Goal: Task Accomplishment & Management: Use online tool/utility

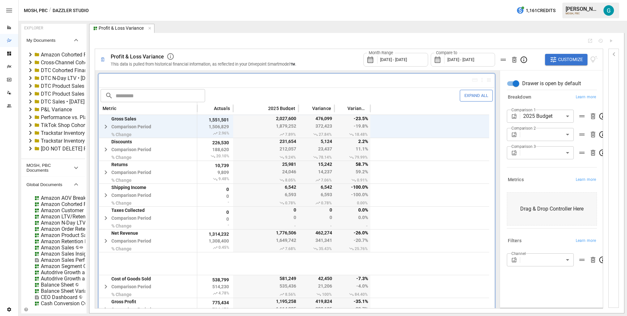
click at [86, 73] on div "EXPLORER My Documents Amazon Cohorted Financials • 2025-09-16 03:44 Cross-Chann…" at bounding box center [322, 168] width 603 height 289
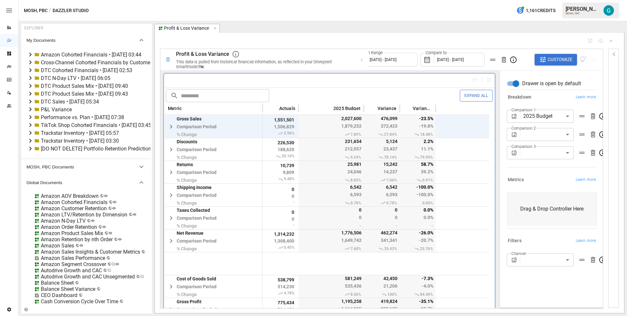
drag, startPoint x: 85, startPoint y: 73, endPoint x: 170, endPoint y: 79, distance: 85.1
click at [170, 79] on div "EXPLORER My Documents Amazon Cohorted Financials • 2025-09-16 03:44 Cross-Chann…" at bounding box center [322, 168] width 603 height 289
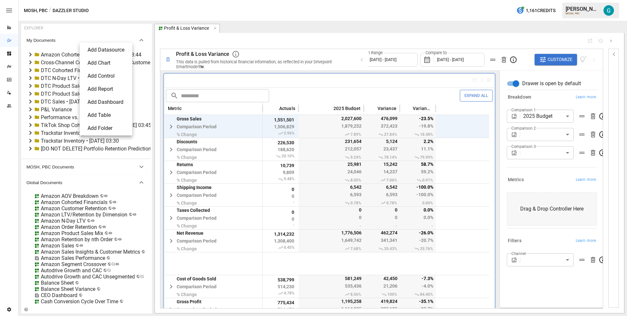
click at [109, 126] on li "Add Folder" at bounding box center [105, 128] width 47 height 13
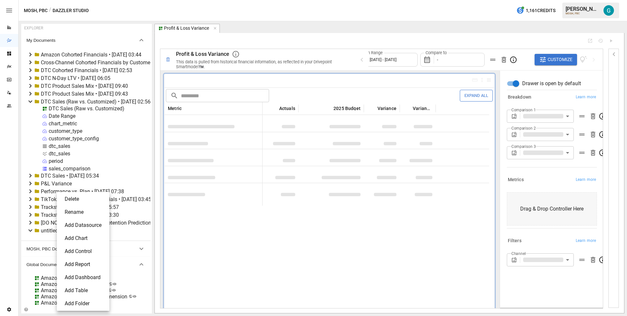
type input "**********"
click at [76, 216] on li "Rename" at bounding box center [82, 212] width 47 height 13
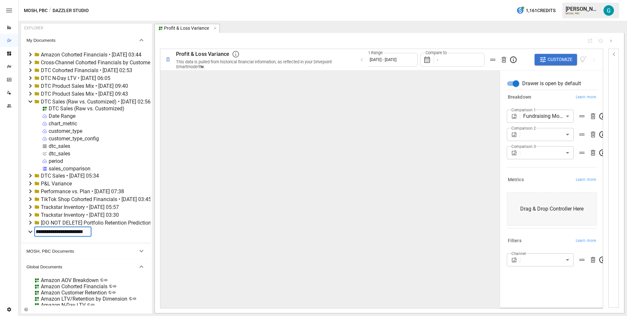
scroll to position [0, 9]
type input "**********"
click at [80, 229] on div "demand planning prototype" at bounding box center [73, 230] width 64 height 6
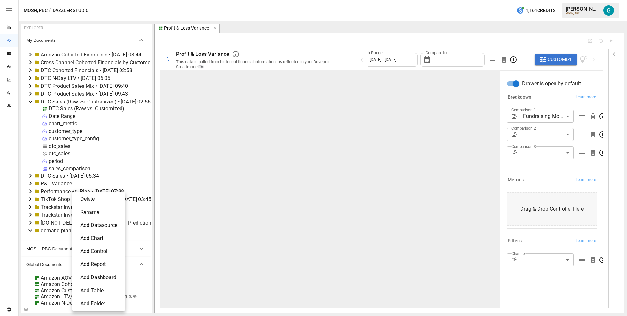
click at [92, 227] on li "Add Datasource" at bounding box center [98, 225] width 47 height 13
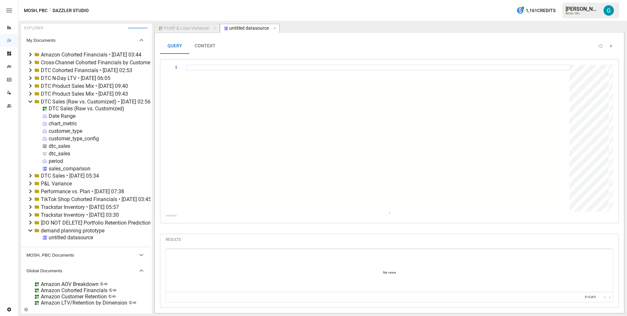
click at [65, 239] on div "untitled datasource" at bounding box center [71, 237] width 44 height 6
click at [224, 136] on div at bounding box center [380, 138] width 388 height 147
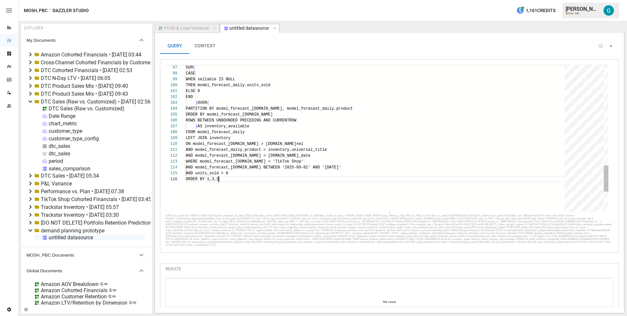
scroll to position [29, 33]
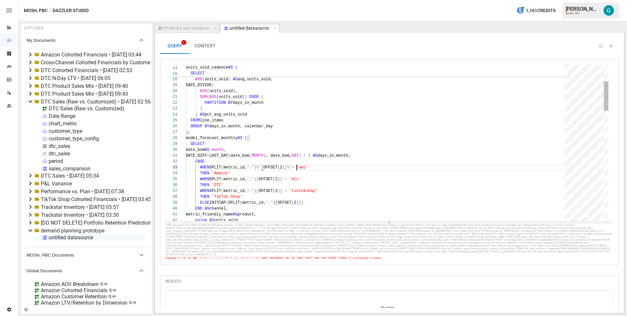
drag, startPoint x: 349, startPoint y: 212, endPoint x: 352, endPoint y: 221, distance: 9.0
click at [352, 221] on div at bounding box center [388, 222] width 447 height 3
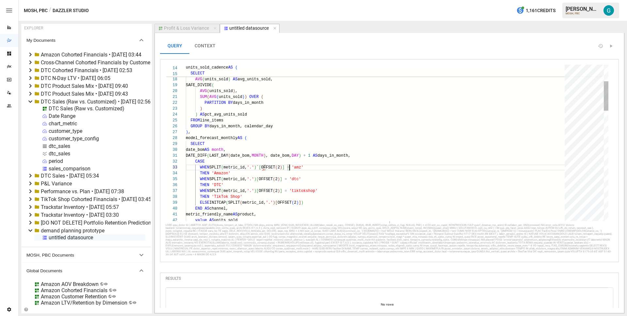
scroll to position [12, 75]
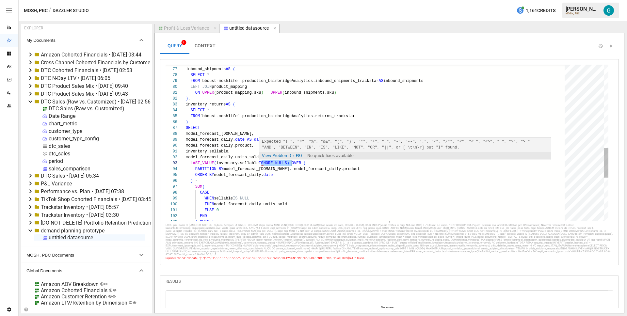
scroll to position [12, 104]
drag, startPoint x: 260, startPoint y: 163, endPoint x: 290, endPoint y: 162, distance: 29.4
click at [290, 162] on div "LAST_VALUE ( inventory.sellable IGNORE NULLS ) OVER ( PARTITION BY model_foreca…" at bounding box center [377, 36] width 383 height 832
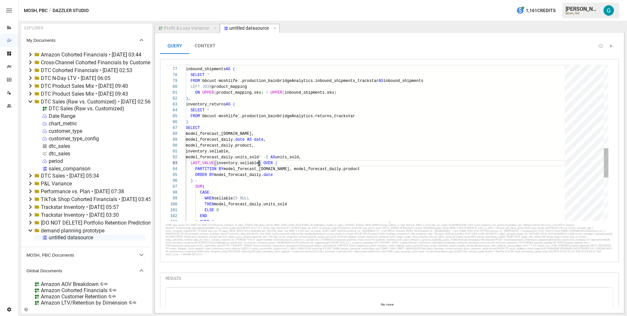
scroll to position [12, 73]
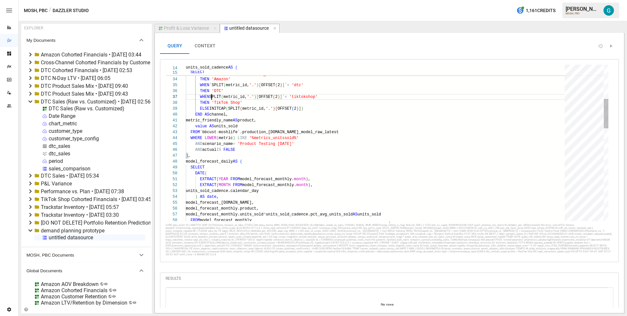
scroll to position [35, 102]
click at [342, 130] on div "THEN 'Amazon' WHEN `SPLIT ( metric_id, '.' ) [ OFFSET ( 2 ) ] ` = 'dtc' THEN 'D…" at bounding box center [377, 299] width 383 height 832
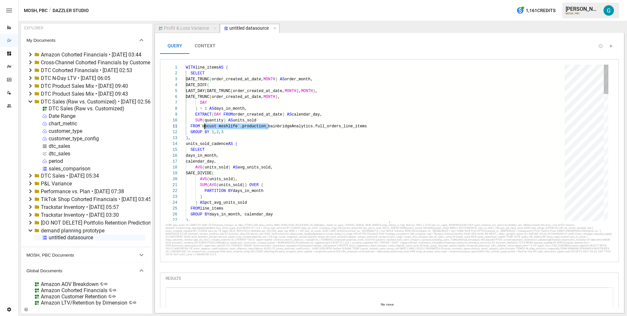
scroll to position [0, 17]
drag, startPoint x: 267, startPoint y: 126, endPoint x: 202, endPoint y: 125, distance: 65.0
type textarea "**********"
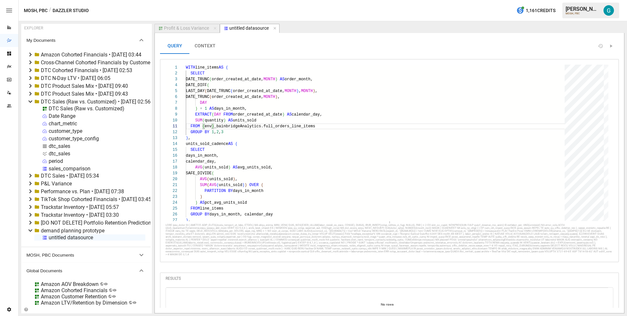
click at [59, 168] on div "sales_comparison" at bounding box center [70, 168] width 42 height 6
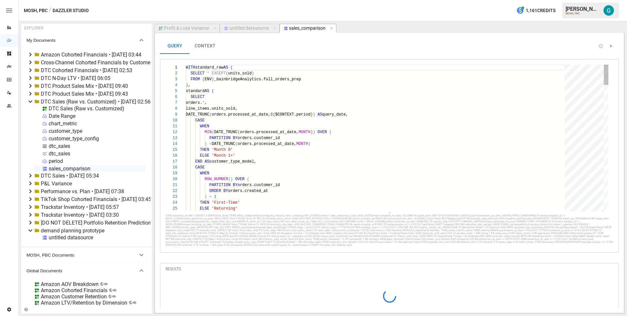
type textarea "**********"
drag, startPoint x: 213, startPoint y: 78, endPoint x: 203, endPoint y: 78, distance: 9.8
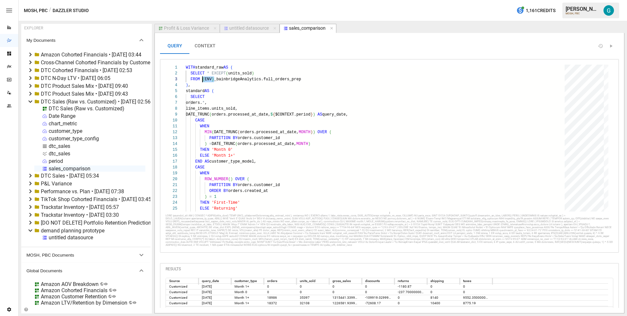
click at [240, 27] on div "untitled datasource" at bounding box center [248, 28] width 39 height 6
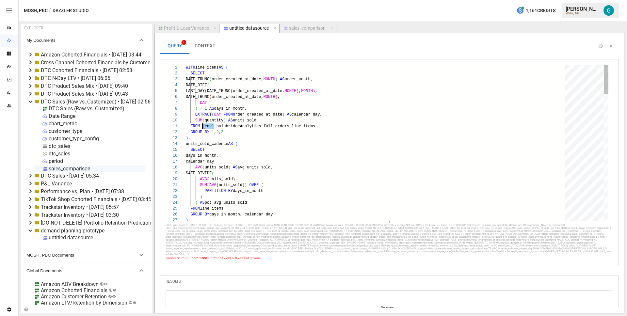
drag, startPoint x: 213, startPoint y: 125, endPoint x: 203, endPoint y: 124, distance: 10.5
type textarea "**********"
click at [304, 27] on div "sales_comparison" at bounding box center [307, 28] width 37 height 6
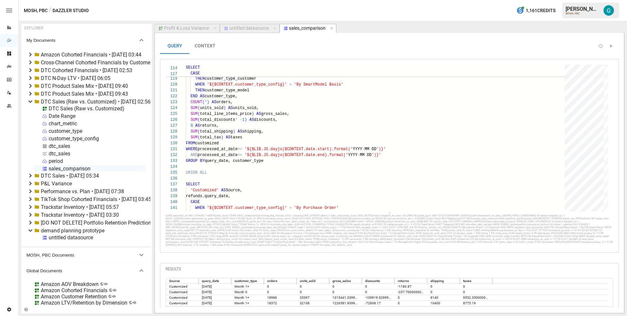
click at [30, 93] on icon at bounding box center [30, 94] width 2 height 4
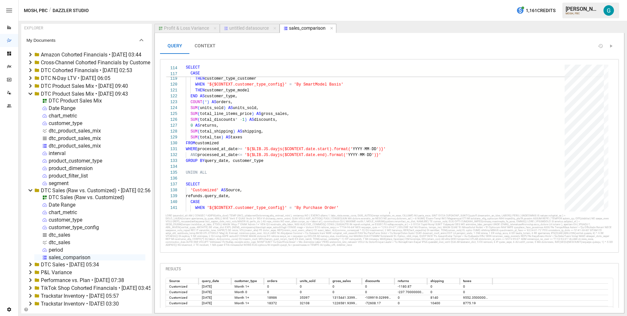
click at [60, 144] on div "dtc_product_sales_mix" at bounding box center [75, 146] width 52 height 6
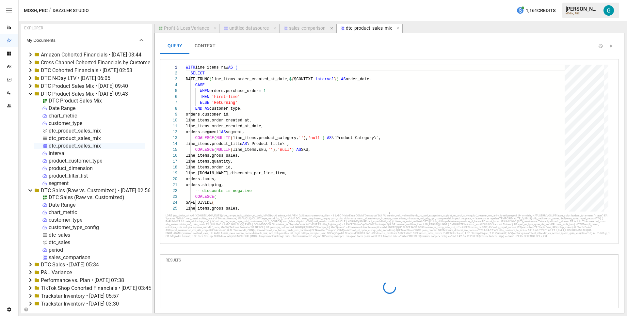
click at [331, 28] on icon "button" at bounding box center [331, 28] width 3 height 3
type textarea "**********"
click at [249, 29] on div "untitled datasource" at bounding box center [248, 28] width 39 height 6
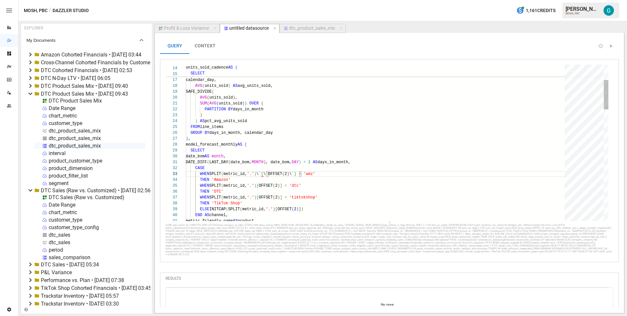
type textarea "**********"
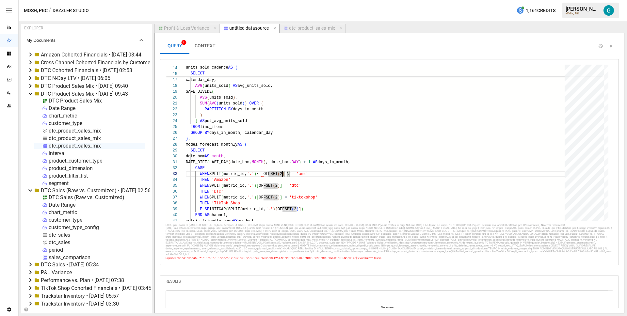
click at [309, 31] on button "dtc_product_sales_mix" at bounding box center [312, 28] width 66 height 9
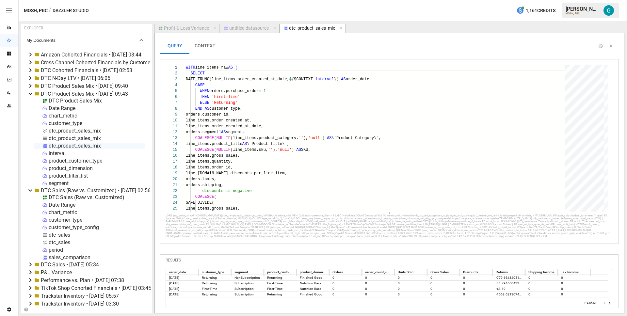
click at [253, 31] on button "untitled datasource" at bounding box center [250, 28] width 60 height 9
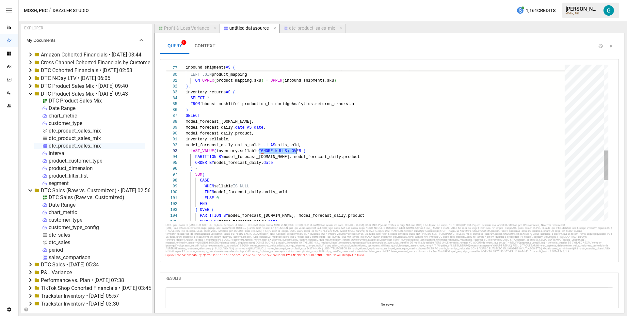
scroll to position [12, 104]
drag, startPoint x: 259, startPoint y: 151, endPoint x: 289, endPoint y: 151, distance: 29.7
click at [289, 151] on div "ORDER BY model_forecast_daily. date ) - SUM ( CASE WHEN sellable IS NULL THEN m…" at bounding box center [377, 24] width 383 height 832
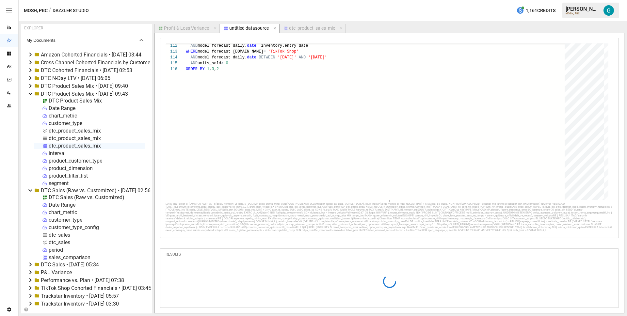
scroll to position [33, 0]
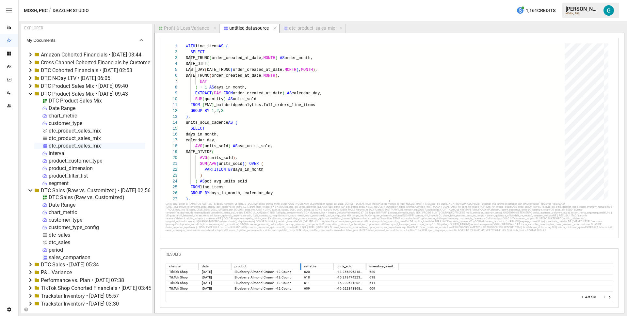
drag, startPoint x: 263, startPoint y: 266, endPoint x: 300, endPoint y: 267, distance: 36.9
click at [300, 267] on div at bounding box center [300, 266] width 3 height 8
click at [342, 27] on icon "button" at bounding box center [341, 28] width 5 height 5
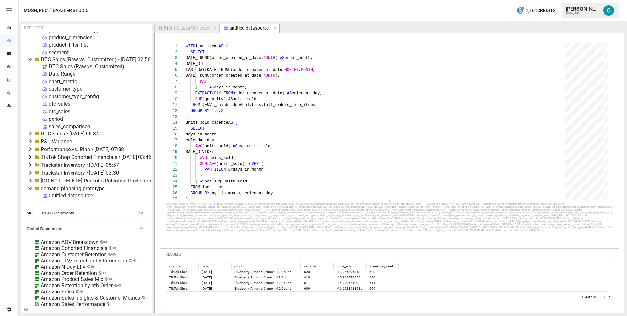
scroll to position [200, 0]
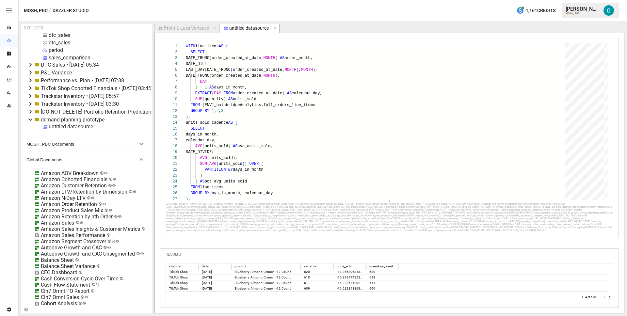
type textarea "**********"
click at [91, 153] on li "Rename" at bounding box center [98, 149] width 48 height 13
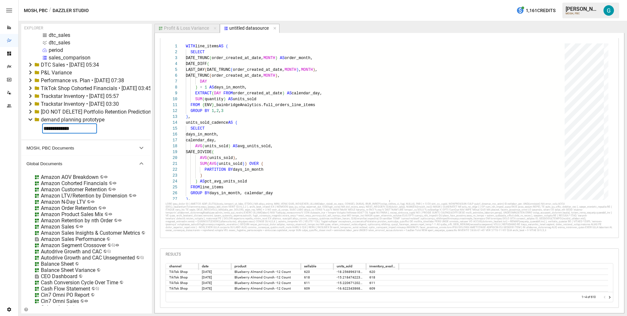
type input "**********"
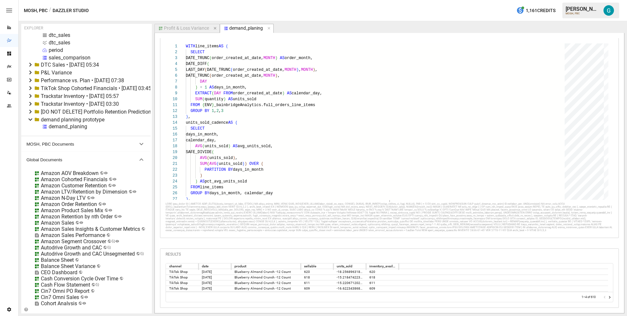
click at [215, 28] on icon "button" at bounding box center [215, 28] width 5 height 5
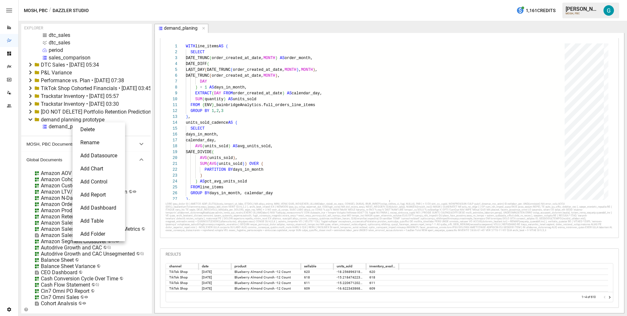
click at [101, 163] on li "Add Chart" at bounding box center [98, 168] width 47 height 13
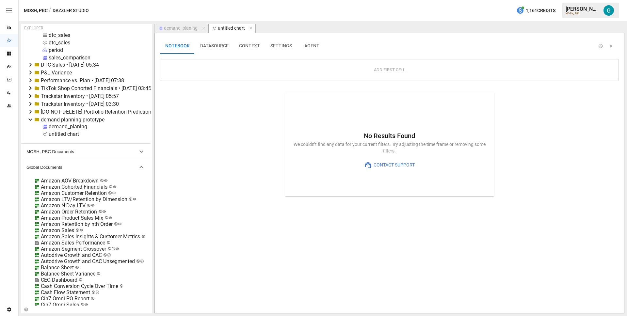
click at [71, 133] on div "untitled chart" at bounding box center [64, 134] width 30 height 6
click at [221, 40] on button "DATASOURCE" at bounding box center [214, 46] width 39 height 16
click at [251, 78] on div "Datasource Datasource" at bounding box center [389, 71] width 459 height 24
click at [250, 71] on input "Datasource" at bounding box center [244, 71] width 155 height 9
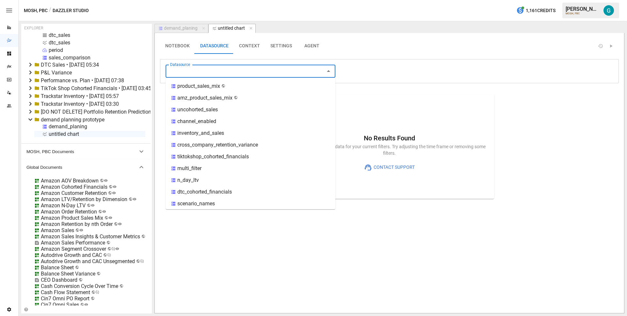
scroll to position [132, 0]
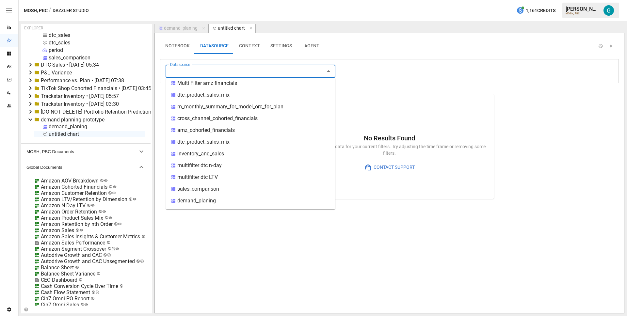
click at [236, 197] on div "demand_planing" at bounding box center [250, 201] width 170 height 12
type input "**********"
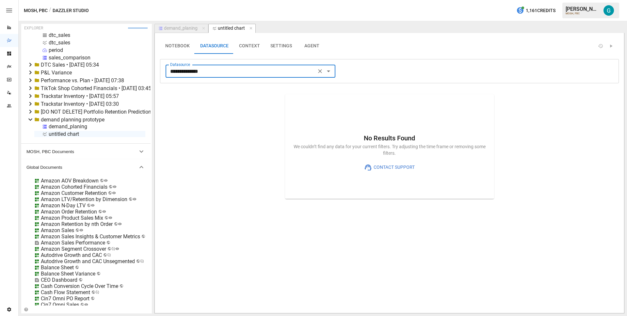
click at [235, 123] on div "No Results Found We couldn’t find any data for your current filters. Try adjust…" at bounding box center [389, 201] width 459 height 214
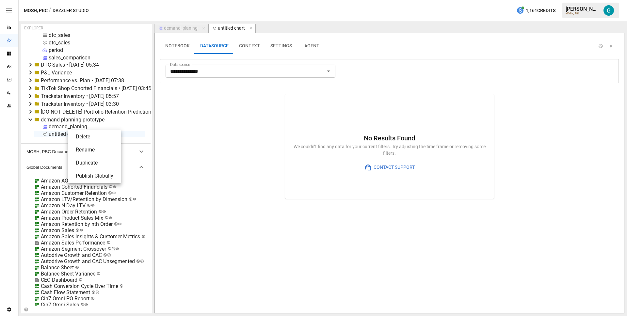
drag, startPoint x: 92, startPoint y: 147, endPoint x: 85, endPoint y: 134, distance: 13.9
click at [91, 145] on li "Rename" at bounding box center [94, 149] width 48 height 13
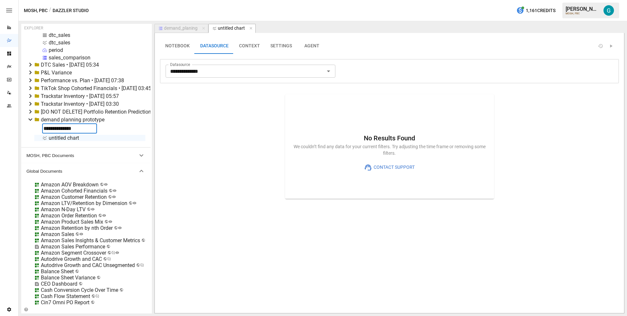
click at [72, 128] on input "**********" at bounding box center [69, 128] width 55 height 10
type input "**********"
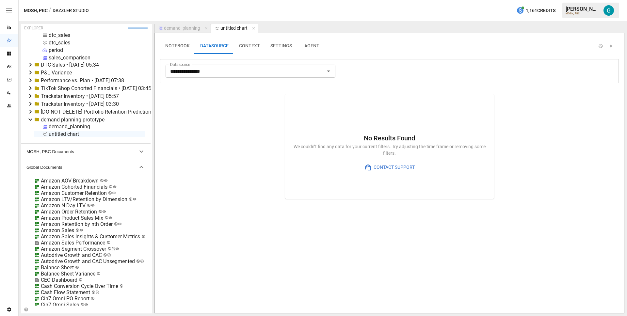
click at [186, 47] on button "NOTEBOOK" at bounding box center [177, 46] width 35 height 16
click at [413, 69] on div "Add First Cell" at bounding box center [388, 70] width 447 height 11
click at [390, 67] on button "Add First Cell" at bounding box center [389, 70] width 40 height 11
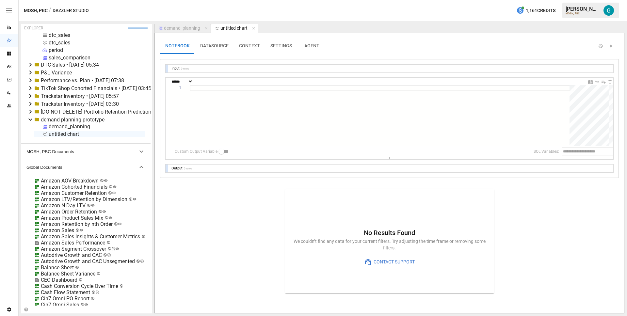
click at [286, 112] on div at bounding box center [382, 115] width 384 height 61
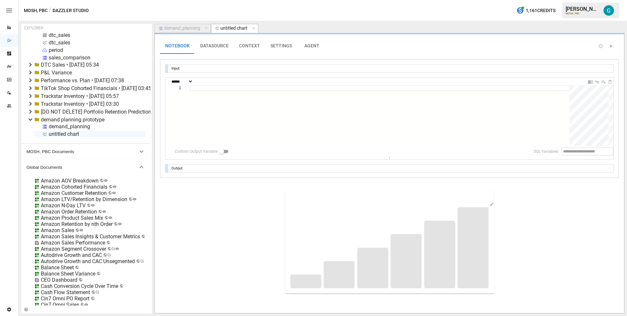
click at [167, 68] on div at bounding box center [166, 69] width 3 height 8
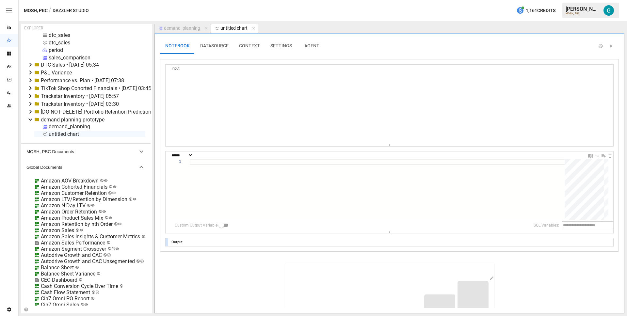
click at [268, 180] on div at bounding box center [379, 189] width 379 height 61
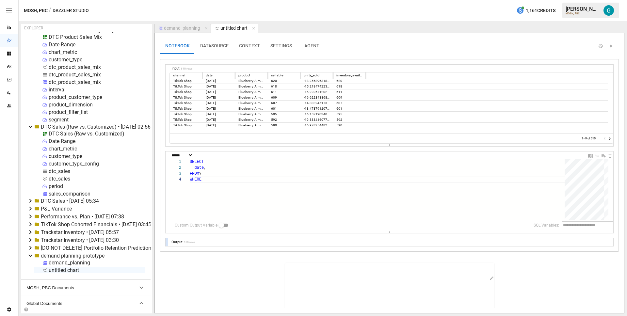
scroll to position [62, 0]
type textarea "****** ******* ****** *****"
click at [56, 71] on div "dtc_product_sales_mix" at bounding box center [75, 69] width 52 height 6
select select "**********"
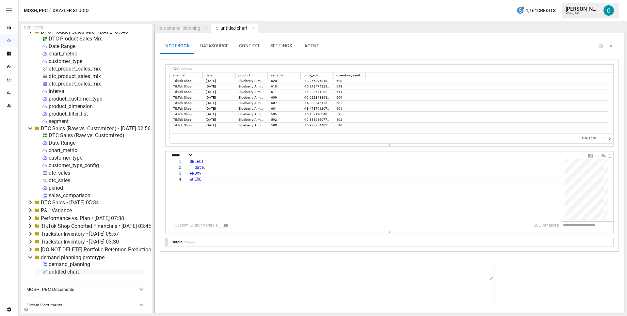
select select "**********"
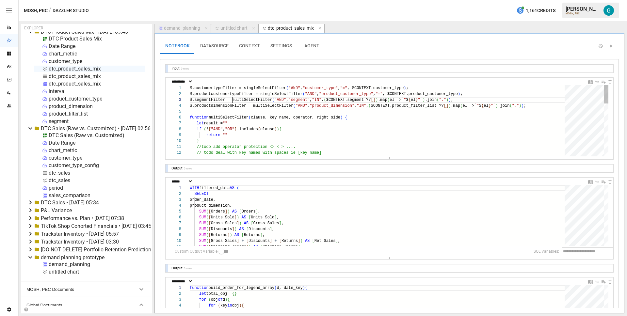
click at [231, 98] on div "$.customertypeFilter = singleSelectFilter ( "AND" , "customer_type" , "=" , $CO…" at bounding box center [379, 223] width 379 height 277
click at [365, 100] on div "$.customertypeFilter = singleSelectFilter ( "AND" , "customer_type" , "=" , $CO…" at bounding box center [379, 223] width 379 height 277
click at [550, 105] on div "$.customertypeFilter = singleSelectFilter ( "AND" , "customer_type" , "=" , $CO…" at bounding box center [379, 223] width 379 height 277
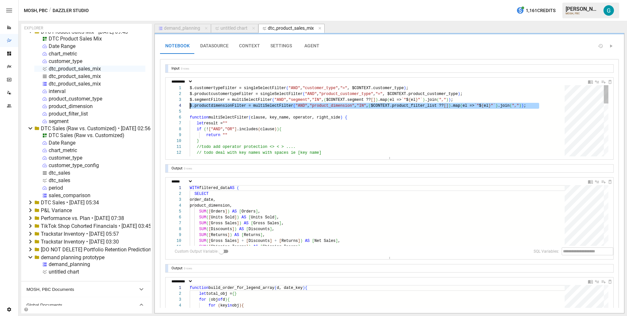
scroll to position [18, 0]
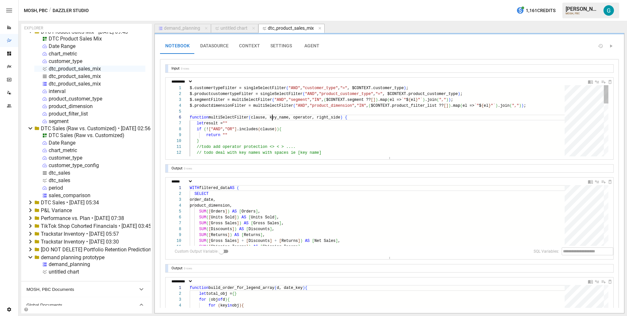
click at [272, 119] on div "$.customertypeFilter = singleSelectFilter ( "AND" , "customer_type" , "=" , $CO…" at bounding box center [379, 223] width 379 height 277
type textarea "**********"
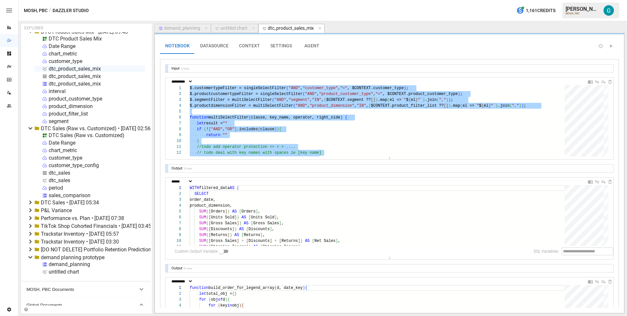
click at [231, 26] on div "untitled chart" at bounding box center [233, 28] width 27 height 6
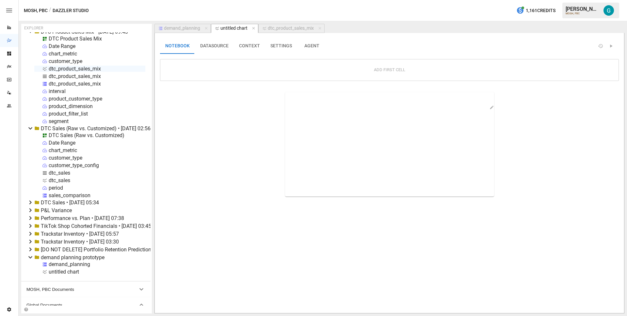
click at [217, 49] on button "DATASOURCE" at bounding box center [214, 46] width 39 height 16
click at [166, 49] on button "NOTEBOOK" at bounding box center [177, 46] width 35 height 16
click at [266, 76] on div "Add First Cell" at bounding box center [389, 70] width 459 height 22
click at [357, 69] on div "Add First Cell" at bounding box center [388, 70] width 447 height 11
click at [401, 68] on button "Add First Cell" at bounding box center [389, 70] width 40 height 11
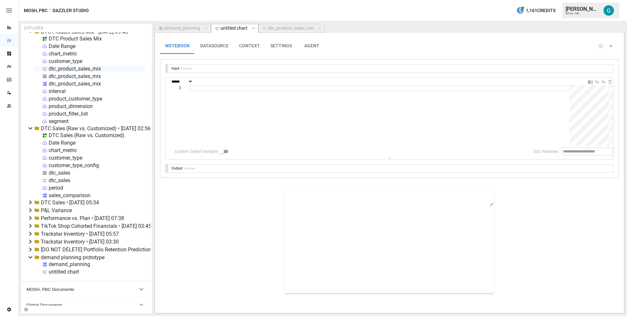
click at [193, 83] on select "**********" at bounding box center [181, 81] width 23 height 4
select select "**********"
click at [227, 93] on div at bounding box center [382, 120] width 384 height 71
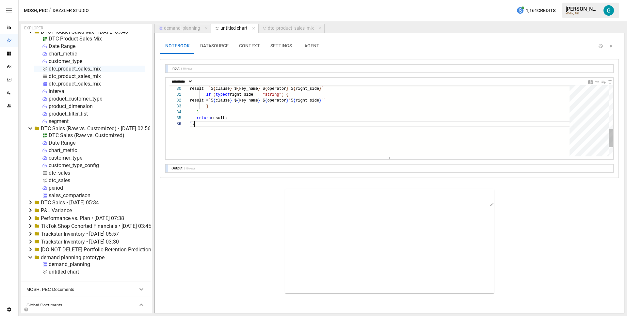
scroll to position [29, 5]
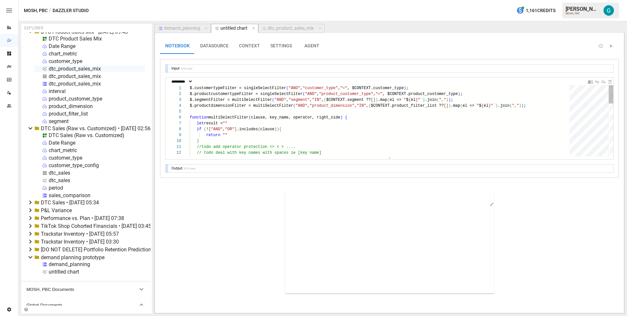
type textarea "**********"
click at [368, 108] on div "} //todo add operator protection <> < > .... // todo deal with key names with s…" at bounding box center [382, 223] width 384 height 277
click at [603, 81] on icon "Insert Cell Below" at bounding box center [603, 81] width 5 height 5
click at [195, 198] on div at bounding box center [379, 215] width 379 height 61
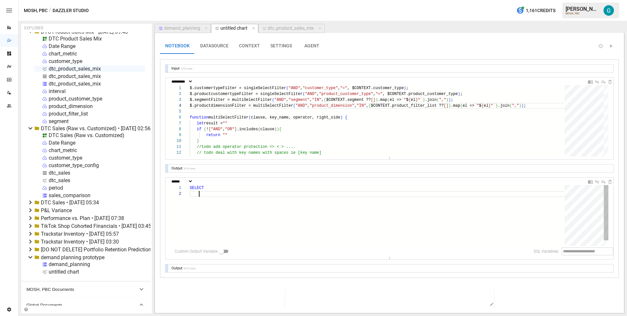
scroll to position [6, 9]
click at [166, 68] on div at bounding box center [166, 69] width 3 height 8
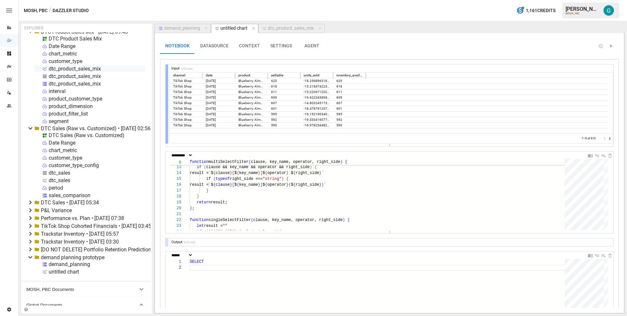
click at [166, 122] on div at bounding box center [166, 104] width 3 height 79
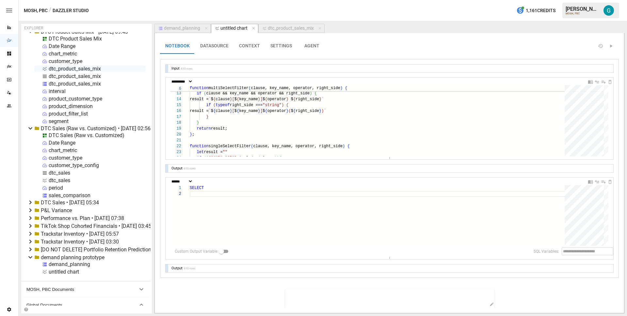
click at [166, 168] on div at bounding box center [166, 168] width 3 height 8
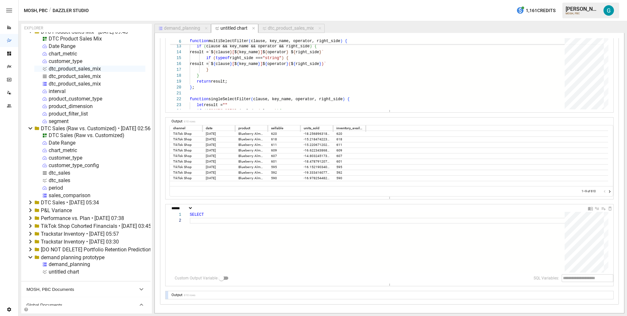
scroll to position [59, 0]
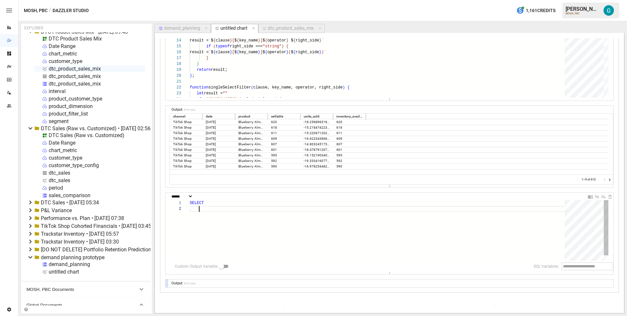
click at [224, 214] on div "SELECT" at bounding box center [379, 233] width 379 height 67
type textarea "**********"
click at [166, 285] on div at bounding box center [166, 283] width 3 height 8
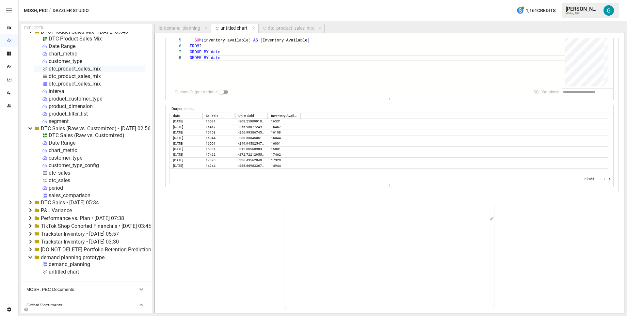
scroll to position [233, 0]
click at [490, 218] on icon "button" at bounding box center [492, 218] width 4 height 4
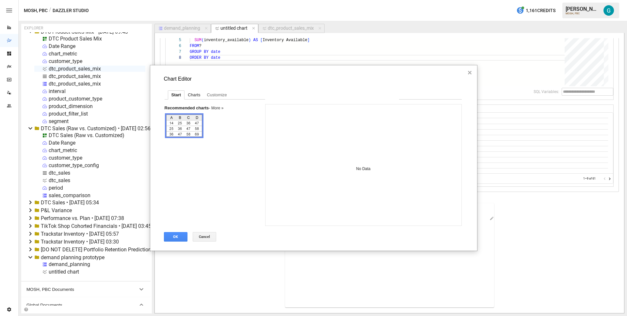
click at [196, 93] on div "Charts" at bounding box center [193, 95] width 19 height 8
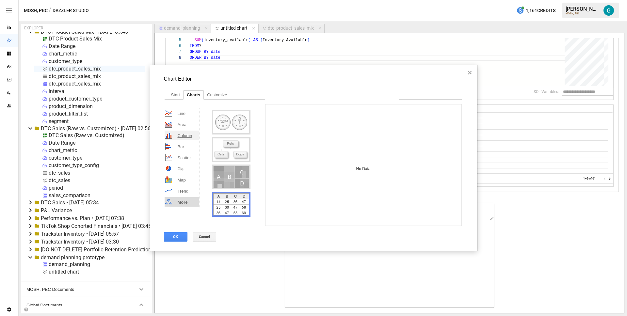
click at [179, 137] on span "Column" at bounding box center [185, 135] width 15 height 5
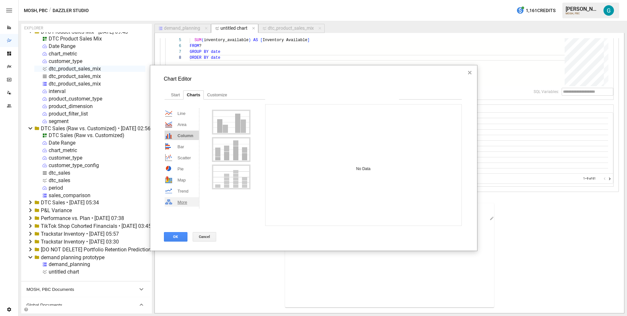
click at [185, 202] on span "More" at bounding box center [183, 202] width 10 height 5
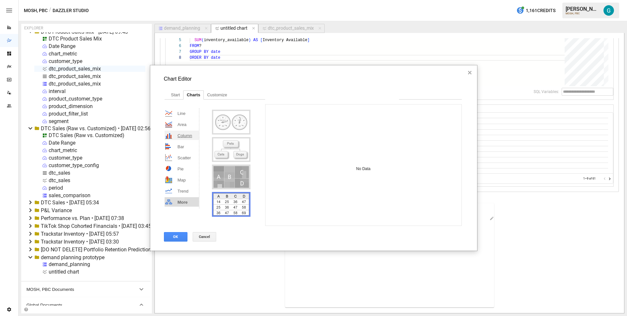
click at [186, 134] on span "Column" at bounding box center [185, 135] width 15 height 5
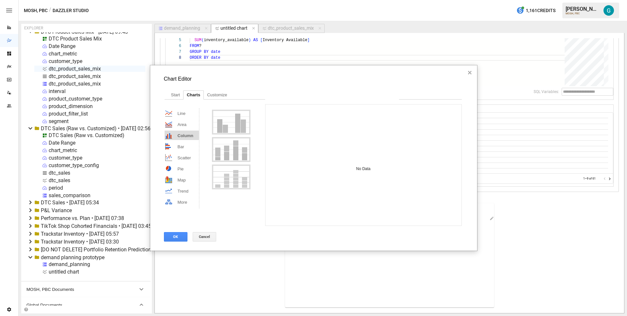
click at [232, 153] on div "Stacked column chart" at bounding box center [231, 149] width 36 height 22
click at [218, 92] on div "Customize" at bounding box center [217, 95] width 26 height 8
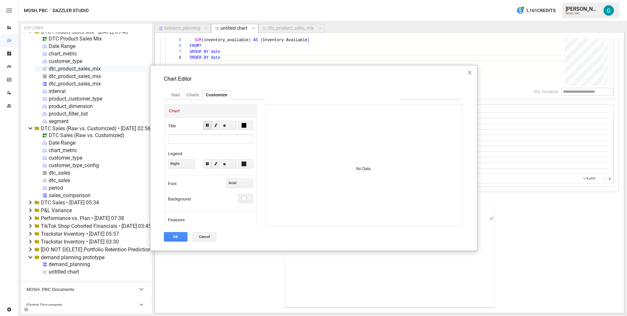
scroll to position [117, 0]
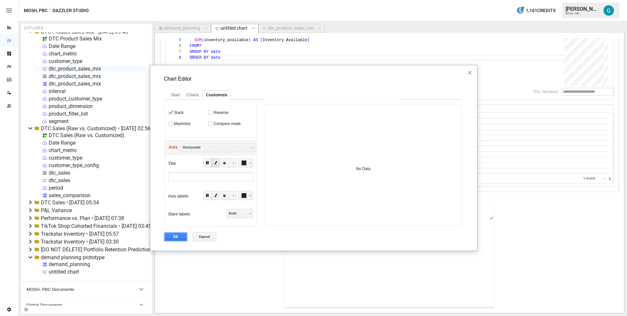
click at [181, 238] on button "OK" at bounding box center [175, 236] width 23 height 9
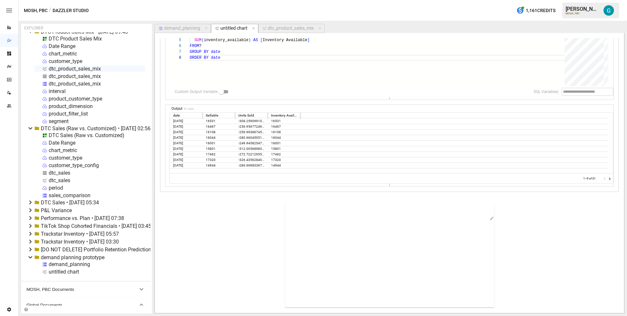
click at [180, 25] on div "demand_planning" at bounding box center [182, 28] width 36 height 6
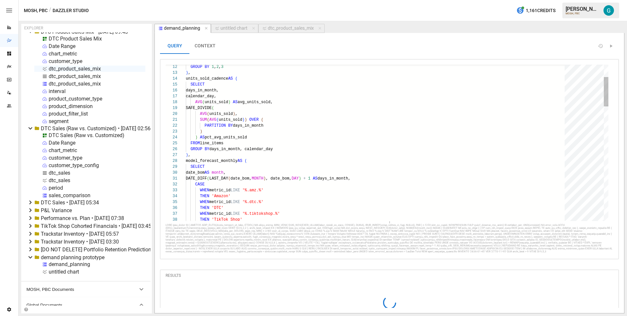
click at [221, 26] on div "untitled chart" at bounding box center [233, 28] width 27 height 6
select select "**********"
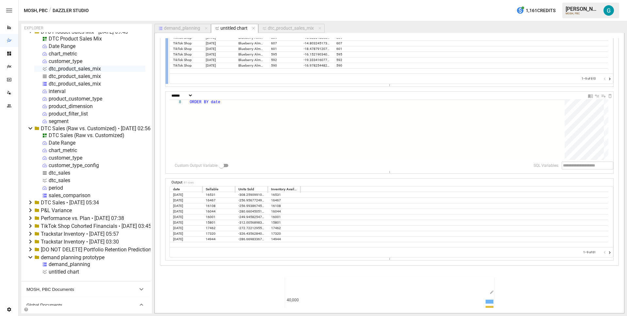
scroll to position [233, 0]
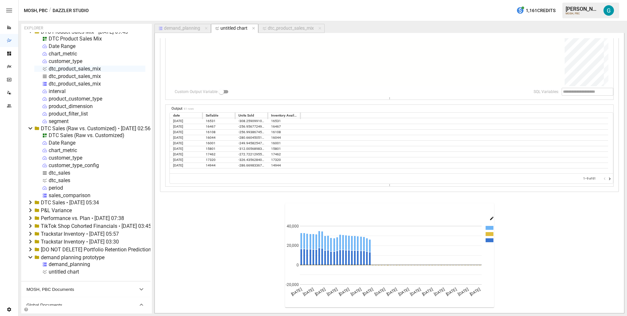
click at [490, 219] on icon "button" at bounding box center [492, 218] width 4 height 4
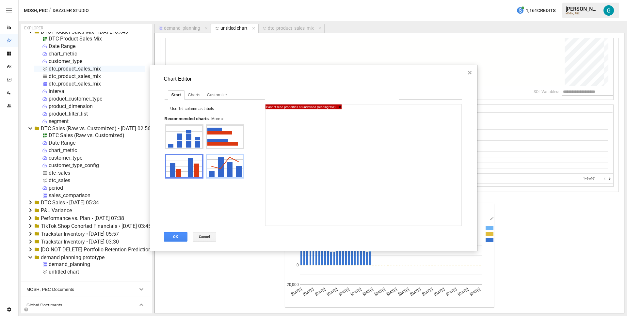
click at [233, 166] on div "Combo chart" at bounding box center [225, 166] width 36 height 22
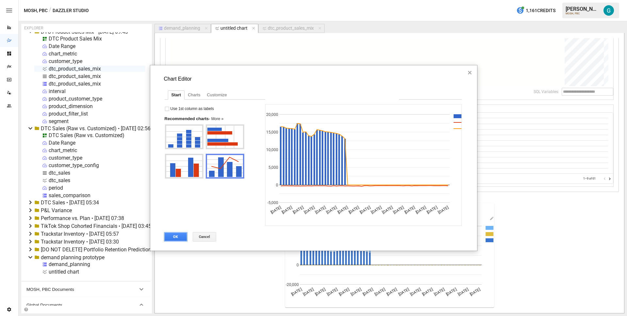
click at [176, 238] on button "OK" at bounding box center [175, 236] width 23 height 9
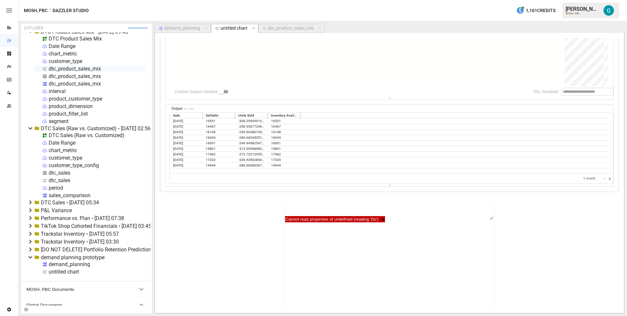
click at [381, 219] on span "×" at bounding box center [381, 219] width 6 height 5
click at [490, 219] on icon "button" at bounding box center [491, 218] width 5 height 5
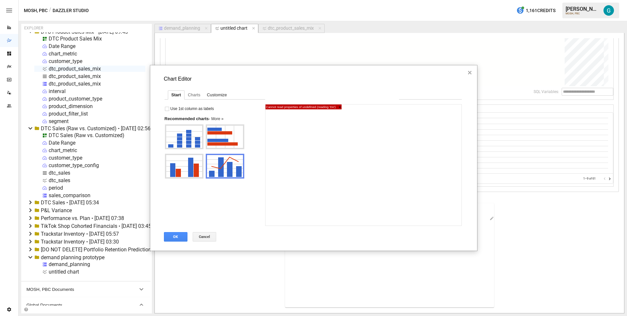
click at [224, 95] on div "Customize" at bounding box center [216, 95] width 26 height 8
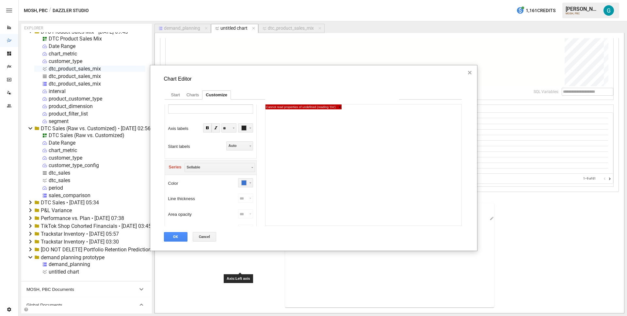
scroll to position [186, 0]
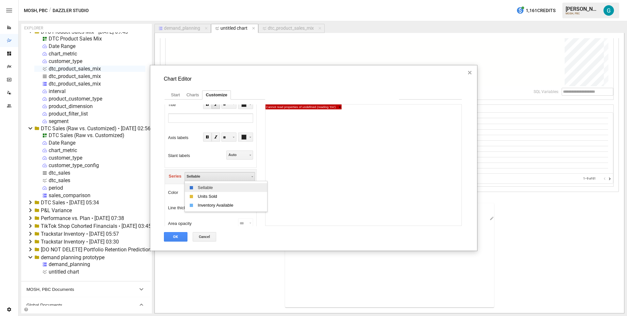
click at [198, 179] on div "Sellable" at bounding box center [219, 176] width 70 height 9
click at [216, 187] on div "Sellable" at bounding box center [214, 187] width 39 height 5
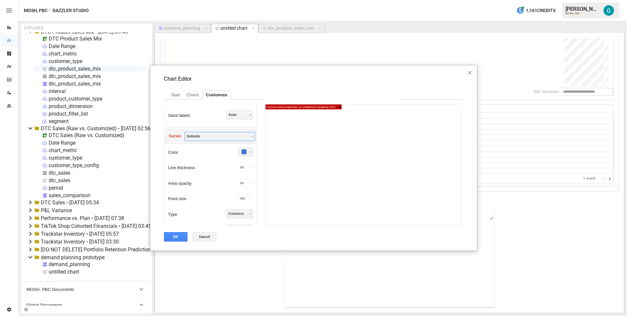
scroll to position [194, 0]
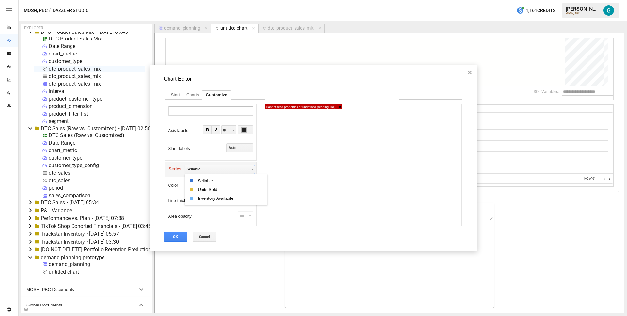
click at [215, 169] on div "Sellable" at bounding box center [219, 169] width 70 height 9
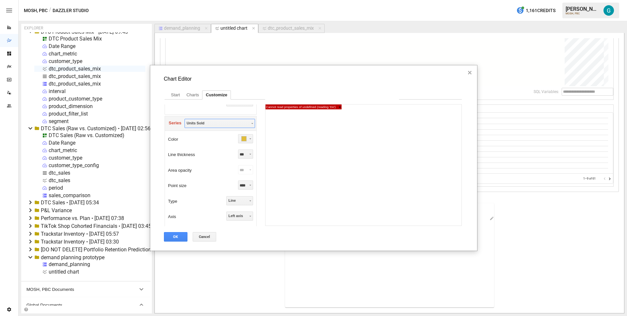
scroll to position [240, 0]
click at [242, 199] on span "Line" at bounding box center [240, 200] width 24 height 4
click at [251, 218] on div "Columns" at bounding box center [248, 220] width 25 height 5
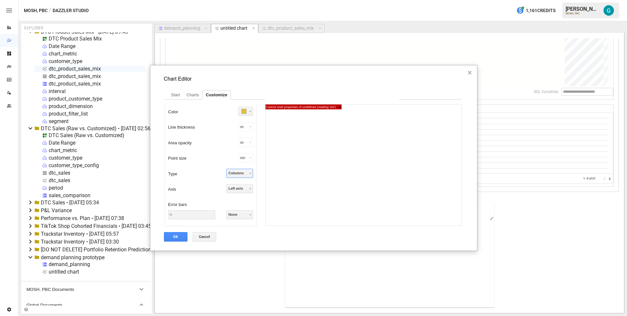
scroll to position [194, 0]
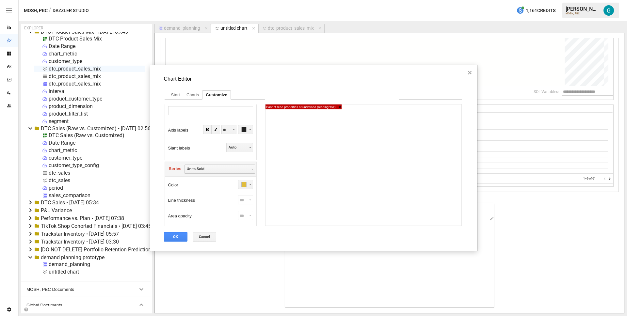
click at [214, 171] on div "Units Sold" at bounding box center [219, 168] width 70 height 9
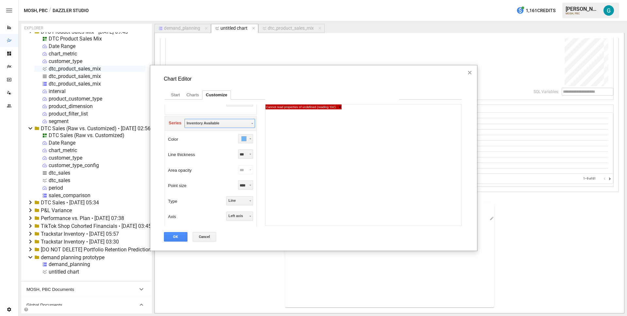
scroll to position [239, 0]
click at [210, 120] on div "Inventory Available" at bounding box center [219, 123] width 70 height 9
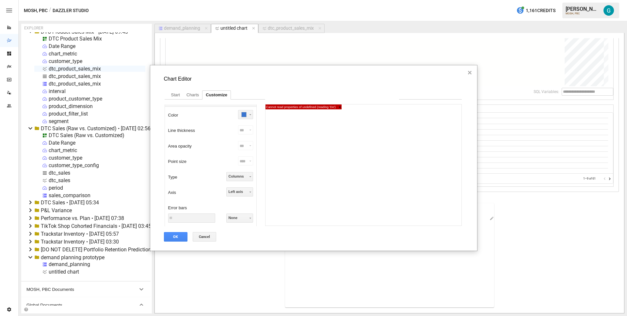
scroll to position [267, 0]
click at [182, 237] on button "OK" at bounding box center [175, 236] width 23 height 9
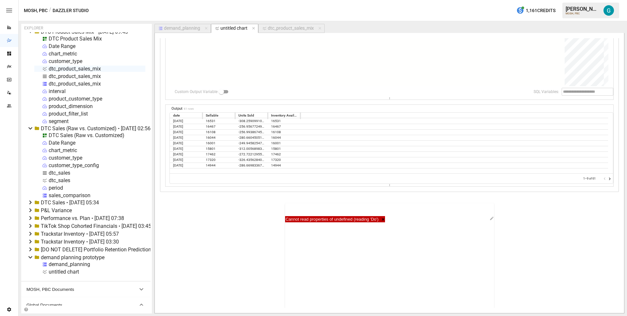
click at [381, 219] on span "×" at bounding box center [381, 219] width 6 height 5
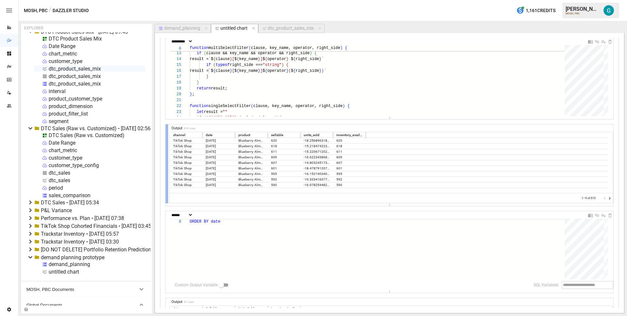
scroll to position [0, 0]
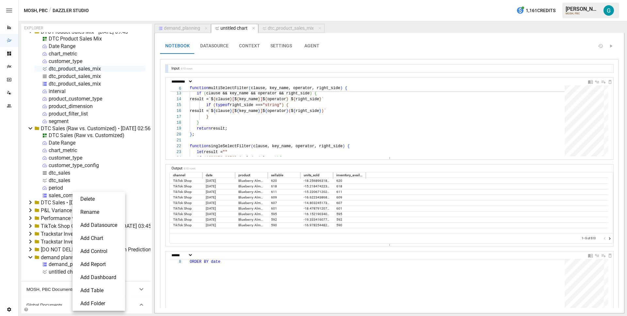
click at [90, 264] on li "Add Report" at bounding box center [98, 264] width 47 height 13
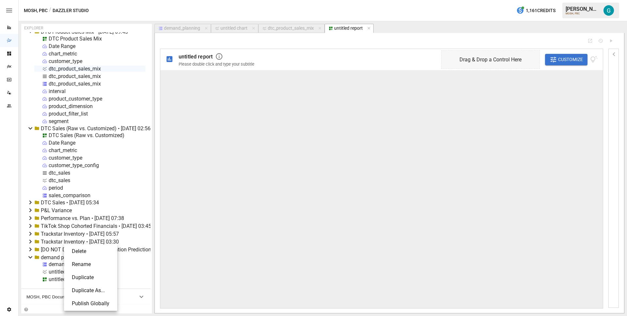
click at [84, 264] on li "Rename" at bounding box center [91, 264] width 48 height 13
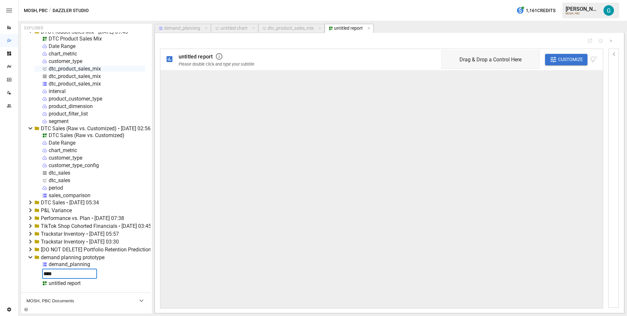
type input "*****"
click at [56, 280] on div "untitled report" at bounding box center [65, 279] width 32 height 6
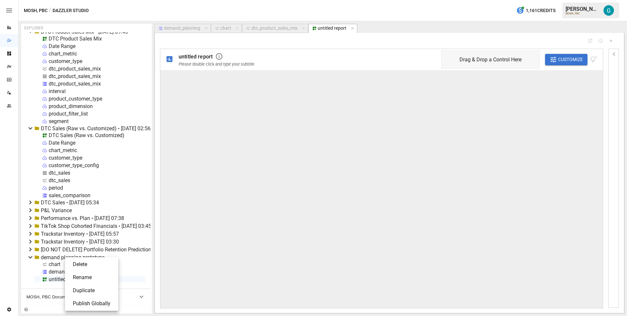
click at [92, 276] on li "Rename" at bounding box center [92, 277] width 48 height 13
type input "**********"
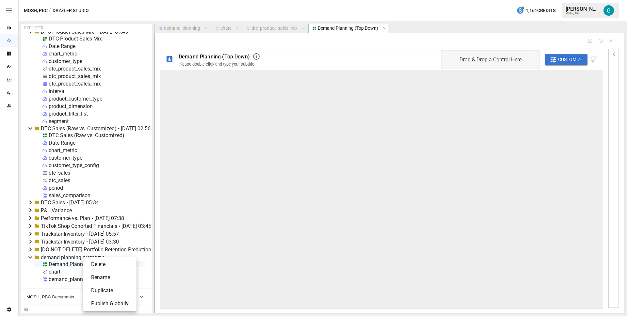
click at [118, 275] on li "Rename" at bounding box center [110, 277] width 48 height 13
click at [96, 266] on input "**********" at bounding box center [69, 266] width 55 height 10
type input "**********"
click at [281, 104] on div at bounding box center [381, 189] width 442 height 238
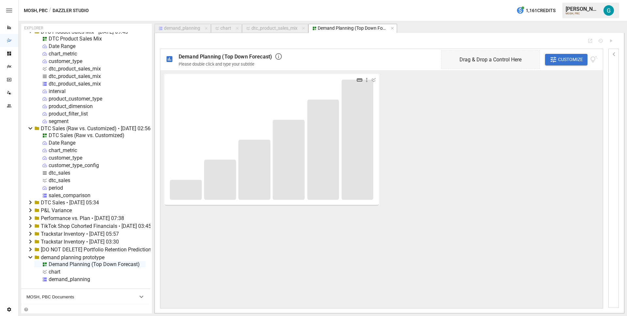
click at [358, 79] on icon "button" at bounding box center [359, 79] width 6 height 3
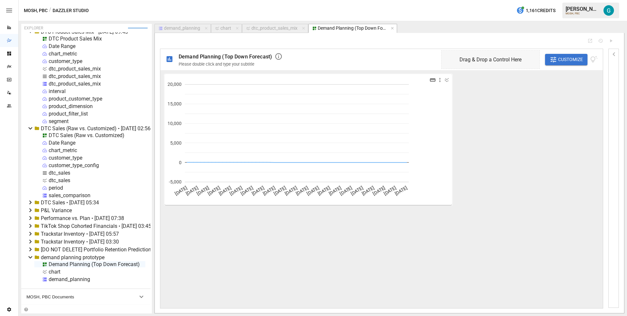
click at [432, 82] on icon "button" at bounding box center [433, 80] width 6 height 6
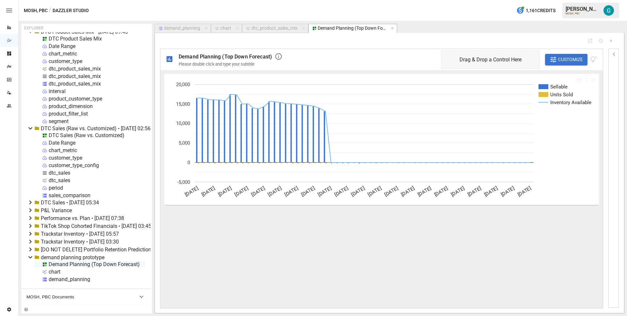
click at [220, 27] on div "chart" at bounding box center [224, 28] width 18 height 6
select select "**********"
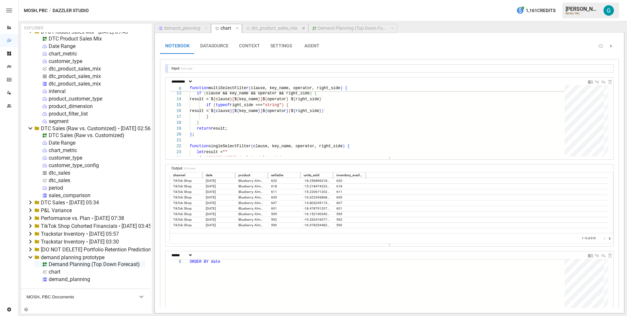
click at [303, 28] on icon "button" at bounding box center [303, 28] width 3 height 3
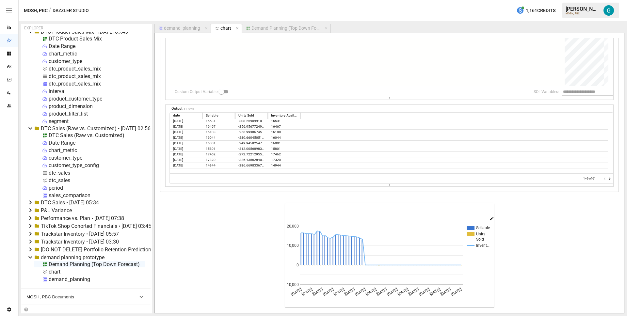
click at [491, 218] on icon "button" at bounding box center [491, 218] width 5 height 5
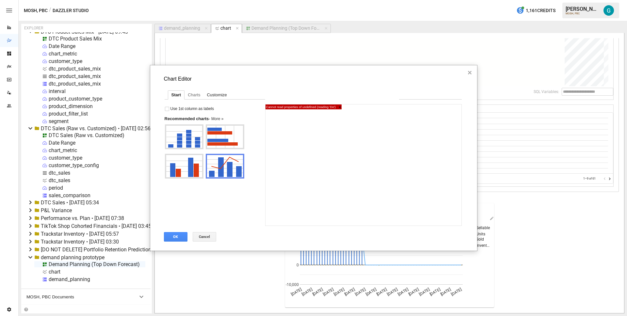
click at [208, 94] on div "Customize" at bounding box center [216, 95] width 26 height 8
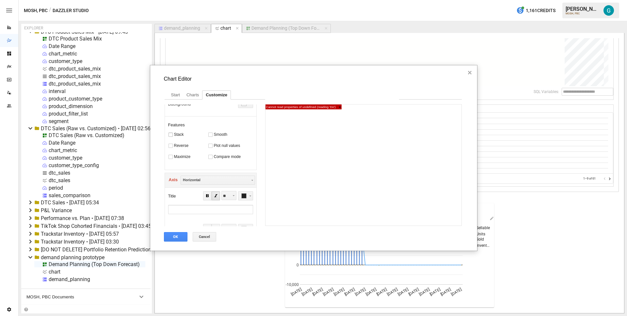
scroll to position [95, 0]
click at [170, 134] on div at bounding box center [171, 134] width 5 height 5
click at [179, 238] on button "OK" at bounding box center [175, 236] width 23 height 9
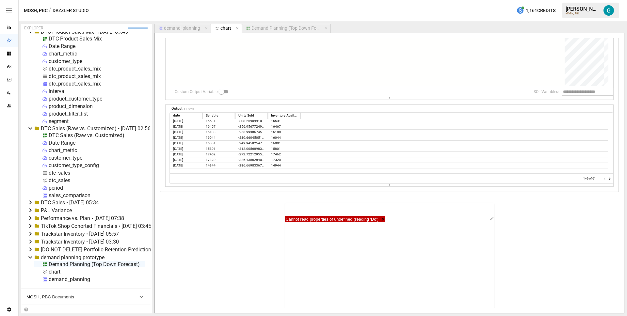
click at [298, 29] on div "Demand Planning (Top Down Forecast)" at bounding box center [285, 28] width 69 height 6
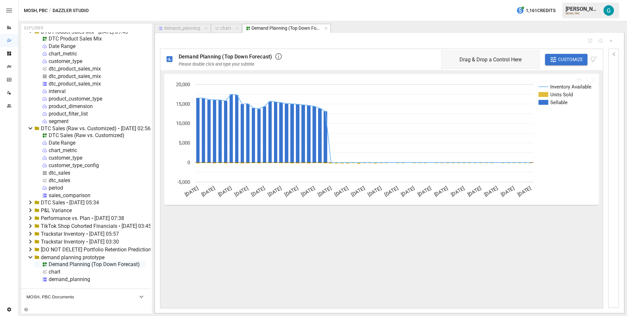
click at [196, 28] on div "demand_planning" at bounding box center [182, 28] width 36 height 6
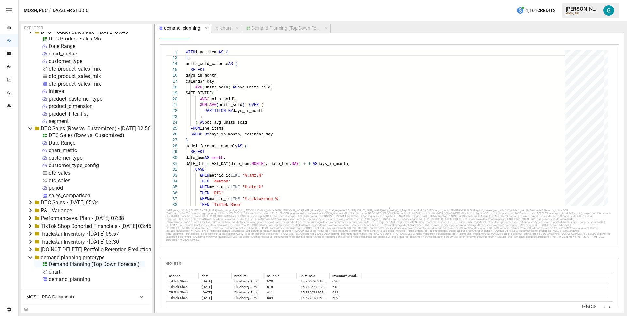
scroll to position [33, 0]
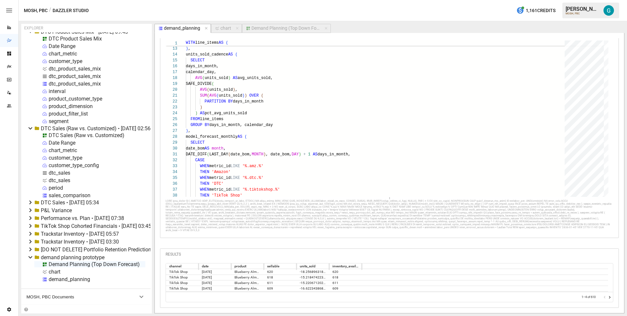
click at [607, 299] on icon "Go to next page" at bounding box center [609, 297] width 5 height 5
click at [607, 298] on icon "Go to next page" at bounding box center [609, 297] width 5 height 5
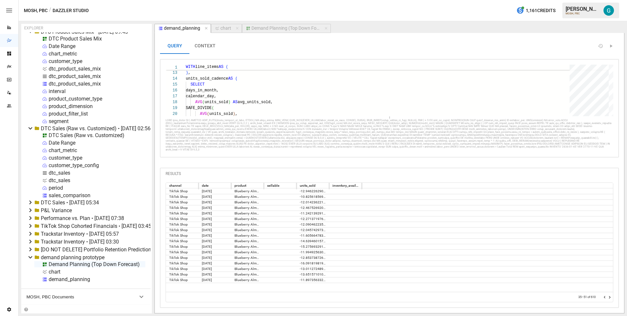
drag, startPoint x: 385, startPoint y: 190, endPoint x: 385, endPoint y: 116, distance: 73.8
click at [385, 116] on div at bounding box center [388, 117] width 447 height 3
click at [608, 297] on icon "Go to next page" at bounding box center [609, 297] width 5 height 5
click at [603, 297] on icon "Go to previous page" at bounding box center [604, 297] width 2 height 3
click at [605, 297] on icon "Go to previous page" at bounding box center [604, 297] width 5 height 5
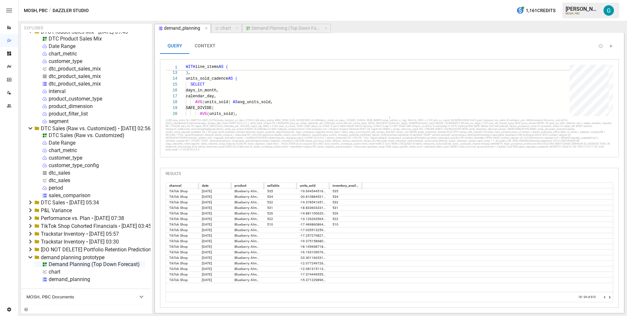
click at [605, 297] on icon "Go to previous page" at bounding box center [604, 297] width 5 height 5
click at [605, 297] on div at bounding box center [607, 297] width 10 height 7
click at [610, 296] on icon "Go to next page" at bounding box center [609, 297] width 5 height 5
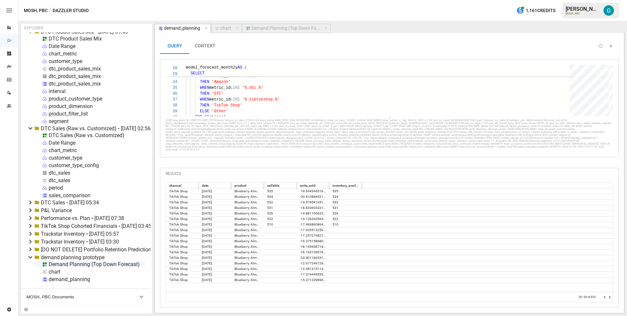
click at [390, 119] on div at bounding box center [388, 135] width 447 height 32
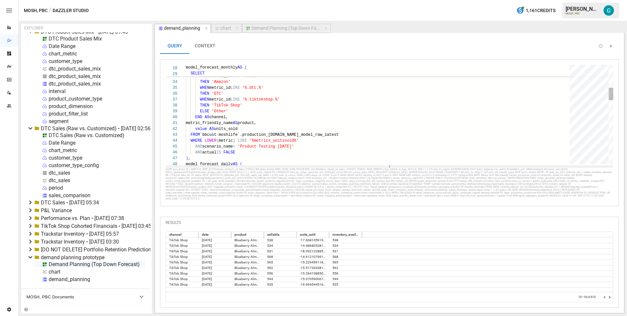
drag, startPoint x: 388, startPoint y: 118, endPoint x: 389, endPoint y: 165, distance: 47.3
click at [389, 165] on icon at bounding box center [389, 166] width 3 height 3
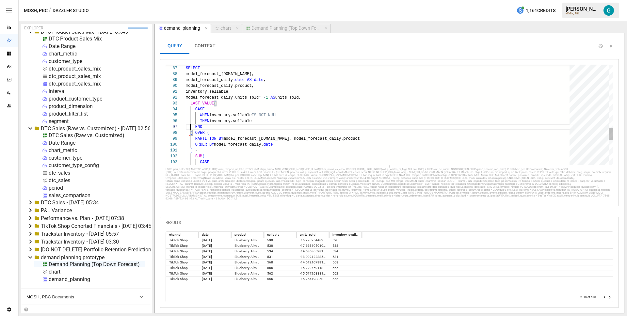
scroll to position [29, 5]
click at [611, 298] on icon "Go to next page" at bounding box center [609, 297] width 5 height 5
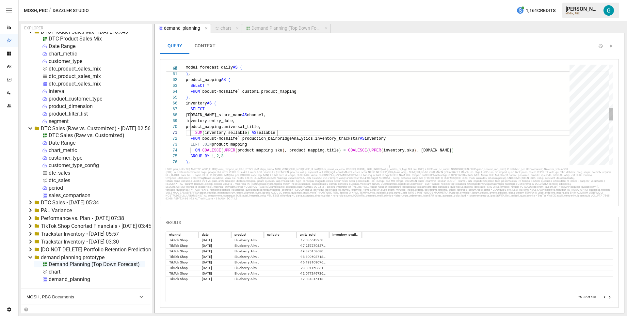
click at [315, 133] on div ") , LEFT JOIN product_mapping ON COALESCE ( UPPER ( product_mapping.sku ) , pro…" at bounding box center [380, 121] width 388 height 805
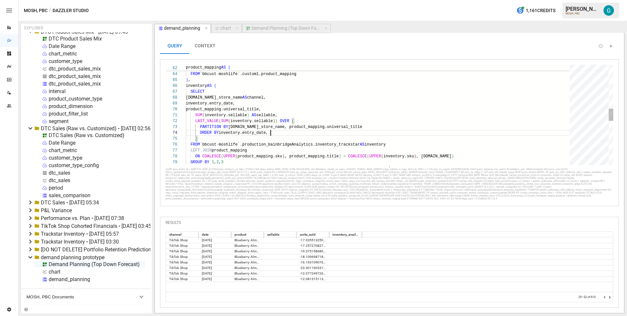
scroll to position [18, 83]
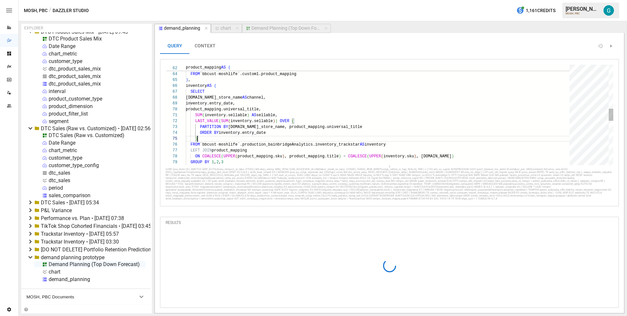
click at [244, 137] on div "LEFT JOIN product_mapping ON COALESCE ( UPPER ( product_mapping.sku ) , product…" at bounding box center [380, 115] width 388 height 829
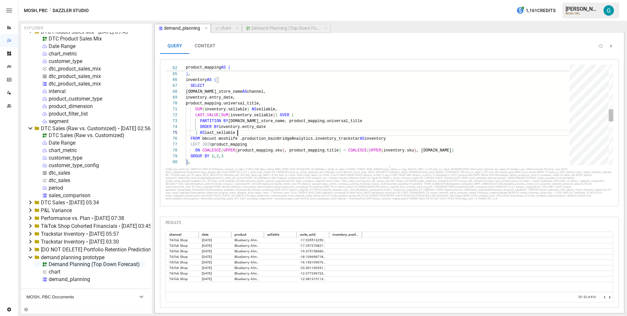
scroll to position [23, 21]
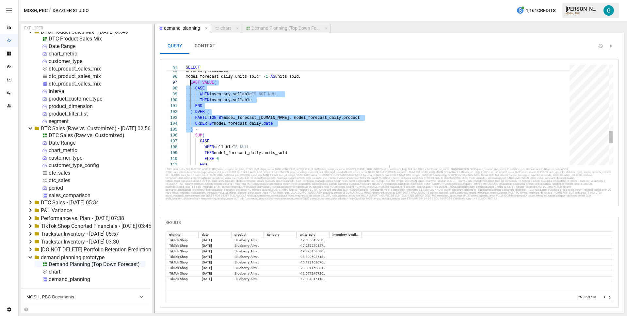
drag, startPoint x: 192, startPoint y: 129, endPoint x: 190, endPoint y: 85, distance: 44.1
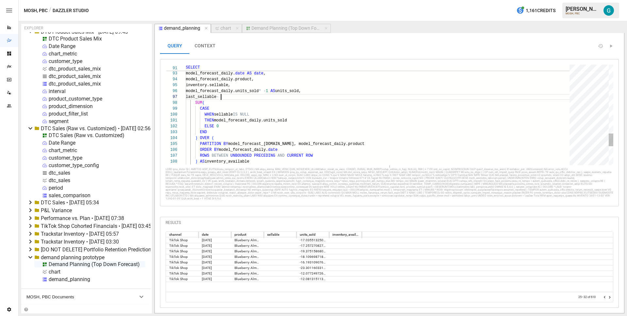
scroll to position [35, 35]
click at [603, 297] on icon "Go to previous page" at bounding box center [604, 297] width 5 height 5
click at [608, 296] on icon "Go to next page" at bounding box center [609, 297] width 5 height 5
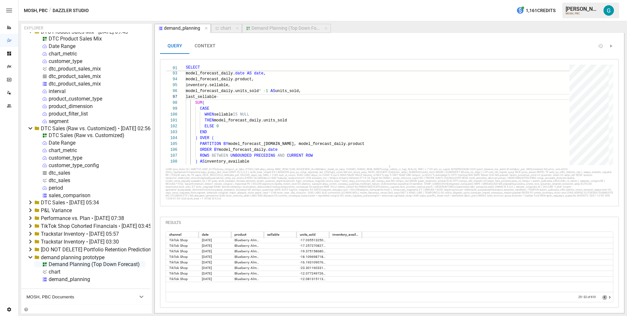
click at [605, 296] on icon "Go to previous page" at bounding box center [604, 297] width 5 height 5
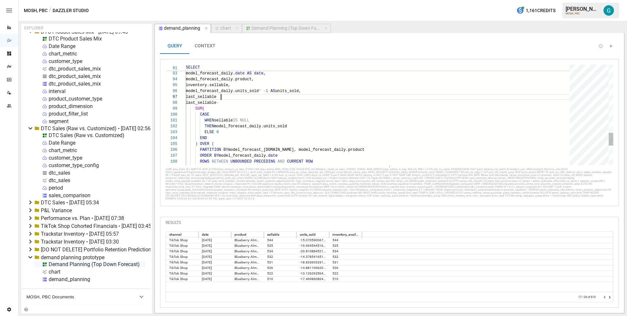
scroll to position [35, 38]
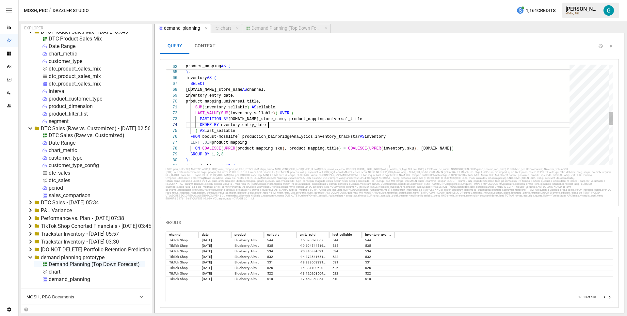
click at [291, 125] on div "ON COALESCE ( UPPER ( product_mapping.sku ) , product_mapping.title ) = COALESC…" at bounding box center [380, 87] width 388 height 788
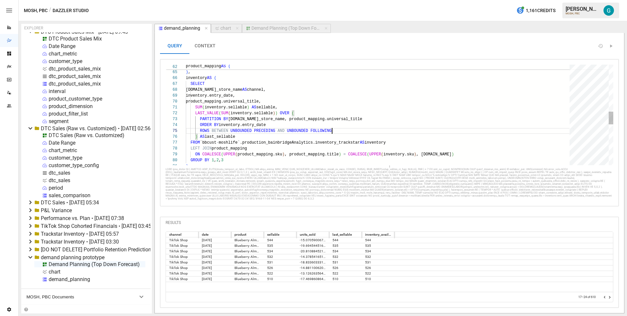
scroll to position [23, 146]
click at [610, 297] on icon "Go to next page" at bounding box center [610, 297] width 2 height 3
click at [605, 296] on icon "Go to previous page" at bounding box center [604, 297] width 5 height 5
click at [610, 298] on icon "Go to next page" at bounding box center [610, 297] width 2 height 3
click at [605, 297] on icon "Go to previous page" at bounding box center [604, 297] width 5 height 5
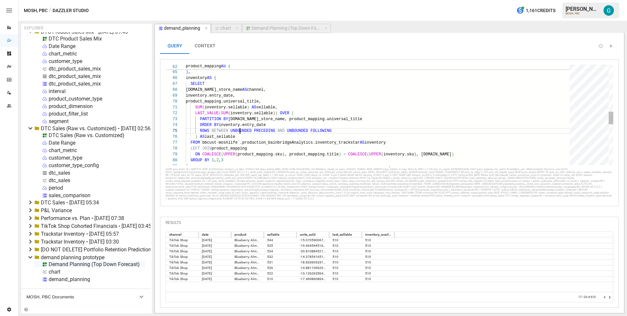
click at [241, 133] on div "ON COALESCE ( UPPER ( product_mapping.sku ) , product_mapping.title ) = COALESC…" at bounding box center [380, 90] width 388 height 794
click at [609, 298] on icon "Go to next page" at bounding box center [610, 297] width 2 height 3
click at [604, 297] on icon "Go to previous page" at bounding box center [604, 297] width 5 height 5
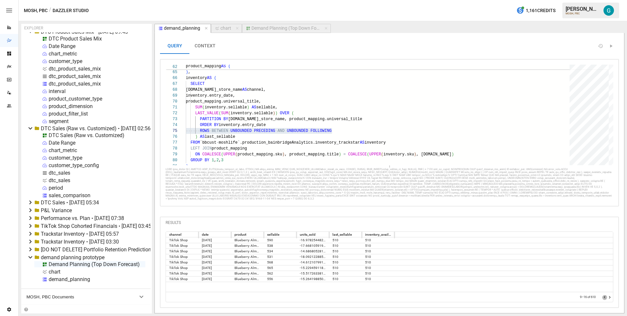
click at [604, 297] on icon "Go to previous page" at bounding box center [604, 297] width 5 height 5
click at [604, 297] on div at bounding box center [607, 297] width 10 height 7
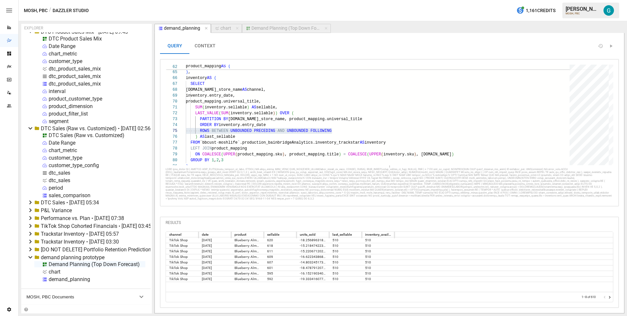
click at [604, 297] on div at bounding box center [607, 297] width 10 height 7
click at [210, 148] on div "ON COALESCE ( UPPER ( product_mapping.sku ) , product_mapping.title ) = COALESC…" at bounding box center [380, 90] width 388 height 794
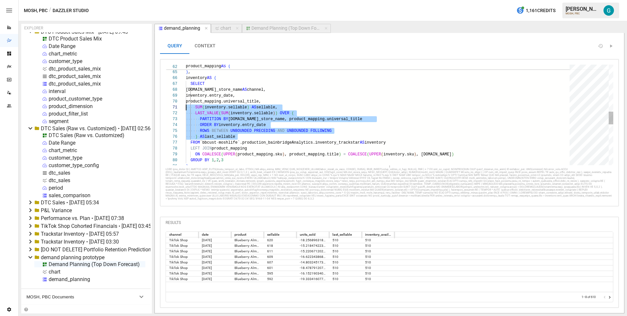
scroll to position [6, 0]
drag, startPoint x: 256, startPoint y: 135, endPoint x: 130, endPoint y: 114, distance: 127.8
click at [186, 114] on div "ON COALESCE ( UPPER ( product_mapping.sku ) , product_mapping.title ) = COALESC…" at bounding box center [380, 90] width 388 height 794
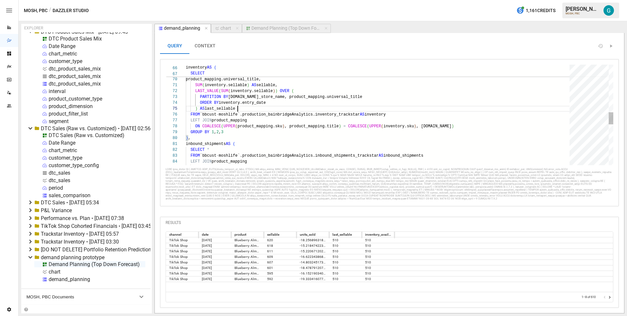
scroll to position [23, 52]
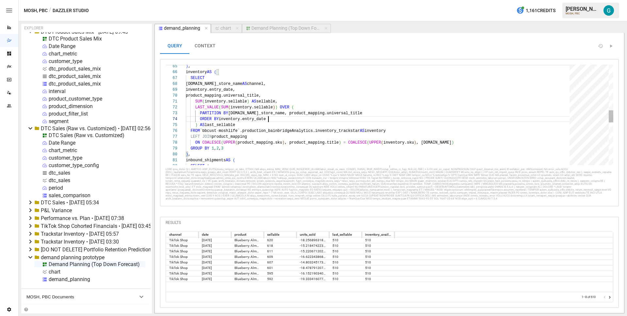
click at [276, 118] on div "product_mapping.universal_title, SUM ( inventory.sellable ) AS sellable, LAST_V…" at bounding box center [380, 101] width 388 height 829
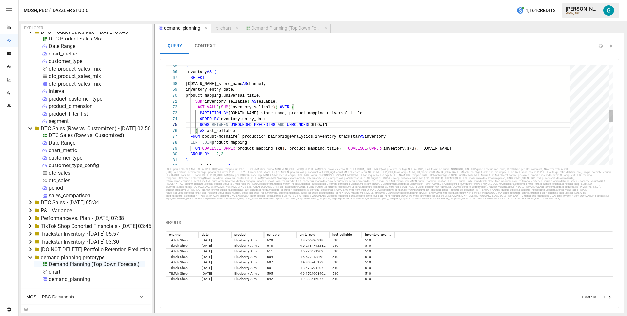
scroll to position [23, 146]
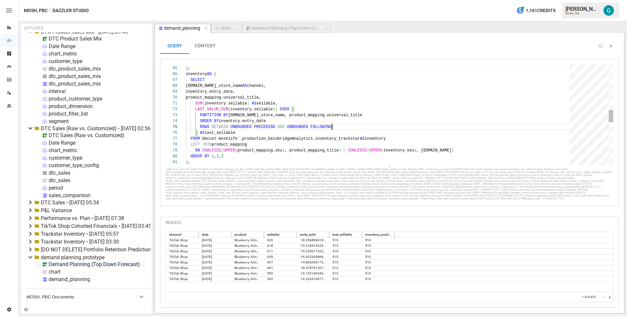
click at [202, 74] on div ") , LEFT JOIN product_mapping ON COALESCE ( UPPER ( product_mapping.sku ) , pro…" at bounding box center [380, 106] width 388 height 835
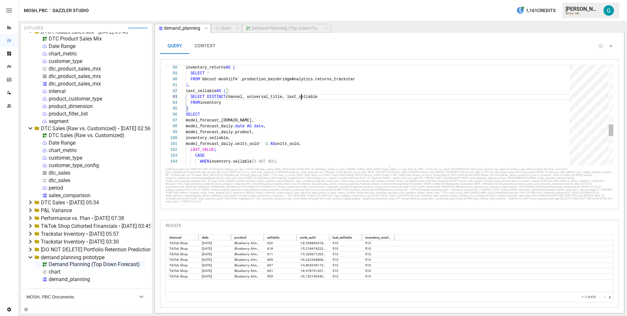
scroll to position [18, 38]
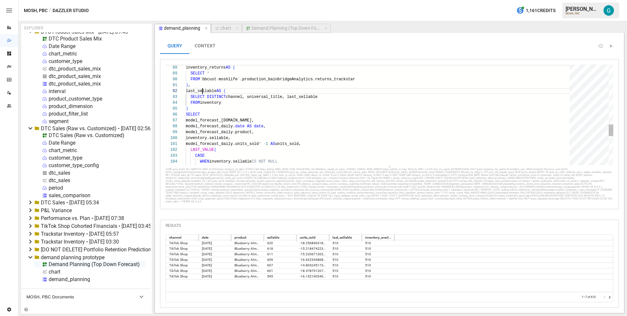
scroll to position [6, 31]
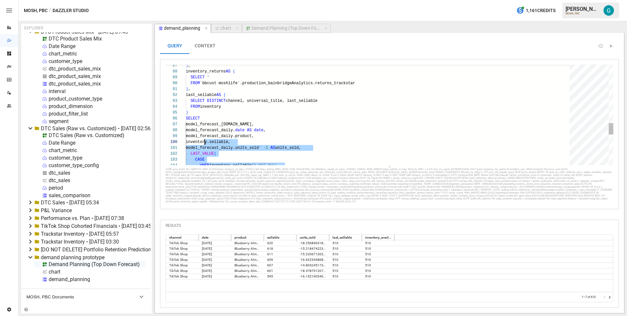
scroll to position [0, 19]
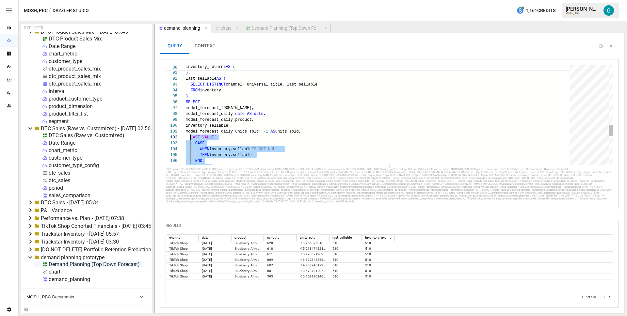
drag, startPoint x: 194, startPoint y: 119, endPoint x: 191, endPoint y: 135, distance: 16.6
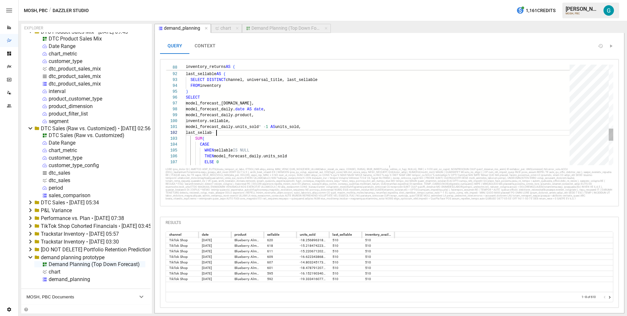
scroll to position [6, 35]
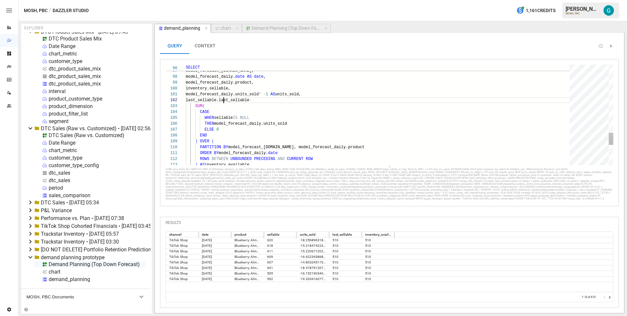
scroll to position [6, 38]
type textarea "**********"
click at [609, 297] on icon "Go to next page" at bounding box center [609, 297] width 5 height 5
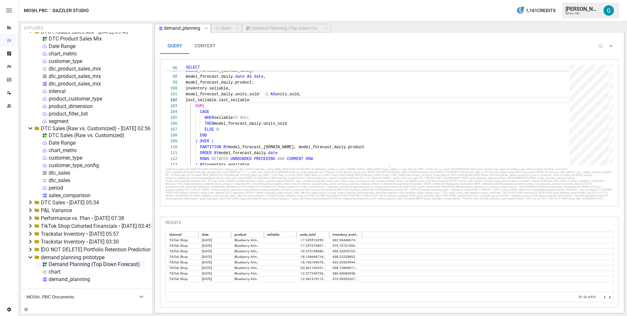
click at [609, 297] on icon "Go to next page" at bounding box center [609, 297] width 5 height 5
click at [215, 30] on icon "button" at bounding box center [217, 28] width 5 height 5
select select "**********"
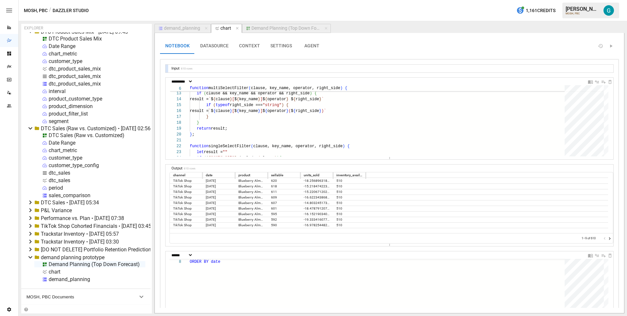
click at [259, 28] on div "Demand Planning (Top Down Forecast)" at bounding box center [285, 28] width 69 height 6
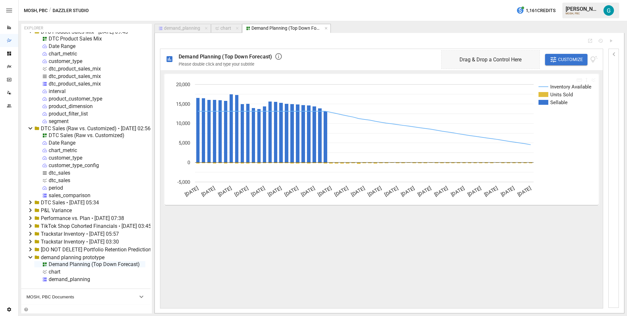
click at [189, 26] on div "demand_planning" at bounding box center [182, 28] width 36 height 6
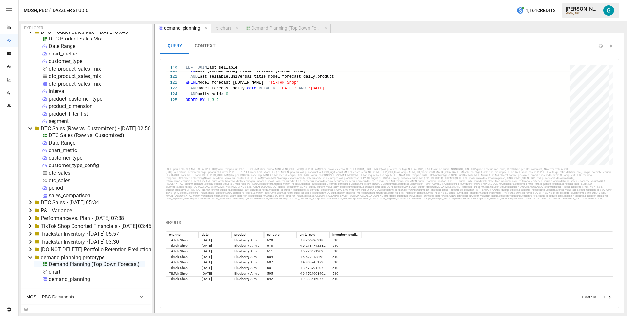
click at [223, 28] on div "chart" at bounding box center [225, 28] width 11 height 6
select select "**********"
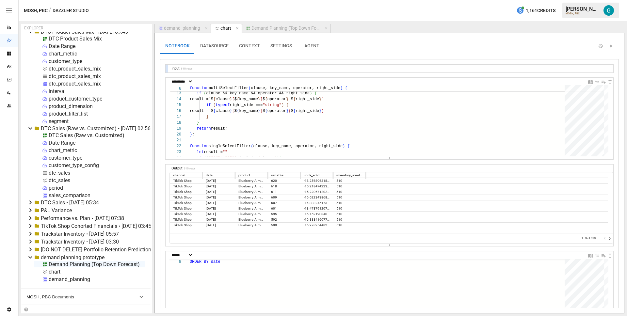
click at [188, 26] on div "demand_planning" at bounding box center [182, 28] width 36 height 6
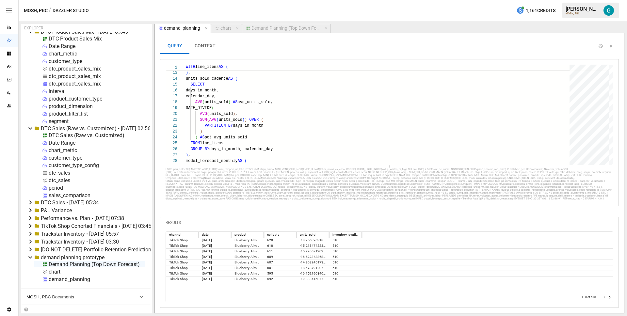
click at [294, 25] on div "Demand Planning (Top Down Forecast)" at bounding box center [285, 28] width 69 height 6
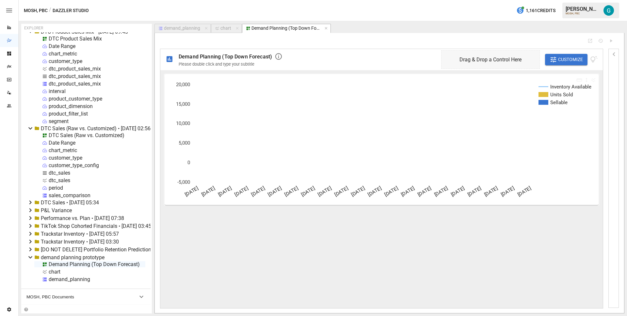
click at [230, 27] on div "chart" at bounding box center [225, 28] width 11 height 6
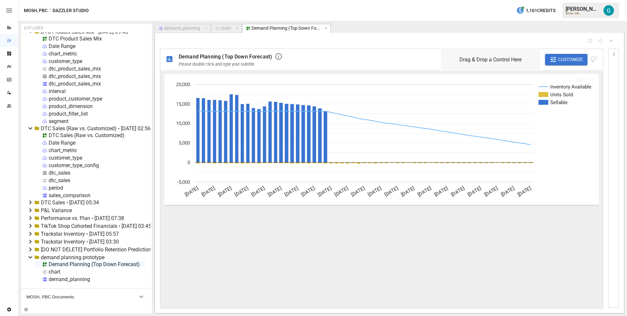
select select "**********"
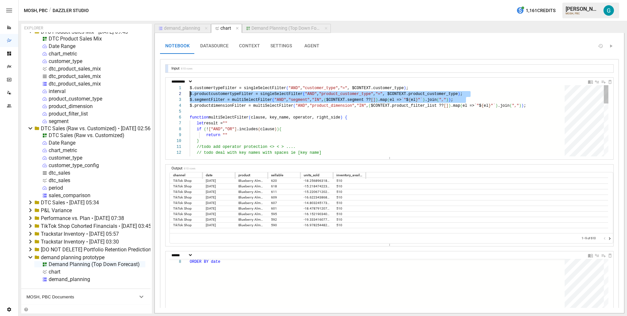
scroll to position [0, 0]
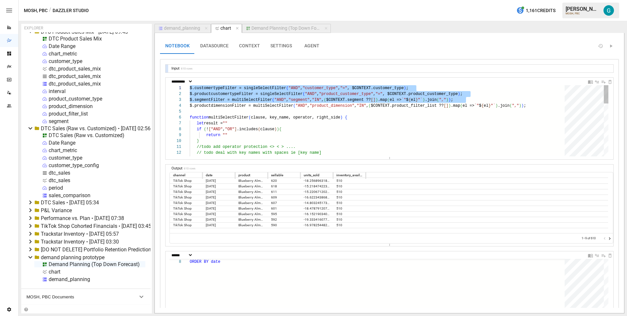
drag, startPoint x: 490, startPoint y: 100, endPoint x: 103, endPoint y: 86, distance: 386.4
click at [190, 86] on div "// todo deal with key names with spaces ie [key na me] if ( clause && key_name …" at bounding box center [379, 223] width 379 height 277
click at [278, 97] on div "// todo deal with key names with spaces ie [key na me] if ( clause && key_name …" at bounding box center [379, 223] width 379 height 277
drag, startPoint x: 472, startPoint y: 98, endPoint x: 141, endPoint y: 88, distance: 330.8
click at [190, 88] on div "// todo deal with key names with spaces ie [key na me] if ( clause && key_name …" at bounding box center [379, 223] width 379 height 277
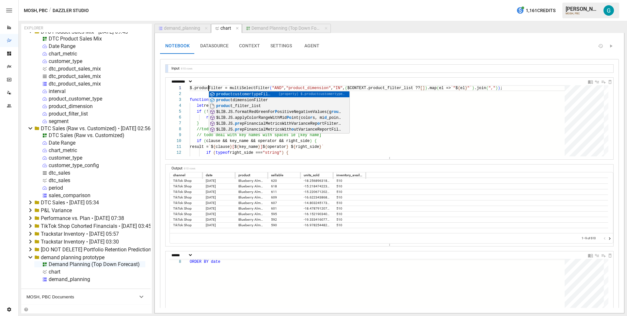
scroll to position [0, 21]
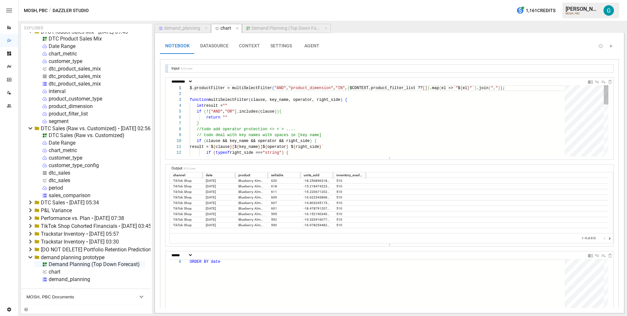
click at [315, 90] on div "// todo deal with key names with spaces ie [key na me] if ( clause && key_name …" at bounding box center [379, 214] width 379 height 259
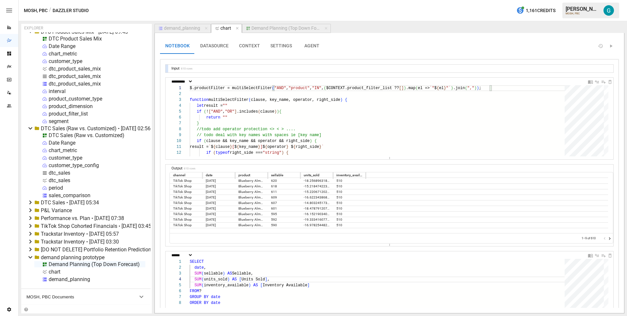
scroll to position [59, 0]
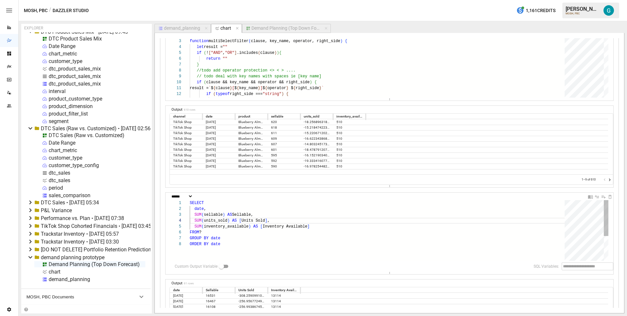
type textarea "**********"
click at [239, 236] on div "ORDER BY date SUM ( inventory_available ) AS [ Inventory Available ] FROM ? GRO…" at bounding box center [379, 251] width 379 height 102
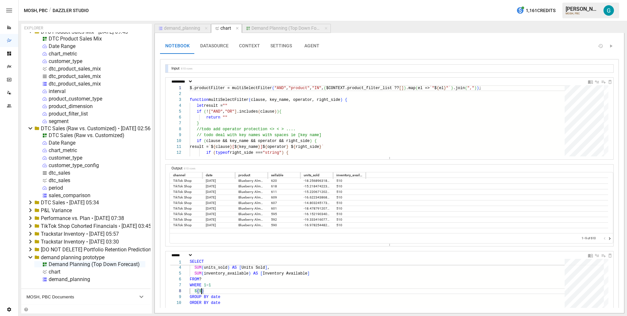
scroll to position [41, 14]
click at [226, 88] on div "// todo deal with key names with spaces ie [key na me] if ( clause && key_name …" at bounding box center [379, 214] width 379 height 259
click at [218, 87] on div "// todo deal with key names with spaces ie [key na me] if ( clause && key_name …" at bounding box center [379, 214] width 379 height 259
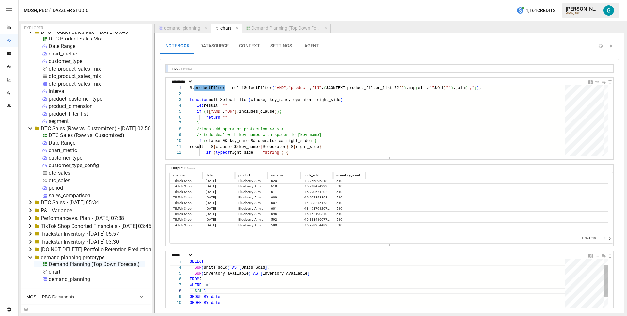
click at [204, 292] on div "SUM ( inventory_available ) AS [ Inventory Available ] FROM ? GROUP BY date SUM…" at bounding box center [379, 304] width 379 height 114
type textarea "**********"
click at [288, 274] on div "SUM ( inventory_available ) AS [ Inventory Available ] FROM ? GROUP BY date SUM…" at bounding box center [379, 304] width 379 height 114
click at [255, 43] on button "CONTEXT" at bounding box center [249, 46] width 31 height 16
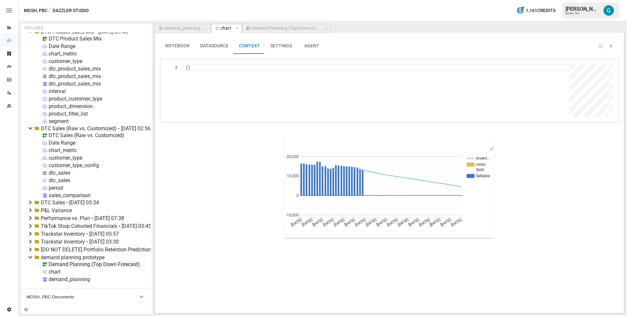
scroll to position [0, 4]
click at [188, 67] on div "{ }" at bounding box center [380, 91] width 388 height 52
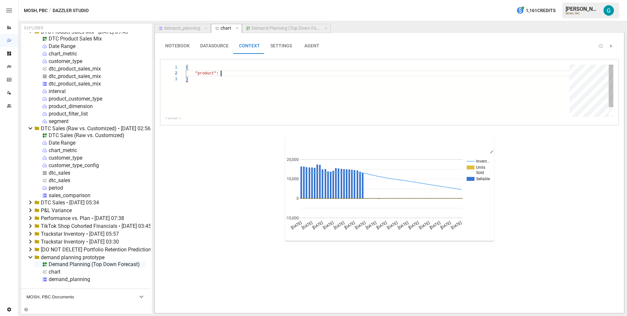
scroll to position [0, 0]
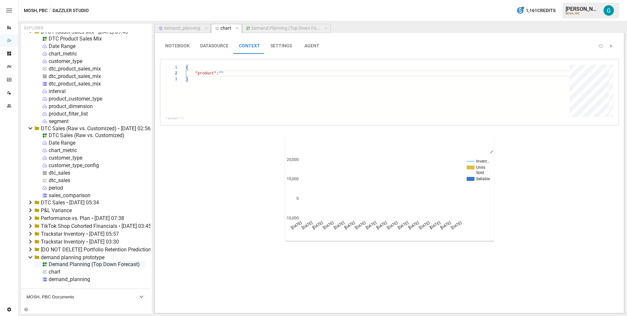
type textarea "**********"
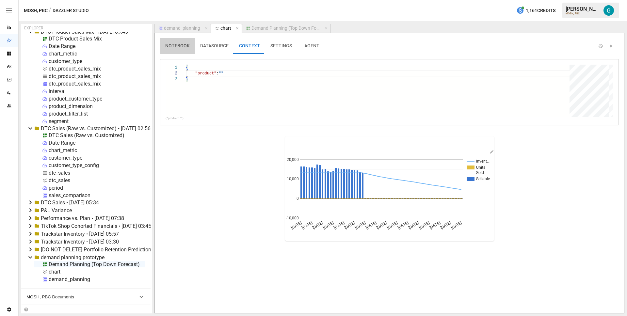
click at [180, 43] on button "NOTEBOOK" at bounding box center [177, 46] width 35 height 16
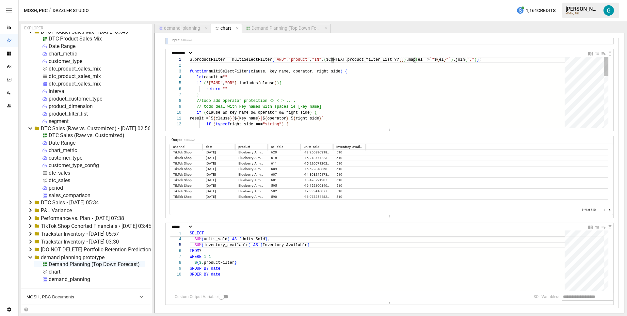
click at [370, 59] on div "$.productFilter = multiSelectFilter ( "AND" , "product" , "IN" , ( $CONTEXT.pro…" at bounding box center [379, 186] width 379 height 259
type textarea "**********"
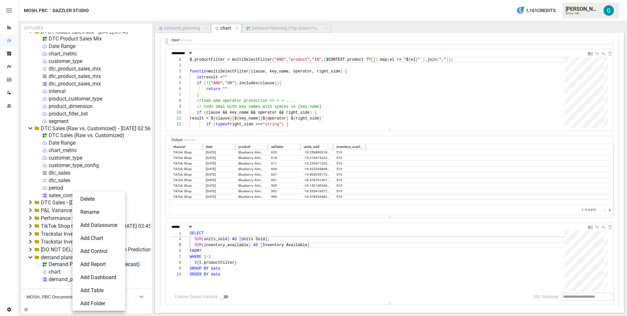
click at [94, 252] on li "Add Control" at bounding box center [98, 251] width 47 height 13
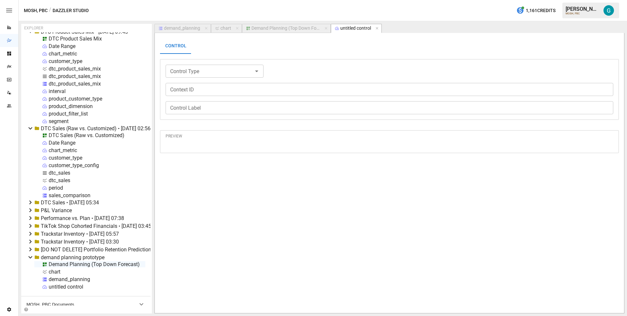
click at [68, 287] on div "untitled control" at bounding box center [66, 287] width 35 height 6
click at [92, 277] on li "Rename" at bounding box center [93, 277] width 48 height 13
type input "*******"
click at [180, 71] on input "Control Type" at bounding box center [208, 71] width 83 height 9
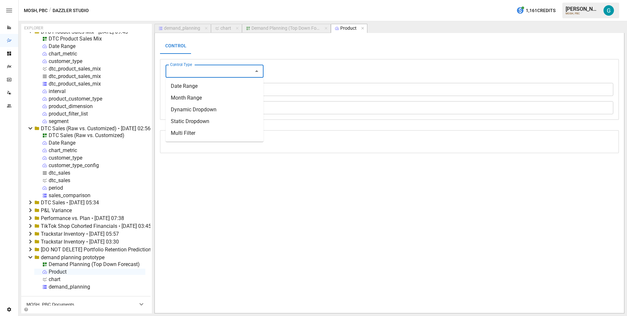
click at [199, 111] on li "Dynamic Dropdown" at bounding box center [214, 110] width 98 height 12
type input "**********"
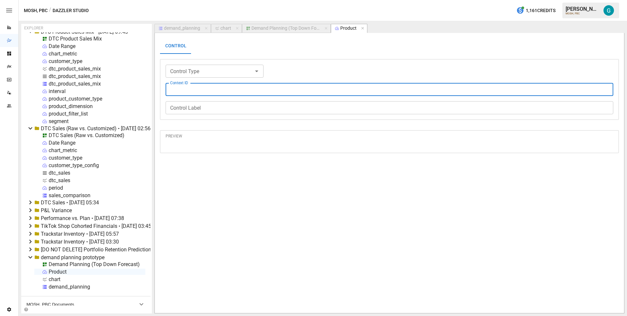
click at [196, 86] on input "Context ID" at bounding box center [388, 89] width 447 height 13
type input "**********"
type input "*******"
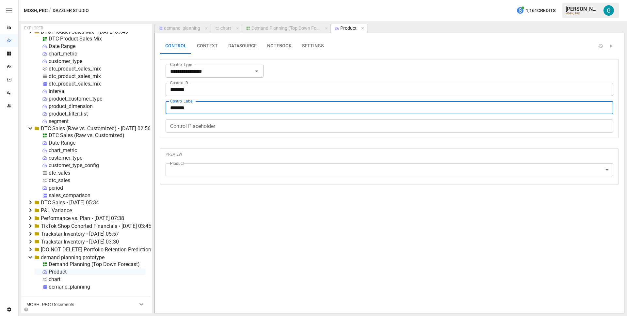
type input "*******"
click at [256, 57] on div "**********" at bounding box center [389, 90] width 459 height 105
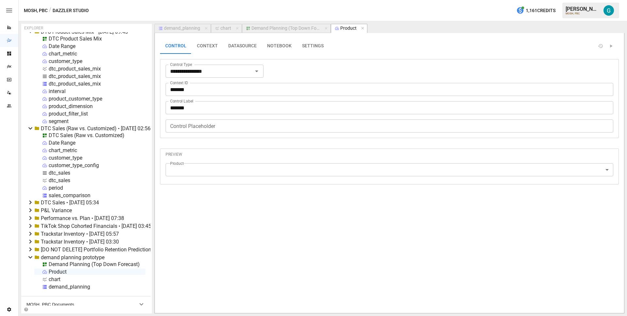
click at [219, 41] on button "CONTEXT" at bounding box center [207, 46] width 31 height 16
click at [244, 46] on button "DATASOURCE" at bounding box center [242, 46] width 39 height 16
click at [202, 79] on div "Datasource Datasource" at bounding box center [389, 71] width 459 height 24
click at [202, 74] on input "Datasource" at bounding box center [244, 71] width 155 height 9
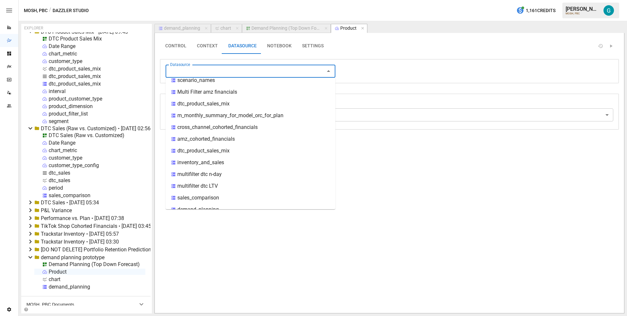
scroll to position [132, 0]
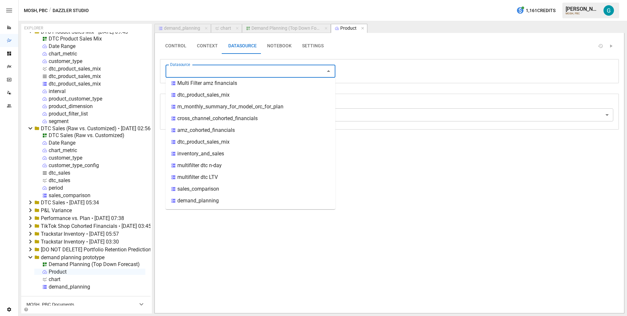
click at [217, 200] on div "demand_planning" at bounding box center [197, 201] width 41 height 8
type input "**********"
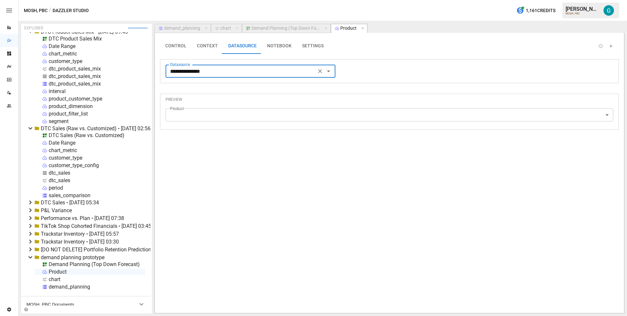
click at [284, 46] on button "NOTEBOOK" at bounding box center [279, 46] width 35 height 16
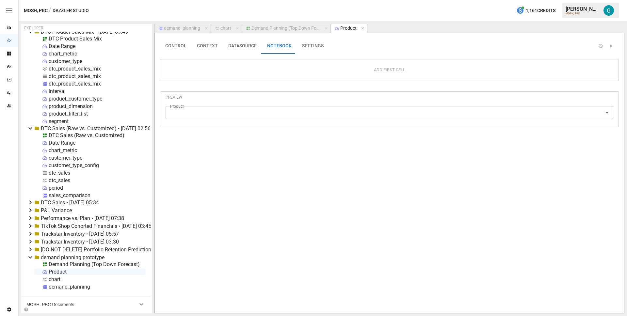
click at [214, 83] on div "**********" at bounding box center [389, 62] width 459 height 48
click at [280, 70] on div "Add First Cell" at bounding box center [388, 70] width 447 height 11
click at [376, 70] on button "Add First Cell" at bounding box center [389, 70] width 40 height 11
click at [232, 111] on div at bounding box center [382, 115] width 384 height 61
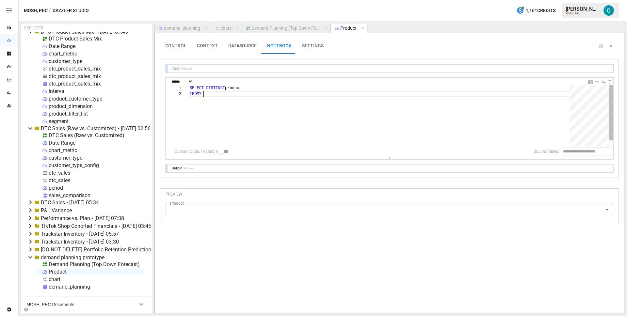
click at [246, 101] on div "SELECT DISTINCT product FROM ?" at bounding box center [382, 118] width 384 height 67
click at [168, 169] on div at bounding box center [166, 168] width 3 height 8
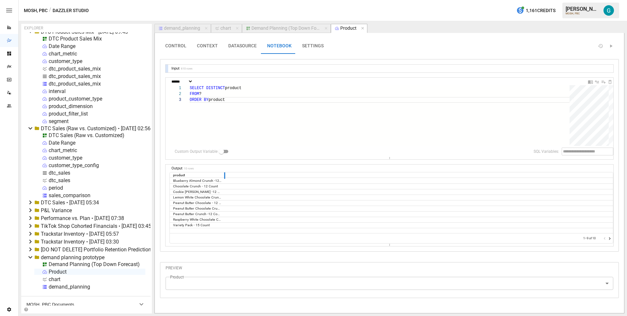
drag, startPoint x: 202, startPoint y: 176, endPoint x: 225, endPoint y: 180, distance: 23.6
click at [225, 180] on div "product Blueberry Almond Crunch -12 Count Chocolate Crunch - 12 Count Cookie Do…" at bounding box center [391, 202] width 443 height 61
click at [246, 95] on div "SELECT DISTINCT product FROM ? ORDER BY product" at bounding box center [382, 121] width 384 height 72
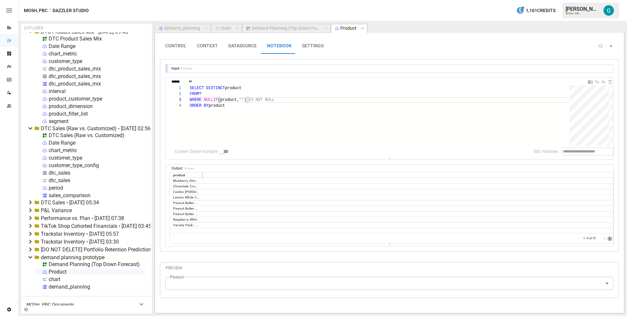
click at [611, 238] on icon "Go to next page" at bounding box center [609, 238] width 5 height 5
click at [605, 239] on icon "Go to previous page" at bounding box center [604, 238] width 5 height 5
click at [250, 98] on div "SELECT DISTINCT product FROM ? WHERE NULLIF ( product, '' ) IS NOT NULL ORDER B…" at bounding box center [382, 124] width 384 height 78
click at [185, 231] on div at bounding box center [391, 230] width 443 height 5
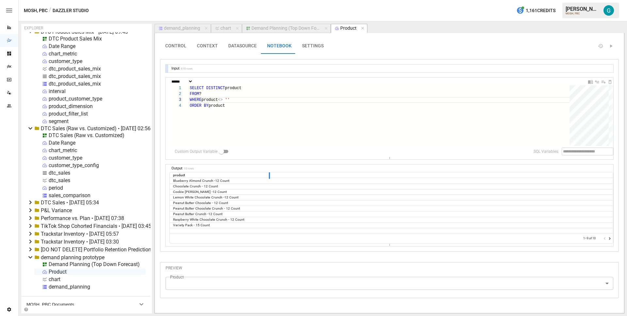
drag, startPoint x: 202, startPoint y: 176, endPoint x: 269, endPoint y: 179, distance: 67.0
click at [269, 179] on div at bounding box center [269, 175] width 3 height 8
click at [239, 232] on div at bounding box center [391, 230] width 443 height 5
click at [200, 224] on div "Variety Pack - 15 Count" at bounding box center [220, 225] width 100 height 6
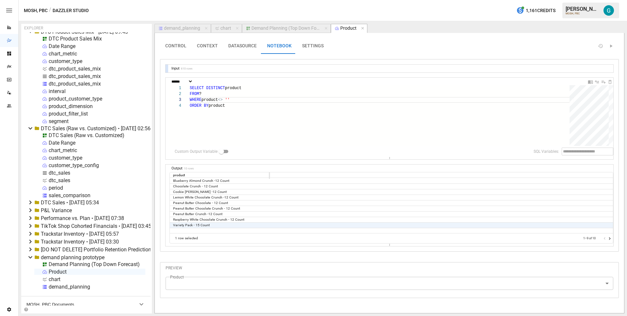
click at [195, 229] on div at bounding box center [391, 230] width 443 height 5
click at [195, 230] on div at bounding box center [391, 230] width 443 height 5
click at [186, 178] on div "Blueberry Almond Crunch -12 Count" at bounding box center [220, 181] width 100 height 6
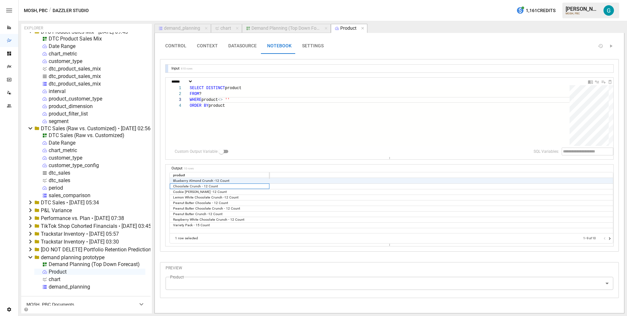
click at [187, 185] on div "Chocolate Crunch - 12 Count" at bounding box center [220, 186] width 100 height 6
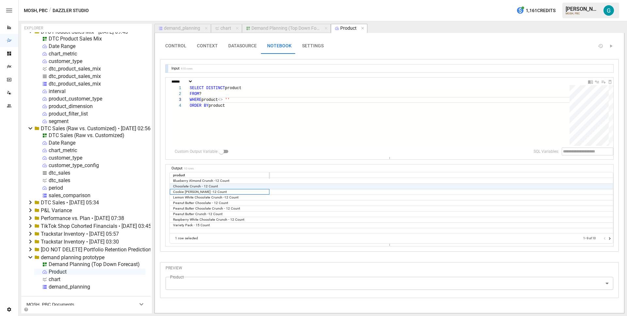
click at [188, 191] on div "Cookie [PERSON_NAME] -12 Count" at bounding box center [220, 192] width 100 height 6
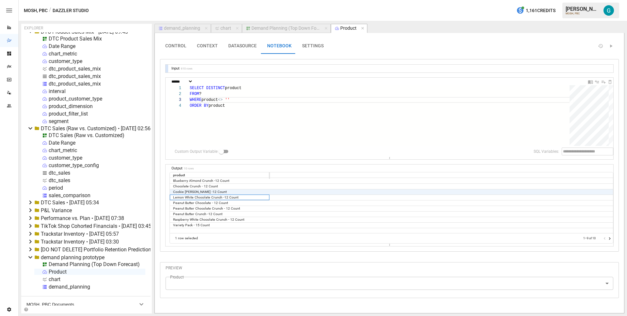
click at [188, 197] on div "Lemon White Chocolate Crunch -12 Count" at bounding box center [220, 198] width 100 height 6
click at [188, 202] on div "Peanut Butter Chocolate - 12 Count" at bounding box center [220, 203] width 100 height 6
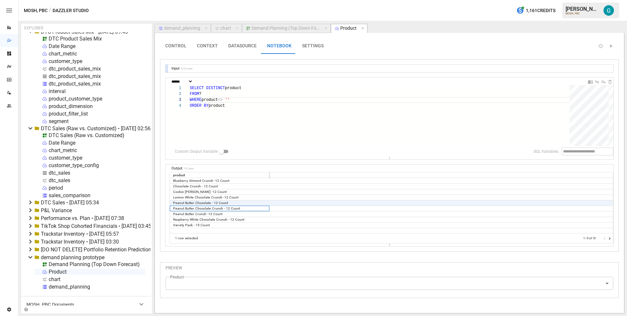
click at [188, 209] on div "Peanut Butter Chocolate Crunch - 12 Count" at bounding box center [220, 209] width 100 height 6
click at [188, 212] on div "Peanut Butter Crunch -12 Count" at bounding box center [220, 214] width 100 height 6
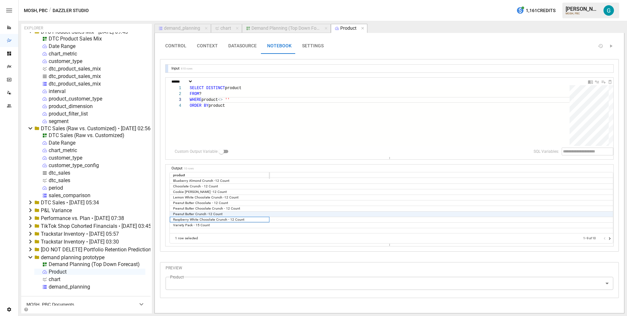
click at [188, 218] on div "Raspberry White Chocolate Crunch - 12 Count" at bounding box center [220, 220] width 100 height 6
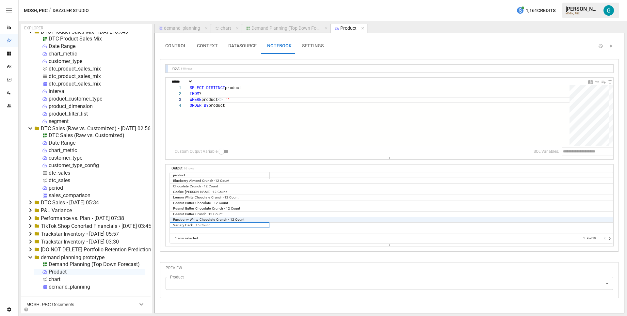
click at [188, 225] on div "Variety Pack - 15 Count" at bounding box center [220, 225] width 100 height 6
drag, startPoint x: 388, startPoint y: 243, endPoint x: 389, endPoint y: 250, distance: 6.7
click at [389, 250] on div "**********" at bounding box center [389, 157] width 459 height 196
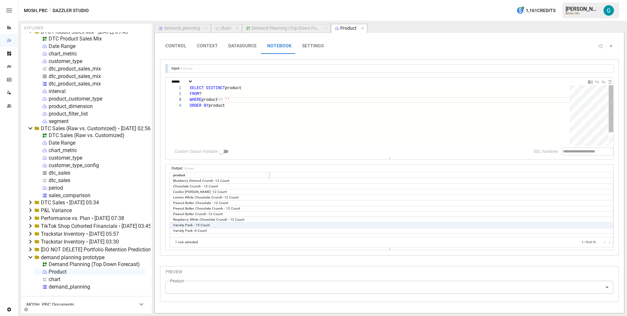
click at [262, 114] on div "SELECT DISTINCT product FROM ? WHERE product <> '' ORDER BY product" at bounding box center [382, 124] width 384 height 78
click at [261, 102] on div "SELECT DISTINCT product FROM ? WHERE product <> '' ORDER BY product" at bounding box center [382, 124] width 384 height 78
click at [231, 93] on div "SELECT DISTINCT product FROM ? ORDER BY product" at bounding box center [382, 121] width 384 height 72
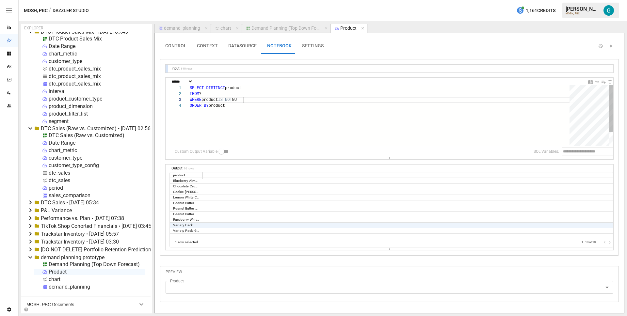
type textarea "**********"
click at [227, 27] on div "chart" at bounding box center [225, 28] width 11 height 6
select select "**********"
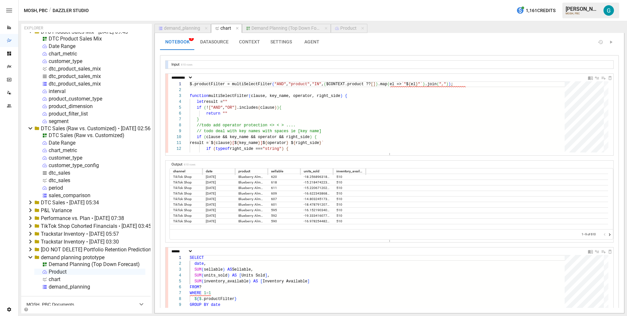
scroll to position [5, 0]
click at [303, 26] on div "Demand Planning (Top Down Forecast)" at bounding box center [285, 28] width 69 height 6
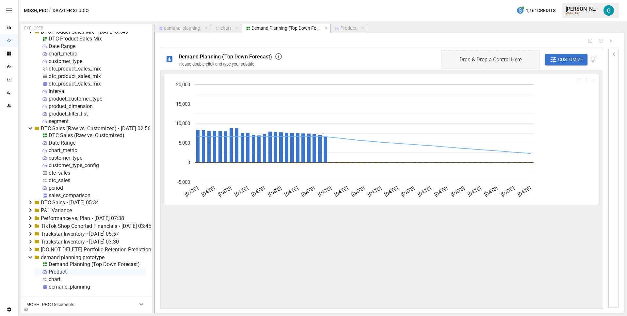
click at [567, 58] on span "Customize" at bounding box center [570, 59] width 25 height 8
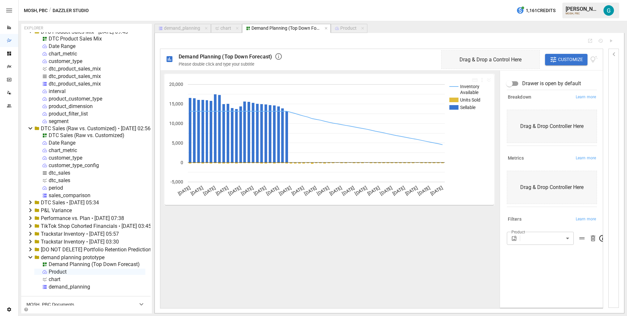
click at [550, 0] on body "Reports Dazzler Studio Dashboards Plans SmartModel ™ Data Sources Team Settings…" at bounding box center [313, 0] width 627 height 0
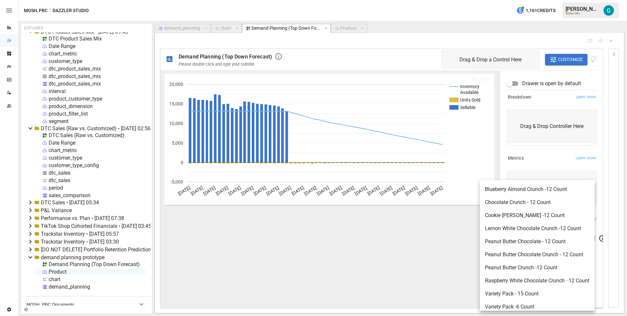
click at [535, 188] on span "Blueberry Almond Crunch -12 Count" at bounding box center [537, 189] width 104 height 8
type input "**********"
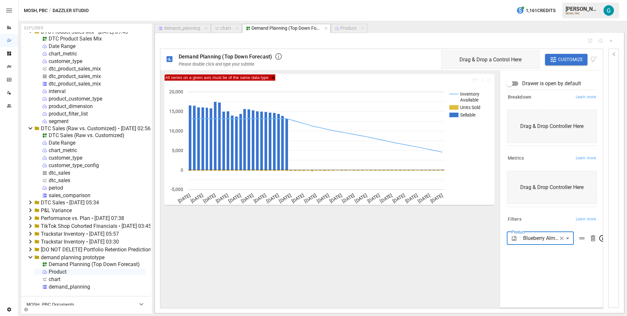
click at [614, 57] on icon "button" at bounding box center [614, 54] width 8 height 8
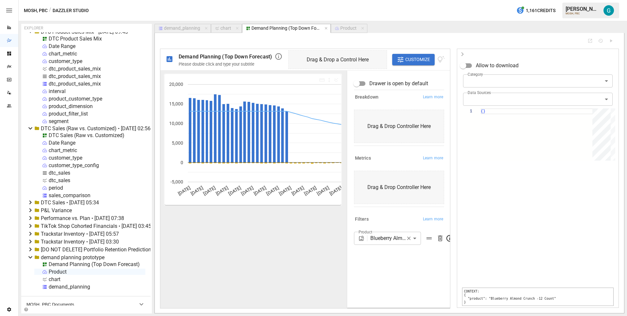
scroll to position [0, 4]
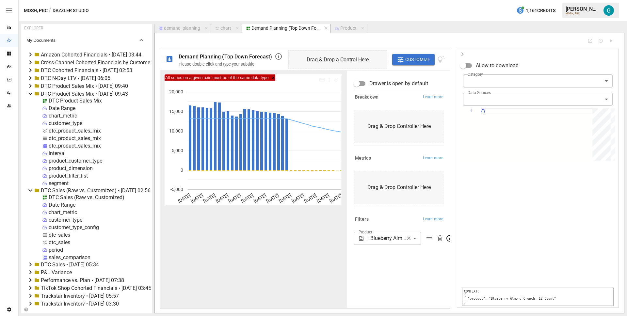
scroll to position [0, 4]
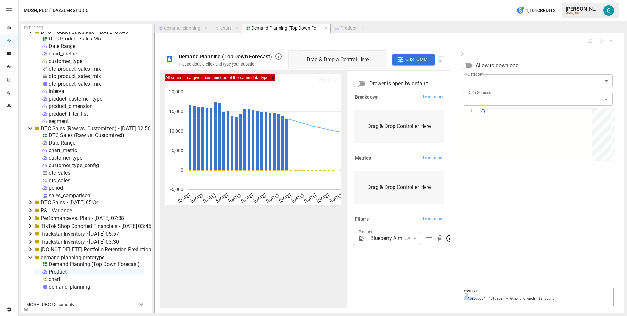
drag, startPoint x: 0, startPoint y: 0, endPoint x: 473, endPoint y: 299, distance: 559.9
click at [473, 300] on pre "CONTEXT: { "product": "Blueberry Almond Crunch -12 Count" }" at bounding box center [537, 297] width 151 height 18
click at [471, 298] on pre "CONTEXT: { "product": "Blueberry Almond Crunch -12 Count" }" at bounding box center [537, 297] width 151 height 18
drag, startPoint x: 468, startPoint y: 298, endPoint x: 565, endPoint y: 298, distance: 97.3
click at [565, 298] on pre "CONTEXT: { "product": "Blueberry Almond Crunch -12 Count" }" at bounding box center [537, 297] width 151 height 18
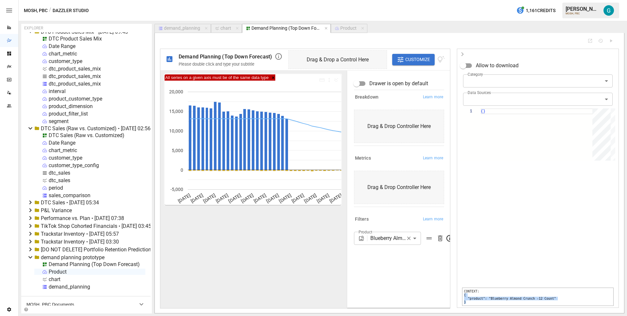
drag, startPoint x: 466, startPoint y: 295, endPoint x: 469, endPoint y: 304, distance: 8.8
click at [469, 304] on pre "CONTEXT: { "product": "Blueberry Almond Crunch -12 Count" }" at bounding box center [537, 297] width 151 height 18
copy pre "{ "product": "Blueberry Almond Crunch -12 Count" }"
click at [213, 28] on span "chart" at bounding box center [226, 28] width 26 height 6
select select "**********"
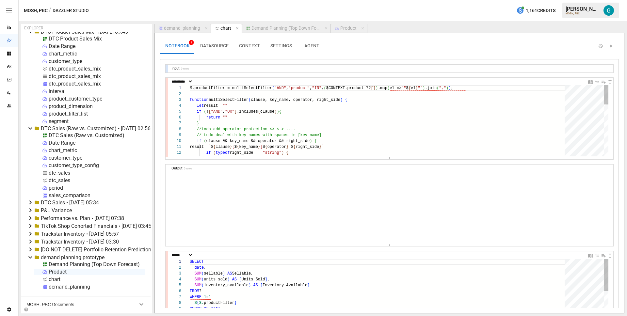
scroll to position [53, 14]
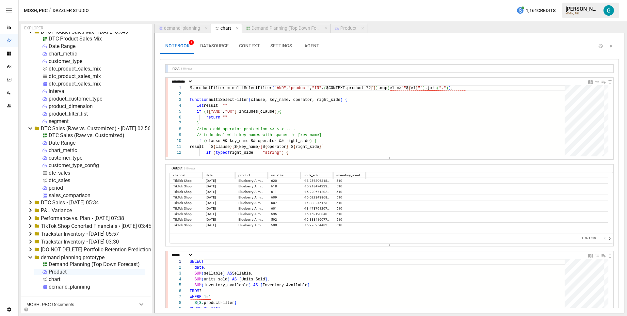
click at [248, 44] on button "CONTEXT" at bounding box center [249, 46] width 31 height 16
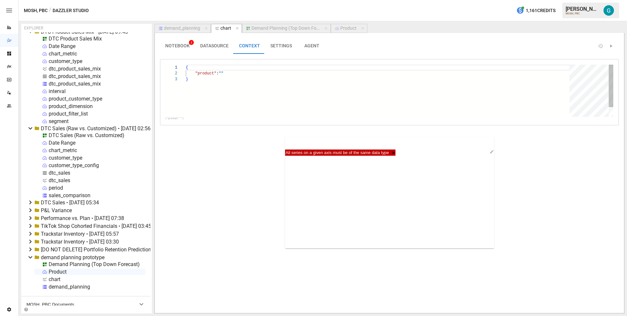
click at [223, 88] on div "{ "product" : "" }" at bounding box center [380, 97] width 388 height 64
type textarea "**********"
click at [171, 45] on span "NOTEBOOK 2" at bounding box center [177, 46] width 24 height 6
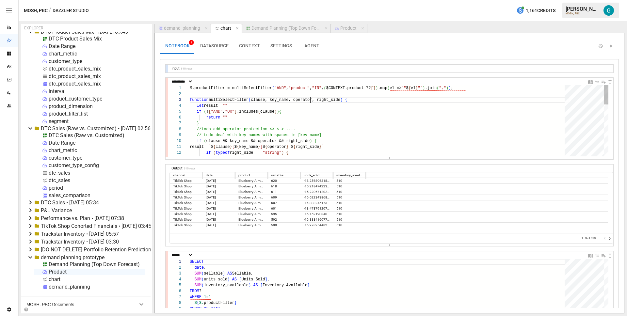
click at [309, 99] on div "$.productFilter = multiSelectFilter ( "AND" , "product" , "IN" , ( $CONTEXT.pro…" at bounding box center [379, 214] width 379 height 259
click at [237, 26] on icon "button" at bounding box center [237, 28] width 5 height 5
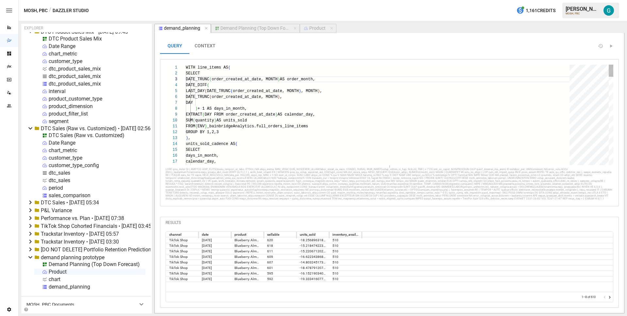
scroll to position [59, 120]
click at [49, 280] on div "chart" at bounding box center [55, 279] width 12 height 6
select select "**********"
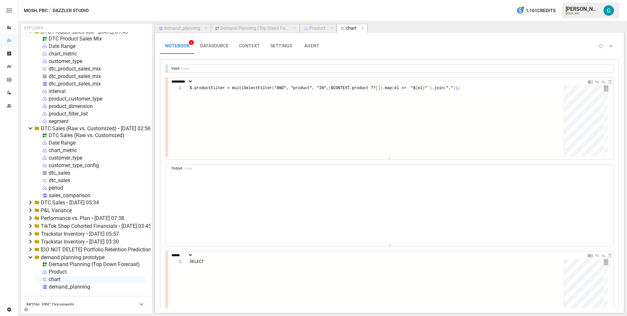
scroll to position [53, 66]
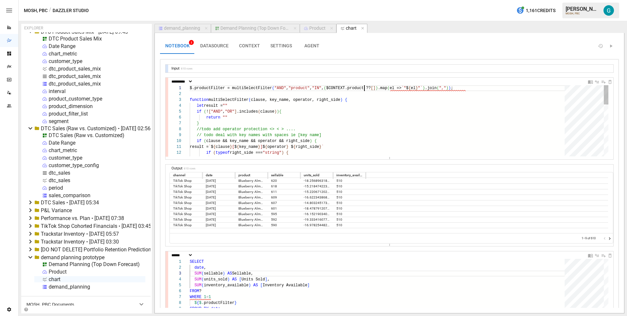
click at [365, 87] on div "$.productFilter = multiSelectFilter ( "AND" , "product" , "IN" , ( $CONTEXT.pro…" at bounding box center [379, 214] width 379 height 259
click at [253, 43] on button "CONTEXT" at bounding box center [249, 46] width 31 height 16
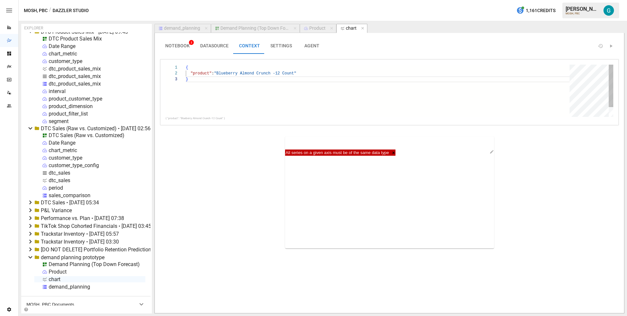
scroll to position [12, 2]
click at [180, 45] on span "NOTEBOOK 2" at bounding box center [177, 46] width 24 height 6
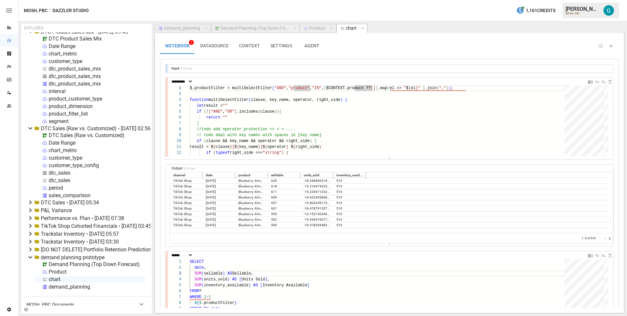
click at [260, 24] on button "Demand Planning (Top Down Forecast)" at bounding box center [255, 28] width 89 height 9
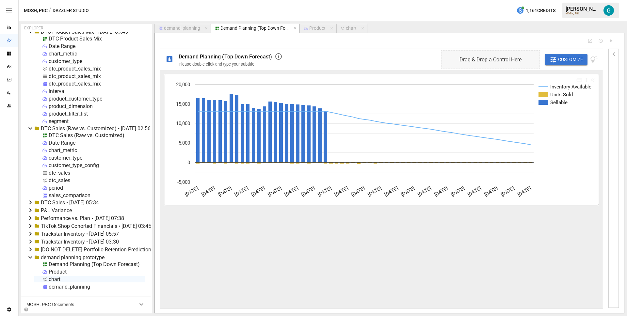
click at [558, 61] on span "Customize" at bounding box center [570, 59] width 25 height 8
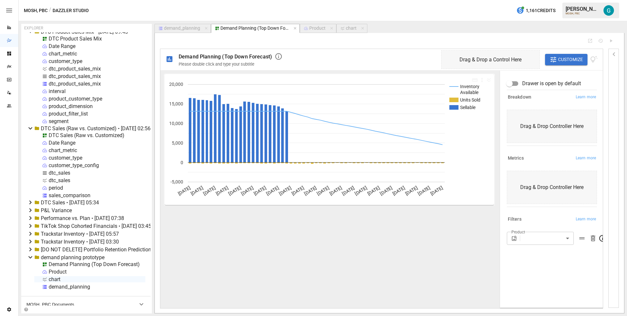
click at [546, 0] on body "Reports Dazzler Studio Dashboards Plans SmartModel ™ Data Sources Team Settings…" at bounding box center [313, 0] width 627 height 0
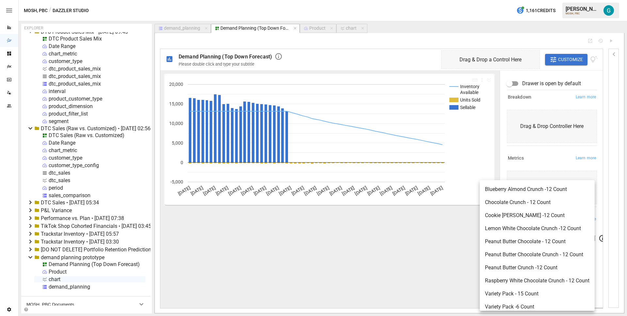
click at [532, 183] on li "Blueberry Almond Crunch -12 Count" at bounding box center [536, 189] width 115 height 13
type input "**********"
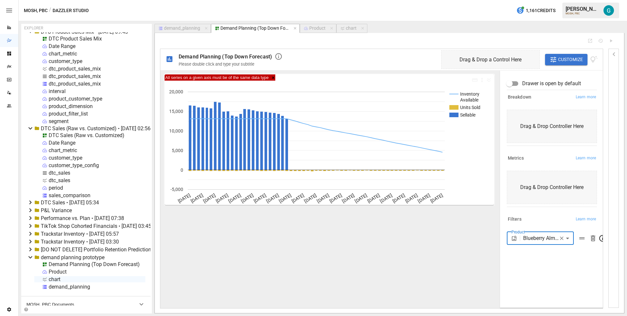
click at [351, 24] on button "chart" at bounding box center [351, 28] width 31 height 9
select select "**********"
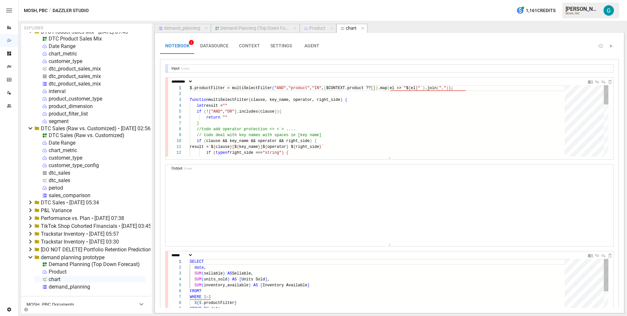
scroll to position [53, 14]
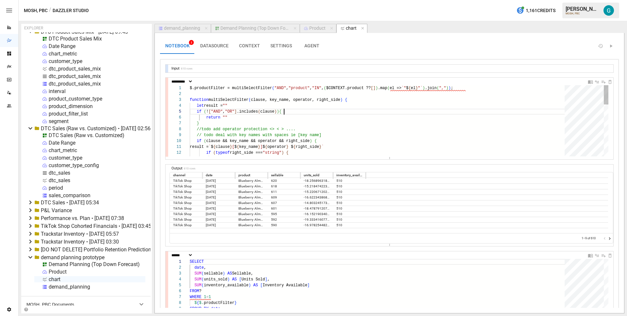
click at [309, 111] on div "$.productFilter = multiSelectFilter ( "AND" , "product" , "IN" , ( $CONTEXT.pro…" at bounding box center [379, 214] width 379 height 259
click at [343, 87] on div "$.productFilter = multiSelectFilter ( "AND" , "product" , "IN" , ( $CONTEXT.pro…" at bounding box center [379, 214] width 379 height 259
click at [256, 51] on button "CONTEXT" at bounding box center [249, 46] width 31 height 16
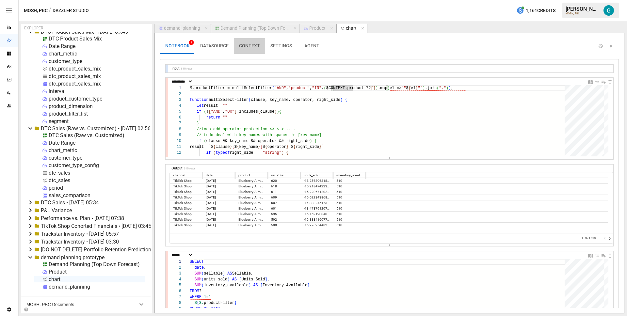
scroll to position [12, 2]
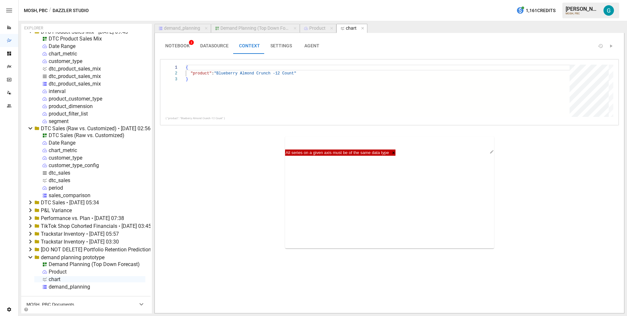
click at [176, 44] on span "NOTEBOOK 2" at bounding box center [177, 46] width 24 height 6
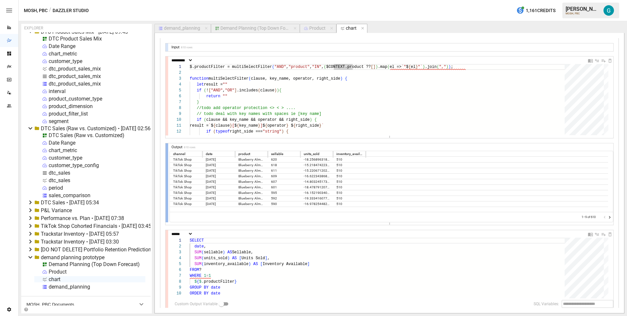
scroll to position [0, 0]
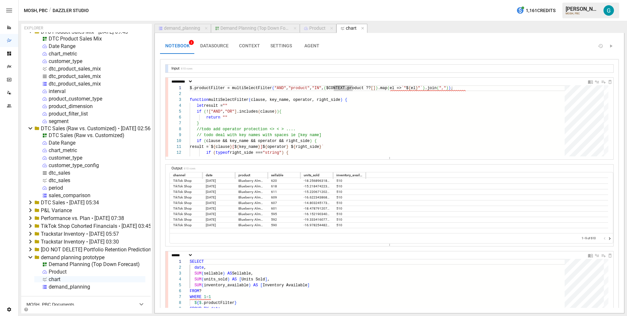
click at [31, 129] on icon at bounding box center [30, 128] width 4 height 2
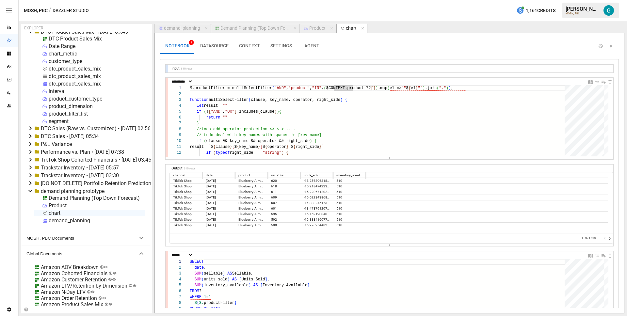
click at [79, 69] on div "dtc_product_sales_mix" at bounding box center [75, 69] width 52 height 6
select select "**********"
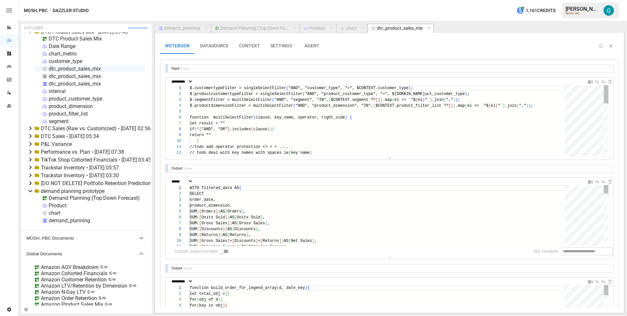
scroll to position [59, 35]
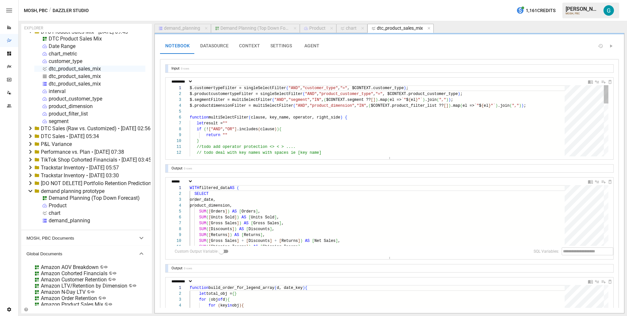
type textarea "**********"
click at [379, 109] on div "$.customertypeFilter = singleSelectFilter ( "AND" , "customer_type" , "=" , $CO…" at bounding box center [379, 223] width 379 height 277
click at [542, 106] on div "$.customertypeFilter = singleSelectFilter ( "AND" , "customer_type" , "=" , $CO…" at bounding box center [379, 223] width 379 height 277
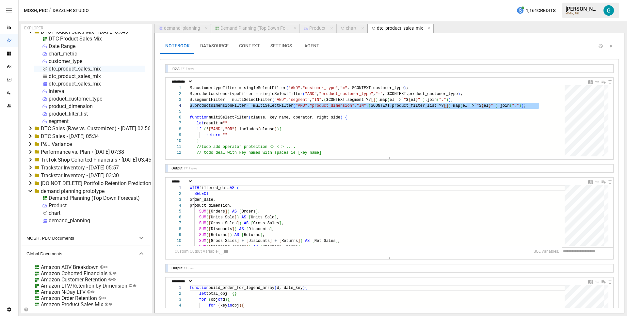
click at [349, 27] on div "chart" at bounding box center [351, 28] width 11 height 6
select select "**********"
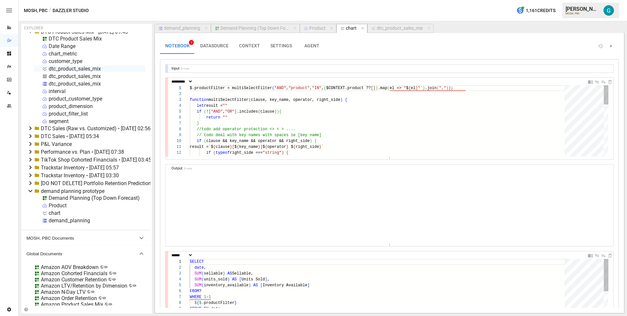
scroll to position [53, 14]
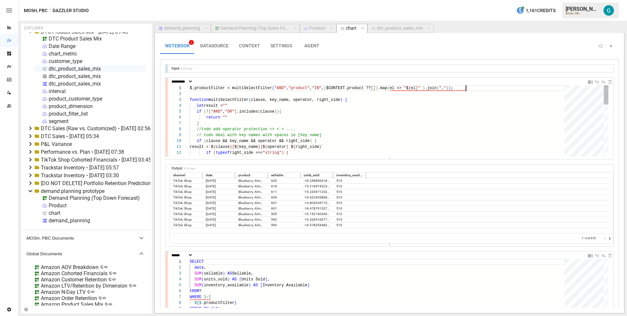
click at [499, 90] on div "$.productFilter = multiSelectFilter ( "AND" , "product" , "IN" , ( $CONTEXT.pro…" at bounding box center [379, 214] width 379 height 259
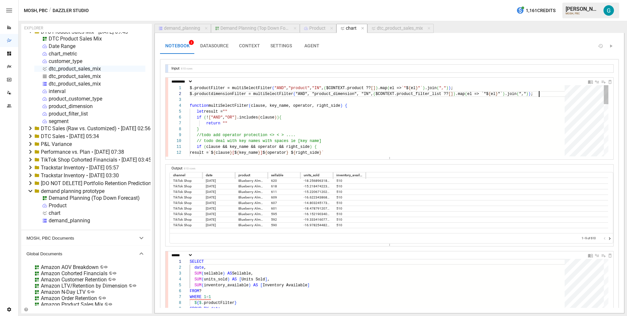
scroll to position [6, 349]
click at [363, 86] on div "$.productFilter = multiSelectFilter ( "AND" , "product" , "IN" , ( $CONTEXT.pro…" at bounding box center [379, 217] width 379 height 265
click at [334, 93] on div "$.productFilter = multiSelectFilter ( "AND" , "product" , "IN" , ( $CONTEXT.pro…" at bounding box center [379, 217] width 379 height 265
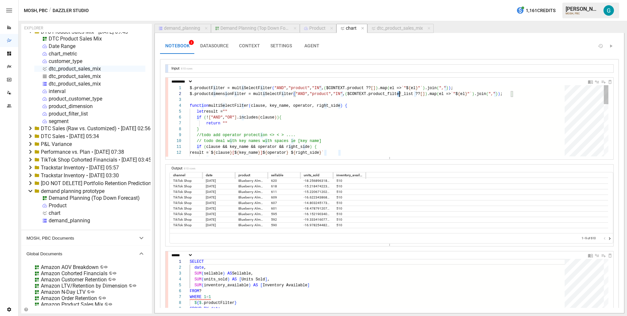
click at [398, 95] on div "$.productFilter = multiSelectFilter ( "AND" , "product" , "IN" , ( $CONTEXT.pro…" at bounding box center [379, 217] width 379 height 265
click at [213, 88] on div "$.productFilter = multiSelectFilter ( "AND" , "product" , "IN" , ( $CONTEXT.pro…" at bounding box center [379, 217] width 379 height 265
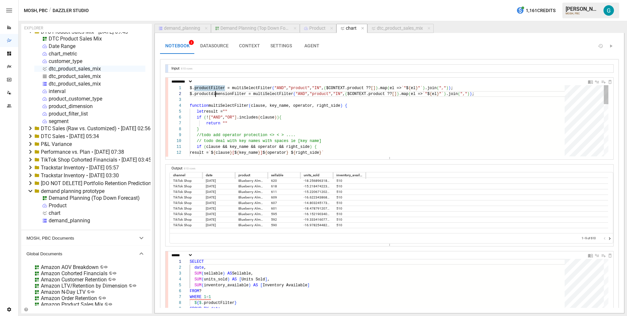
click at [216, 95] on div "$.productFilter = multiSelectFilter ( "AND" , "product" , "IN" , ( $CONTEXT.pro…" at bounding box center [379, 217] width 379 height 265
click at [476, 88] on div "$.productFilter = multiSelectFilter ( "AND" , "product" , "IN" , ( $CONTEXT.pro…" at bounding box center [379, 217] width 379 height 265
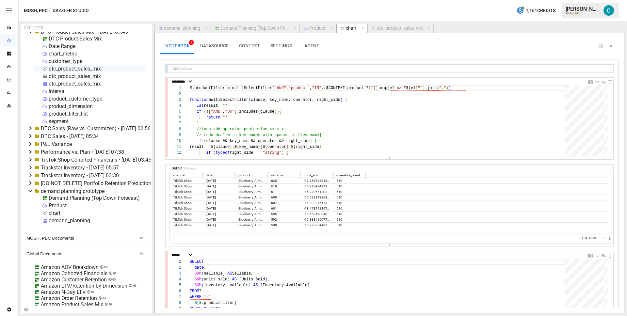
click at [168, 68] on div at bounding box center [166, 69] width 3 height 8
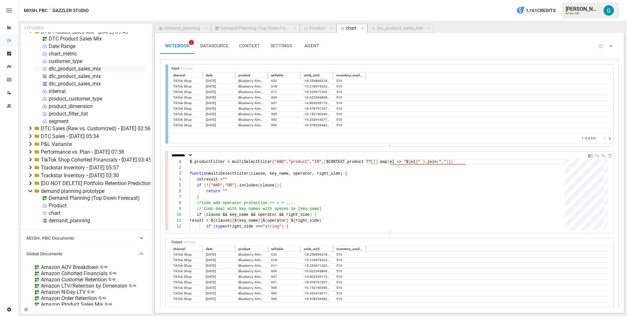
click at [168, 68] on div at bounding box center [166, 104] width 3 height 79
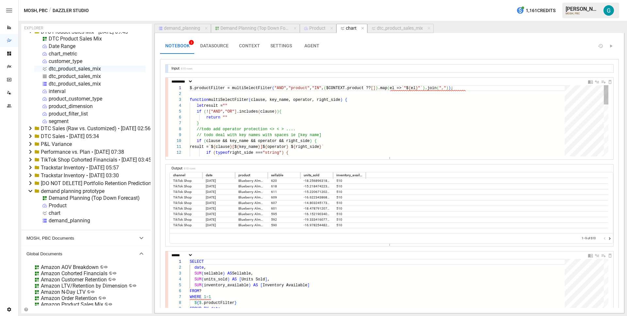
click at [372, 87] on div "$.productFilter = multiSelectFilter ( "AND" , "product" , "IN" , ( $CONTEXT.pro…" at bounding box center [379, 214] width 379 height 259
click at [258, 105] on div "$.productFilter = multiSelectFilter ( "AND" , "product" , "IN" , ( $CONTEXT.pro…" at bounding box center [379, 214] width 379 height 259
type textarea "**********"
click at [249, 48] on button "CONTEXT" at bounding box center [249, 46] width 31 height 16
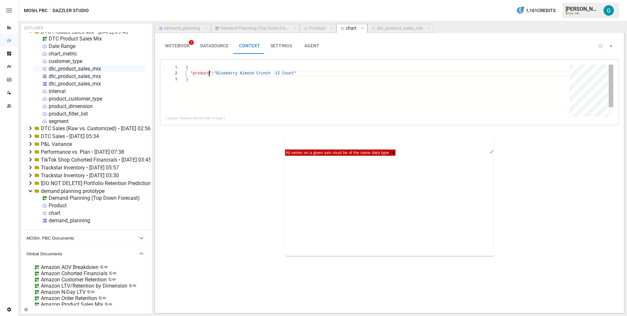
click at [209, 73] on div "{ "product" : "Blueberry Almond Crunch -12 Count" }" at bounding box center [380, 97] width 388 height 64
type textarea "**********"
click at [184, 46] on button "NOTEBOOK" at bounding box center [177, 46] width 35 height 16
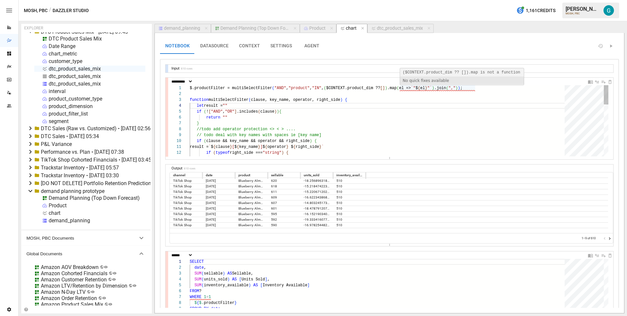
click at [335, 127] on div "$.productFilter = multiSelectFilter ( "AND" , "product" , "IN" , ( $CONTEXT.pro…" at bounding box center [379, 214] width 379 height 259
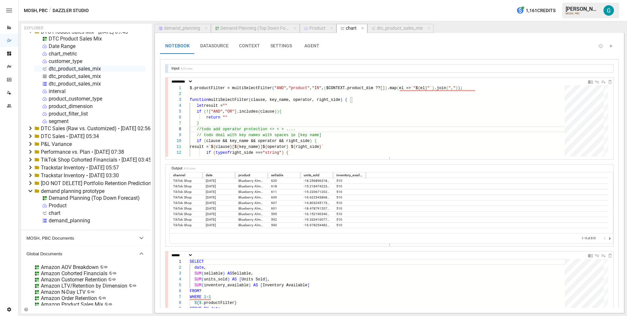
click at [249, 45] on button "CONTEXT" at bounding box center [249, 46] width 31 height 16
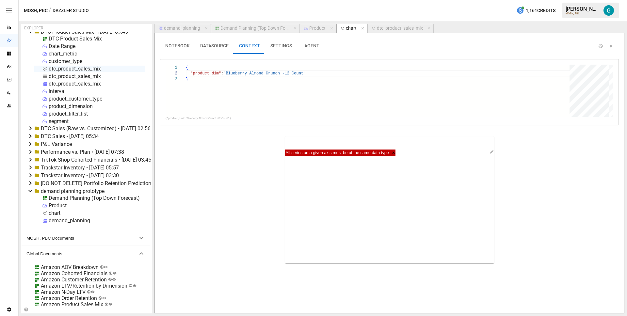
click at [179, 51] on button "NOTEBOOK" at bounding box center [177, 46] width 35 height 16
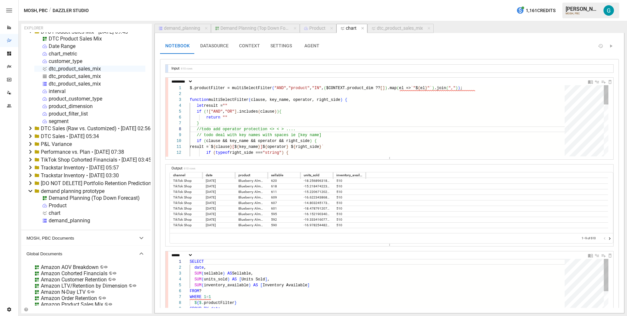
click at [320, 90] on div "$.productFilter = multiSelectFilter ( "AND" , "product" , "IN" , ( $CONTEXT.pro…" at bounding box center [379, 214] width 379 height 259
type textarea "**********"
click at [254, 49] on button "CONTEXT" at bounding box center [249, 46] width 31 height 16
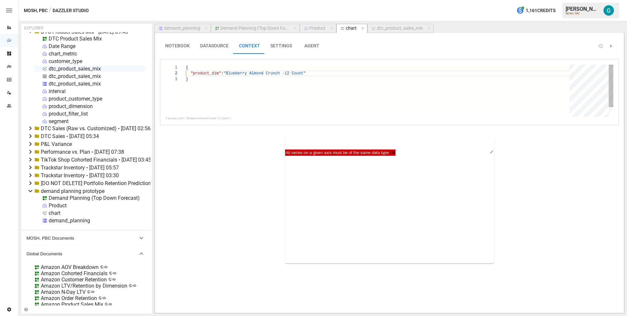
scroll to position [0, 2]
click at [215, 70] on div "{ "product_dim" : "Blueberry Almond Crunch -12 Count" }" at bounding box center [380, 97] width 388 height 64
click at [217, 74] on div "{ "product" : "Blueberry Almond Crunch -12 Count" }" at bounding box center [380, 97] width 388 height 64
type textarea "**********"
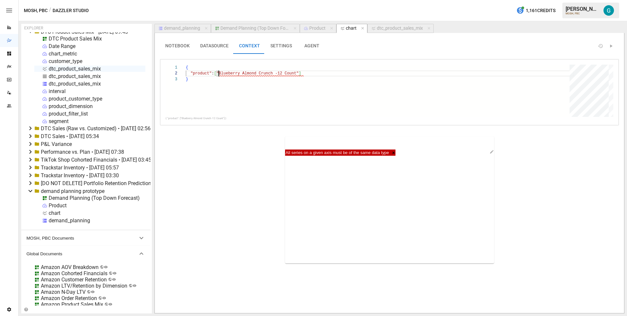
scroll to position [6, 33]
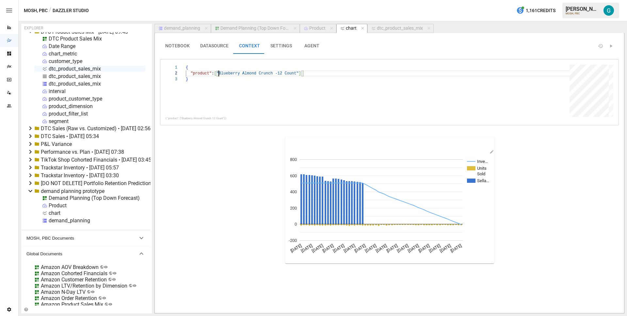
click at [319, 27] on div "Product" at bounding box center [317, 28] width 16 height 6
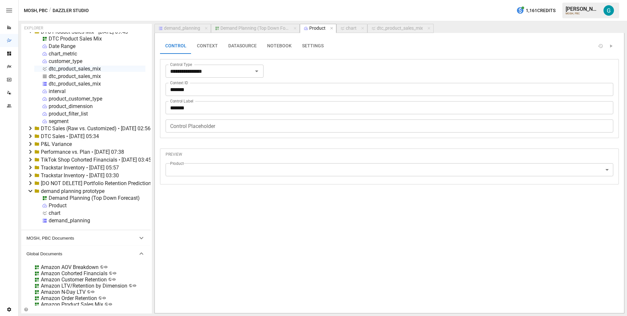
click at [273, 44] on button "NOTEBOOK" at bounding box center [279, 46] width 35 height 16
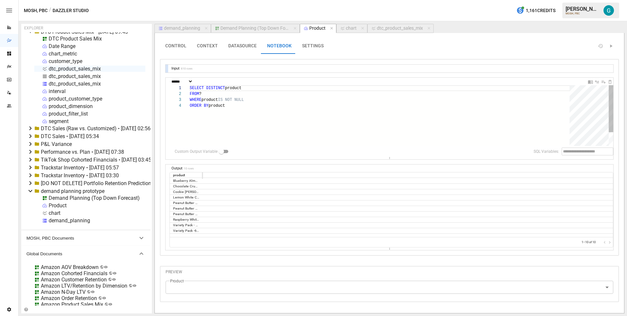
scroll to position [18, 54]
click at [172, 49] on button "CONTROL" at bounding box center [176, 46] width 32 height 16
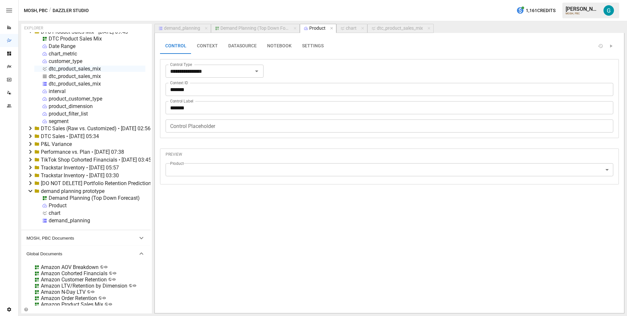
click at [255, 26] on div "Demand Planning (Top Down Forecast)" at bounding box center [254, 28] width 69 height 6
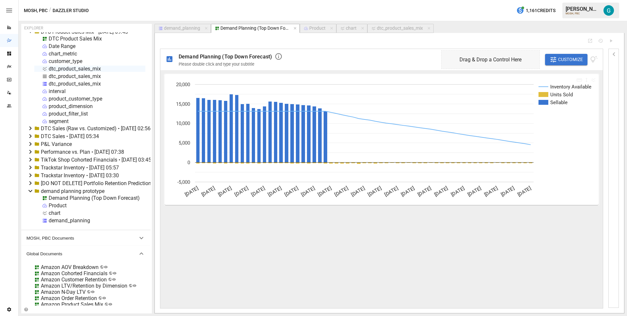
click at [569, 63] on span "Customize" at bounding box center [570, 59] width 25 height 8
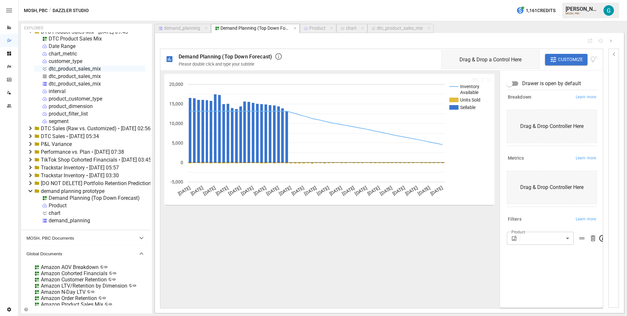
click at [536, 0] on body "Reports Dazzler Studio Dashboards Plans SmartModel ™ Data Sources Team Settings…" at bounding box center [313, 0] width 627 height 0
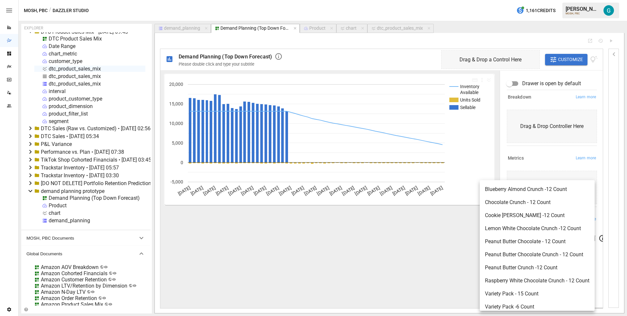
click at [539, 188] on span "Blueberry Almond Crunch -12 Count" at bounding box center [537, 189] width 104 height 8
type input "**********"
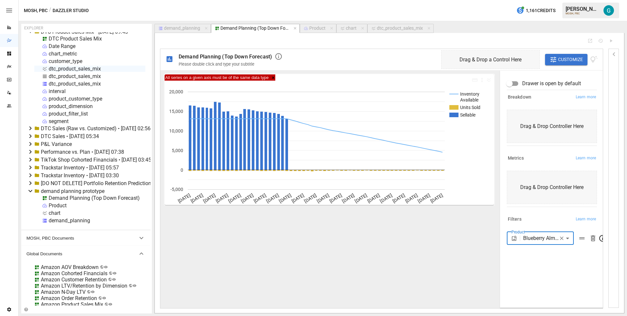
click at [315, 27] on div "Product" at bounding box center [317, 28] width 16 height 6
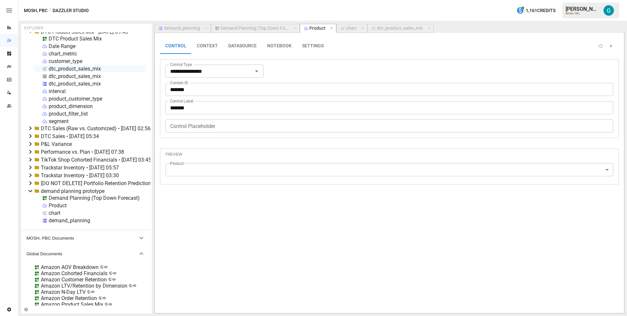
click at [284, 44] on button "NOTEBOOK" at bounding box center [279, 46] width 35 height 16
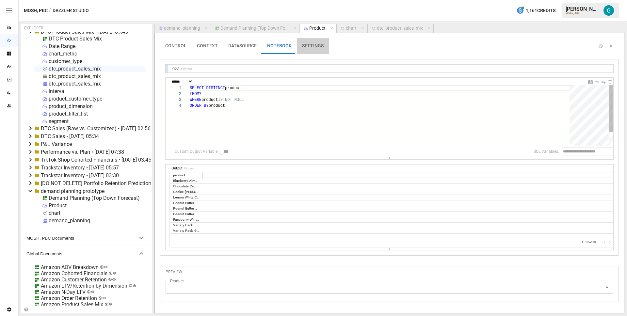
click at [309, 46] on button "SETTINGS" at bounding box center [313, 46] width 32 height 16
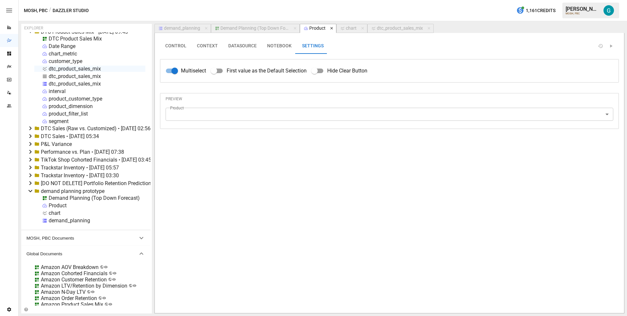
click at [332, 29] on icon "button" at bounding box center [331, 28] width 5 height 5
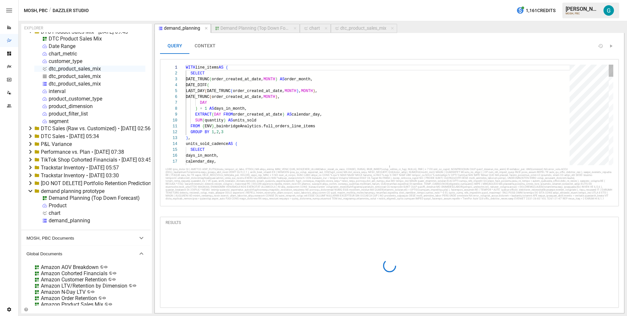
scroll to position [59, 47]
click at [306, 30] on icon "button" at bounding box center [306, 28] width 5 height 5
select select "**********"
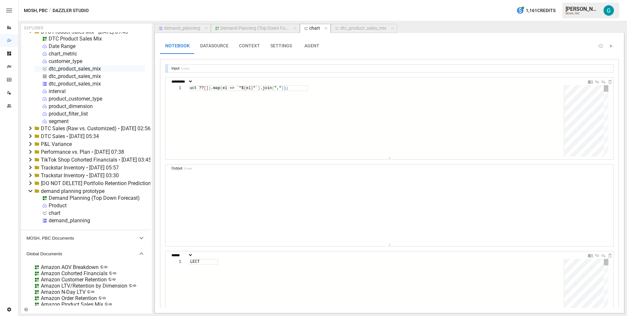
scroll to position [53, 14]
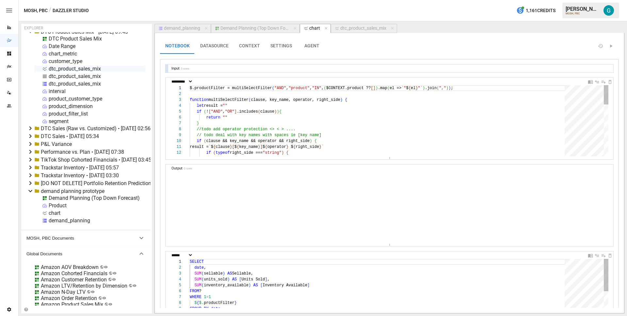
click at [269, 32] on button "Demand Planning (Top Down Forecast)" at bounding box center [255, 28] width 89 height 9
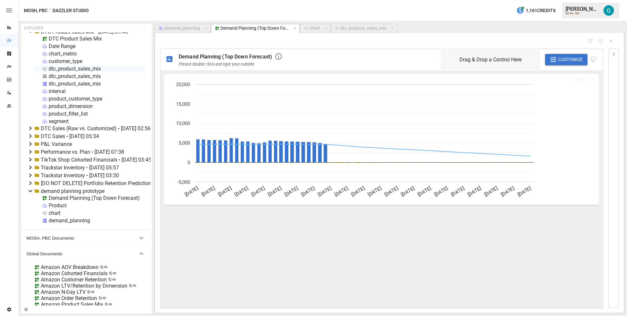
click at [561, 61] on span "Customize" at bounding box center [570, 59] width 25 height 8
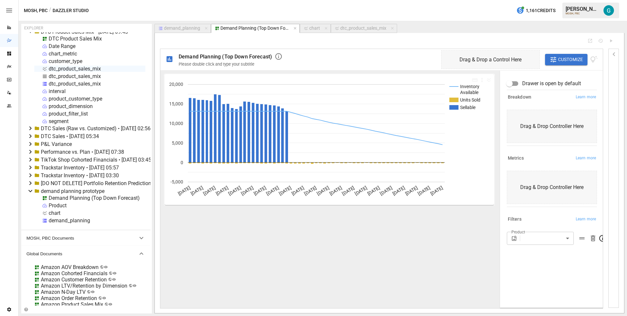
click at [544, 245] on div "Product ​" at bounding box center [552, 248] width 90 height 33
click at [544, 0] on body "Reports Dazzler Studio Dashboards Plans SmartModel ™ Data Sources Team Settings…" at bounding box center [313, 0] width 627 height 0
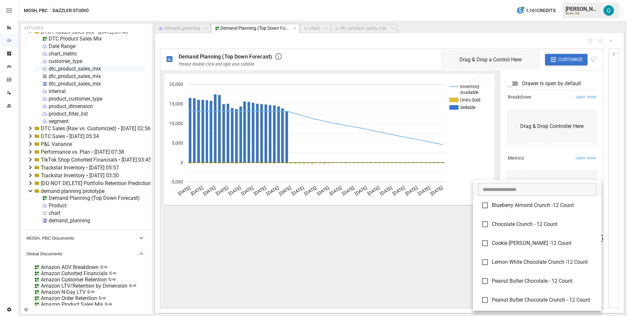
click at [539, 208] on span "Blueberry Almond Crunch -12 Count" at bounding box center [544, 205] width 104 height 8
click at [539, 225] on span "Chocolate Crunch - 12 Count" at bounding box center [544, 224] width 104 height 8
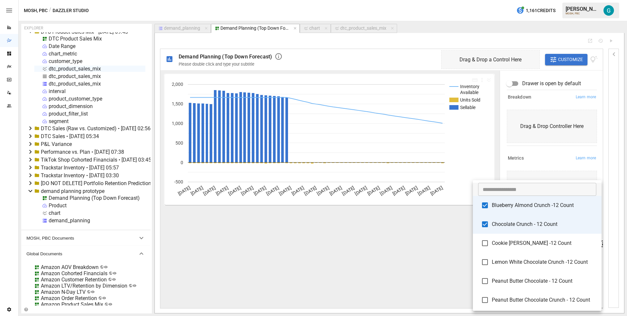
click at [536, 238] on li "Cookie [PERSON_NAME] -12 Count" at bounding box center [537, 243] width 129 height 19
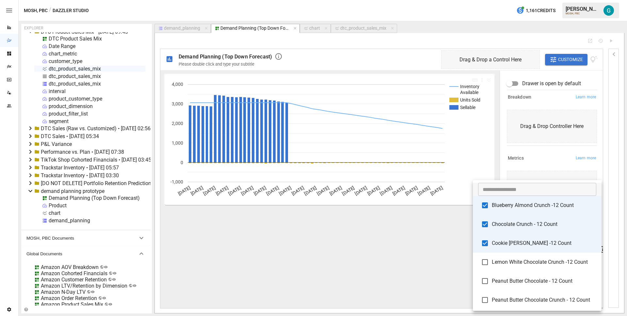
click at [529, 271] on li "Lemon White Chocolate Crunch -12 Count" at bounding box center [537, 262] width 129 height 19
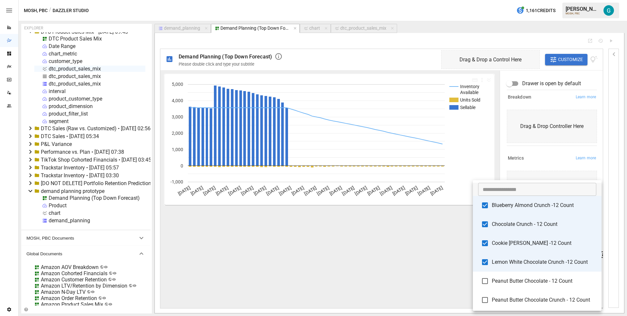
drag, startPoint x: 523, startPoint y: 211, endPoint x: 523, endPoint y: 216, distance: 5.2
click at [523, 210] on li "Blueberry Almond Crunch -12 Count" at bounding box center [537, 205] width 129 height 19
click at [523, 217] on li "Chocolate Crunch - 12 Count" at bounding box center [537, 224] width 129 height 19
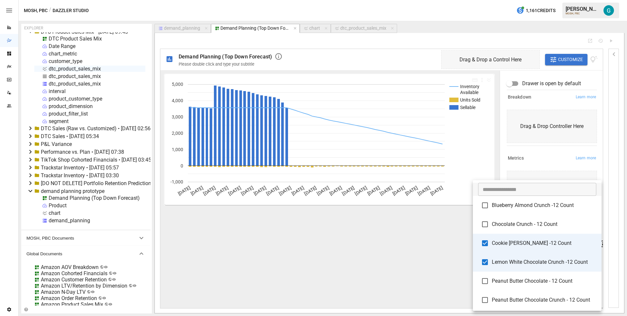
click at [523, 244] on span "Cookie [PERSON_NAME] -12 Count" at bounding box center [544, 243] width 104 height 8
type input "**********"
click at [523, 265] on span "Lemon White Chocolate Crunch -12 Count" at bounding box center [544, 262] width 104 height 8
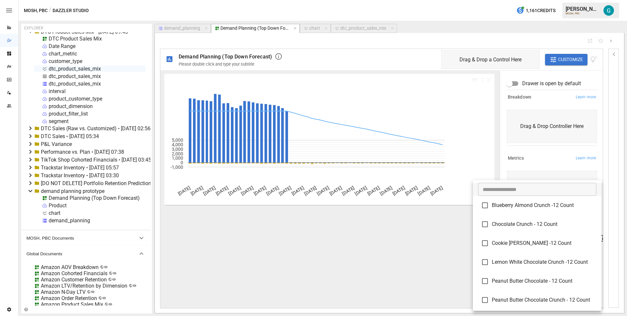
click at [542, 147] on div at bounding box center [313, 158] width 627 height 316
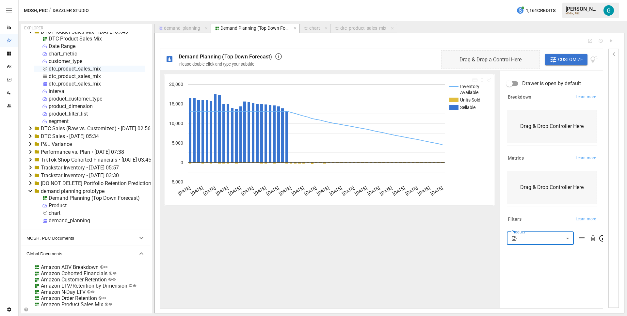
click at [542, 149] on div "Breakdown Learn more Drag & Drop Controller Here" at bounding box center [550, 120] width 93 height 61
click at [183, 27] on div "demand_planning" at bounding box center [182, 28] width 36 height 6
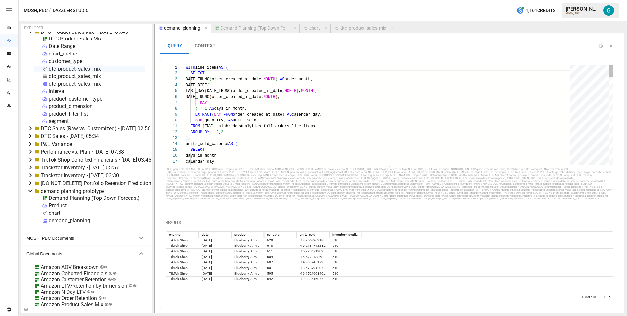
scroll to position [59, 47]
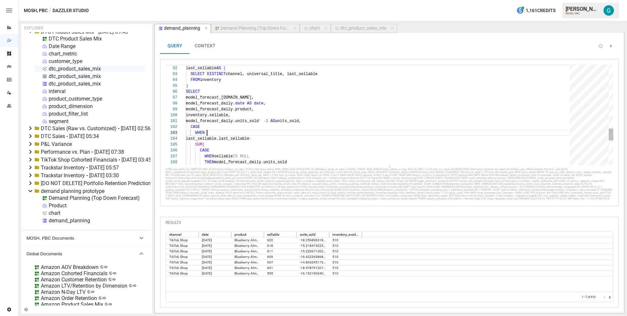
scroll to position [12, 21]
drag, startPoint x: 235, startPoint y: 116, endPoint x: 297, endPoint y: 108, distance: 62.5
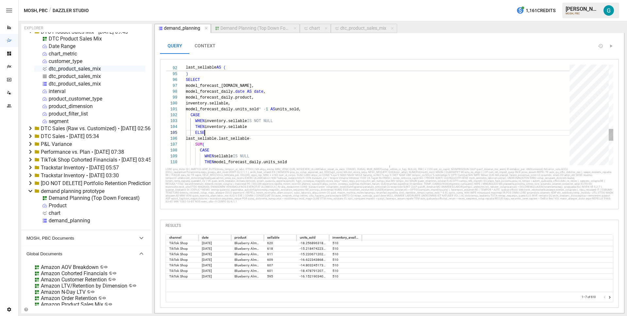
scroll to position [23, 21]
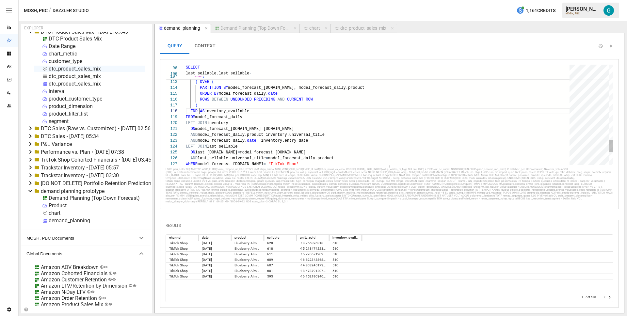
scroll to position [41, 14]
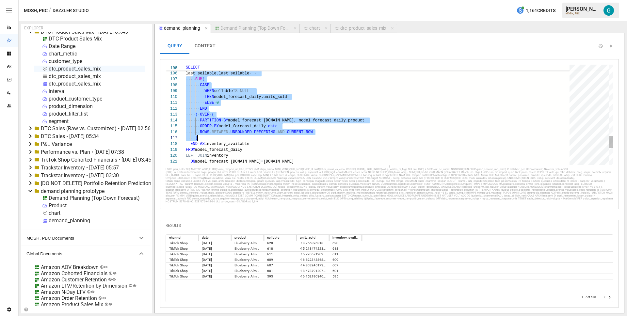
drag, startPoint x: 192, startPoint y: 104, endPoint x: 239, endPoint y: 138, distance: 58.5
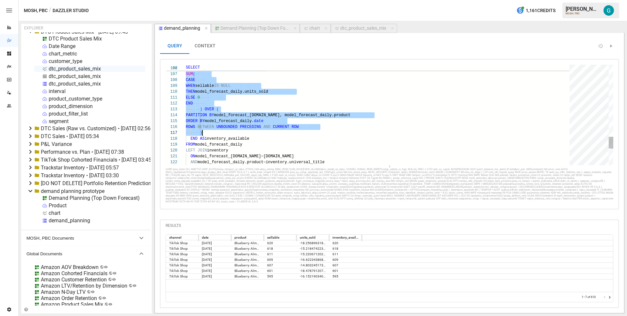
scroll to position [29, 17]
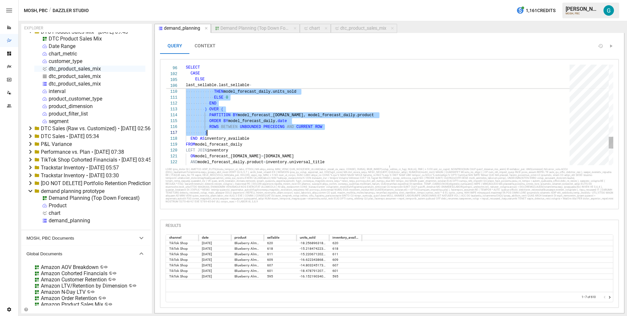
type textarea "**********"
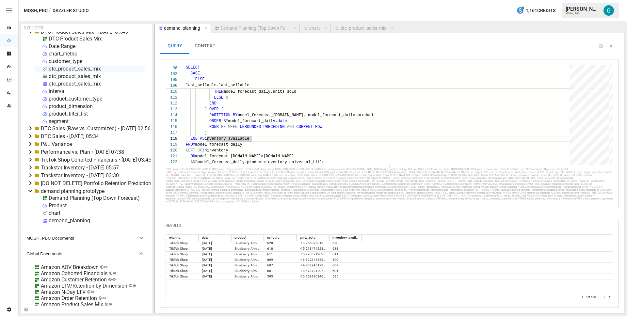
click at [253, 30] on div "Demand Planning (Top Down Forecast)" at bounding box center [254, 28] width 69 height 6
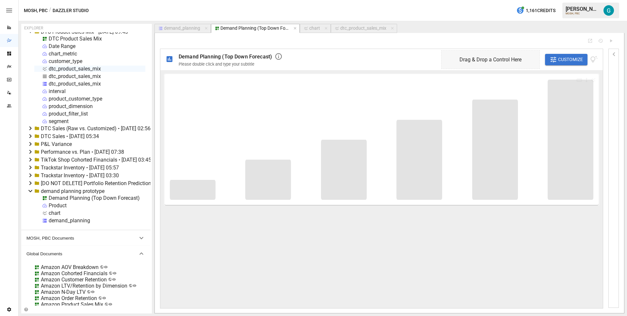
click at [188, 27] on div "demand_planning" at bounding box center [182, 28] width 36 height 6
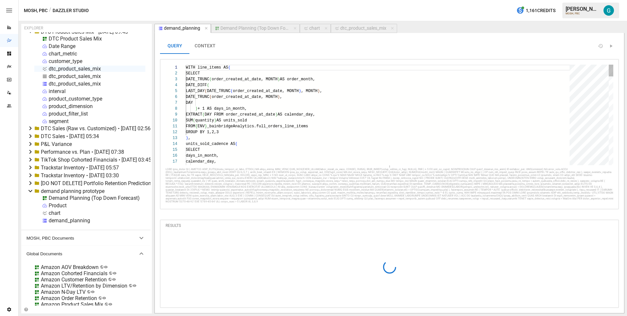
scroll to position [59, 47]
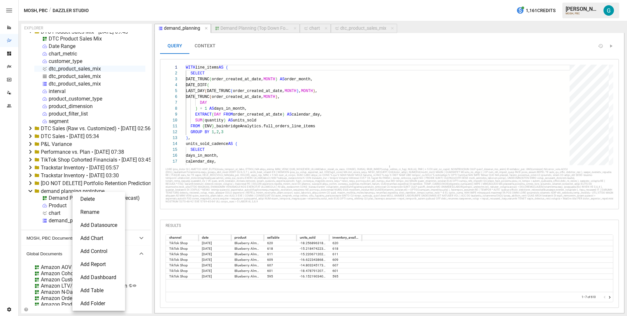
click at [150, 124] on div at bounding box center [313, 158] width 627 height 316
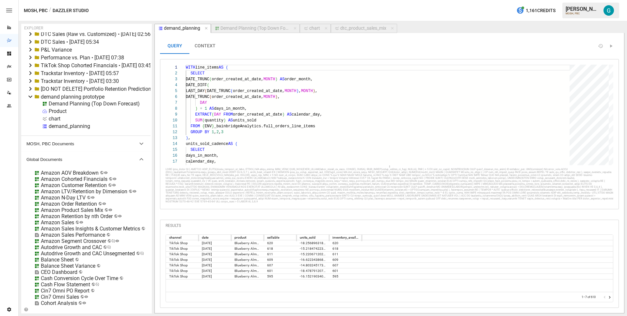
scroll to position [0, 0]
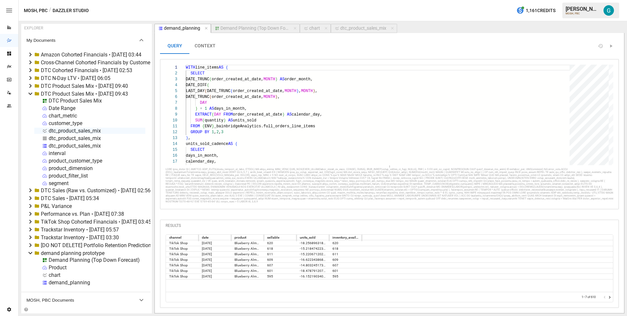
click at [59, 105] on div "Date Range" at bounding box center [62, 108] width 27 height 6
click at [82, 147] on li "Duplicate" at bounding box center [89, 144] width 48 height 13
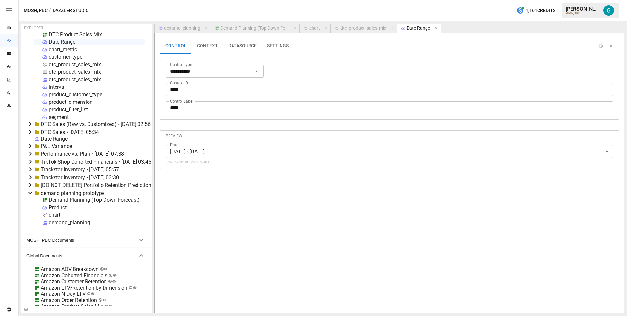
scroll to position [81, 0]
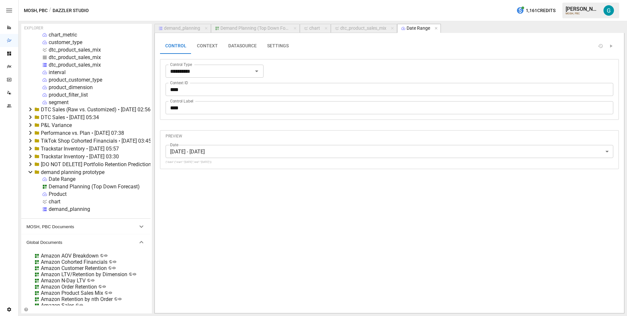
click at [270, 28] on div "Demand Planning (Top Down Forecast)" at bounding box center [254, 28] width 69 height 6
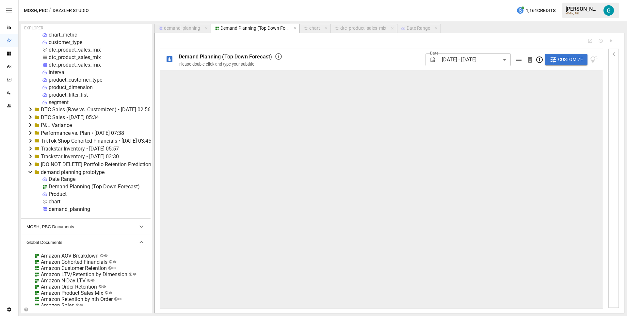
click at [349, 44] on div "Demand Planning (Top Down Forecast) Please double click and type your subtitle …" at bounding box center [389, 173] width 459 height 270
click at [310, 26] on div "chart" at bounding box center [314, 28] width 11 height 6
select select "**********"
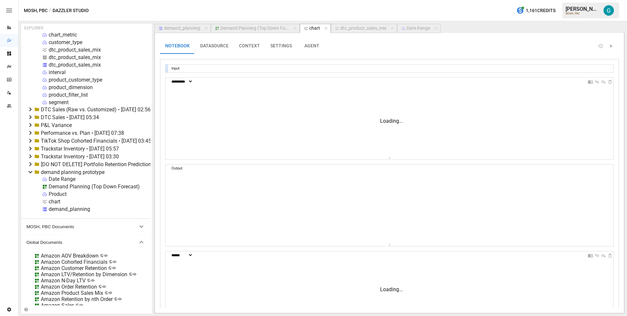
scroll to position [53, 14]
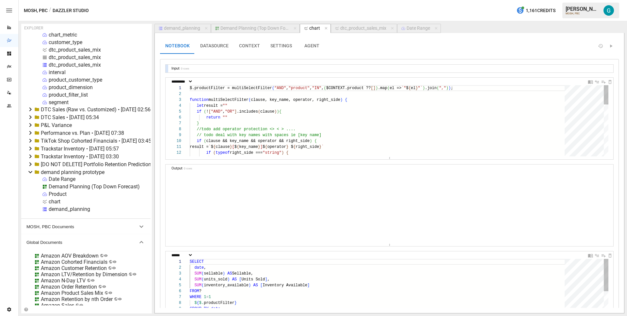
click at [261, 27] on div "Demand Planning (Top Down Forecast)" at bounding box center [254, 28] width 69 height 6
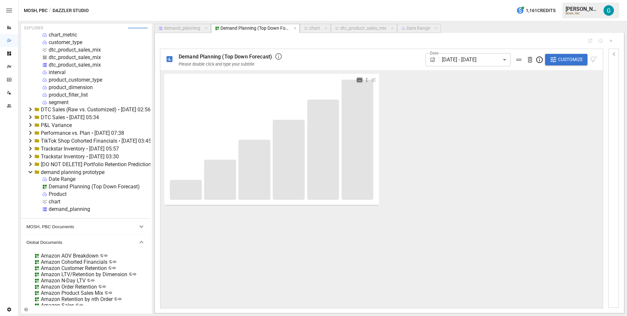
click at [359, 79] on icon "button" at bounding box center [359, 80] width 6 height 6
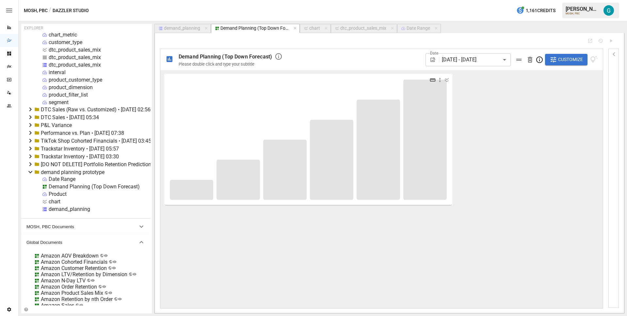
click at [359, 79] on div at bounding box center [307, 139] width 287 height 131
click at [430, 78] on icon "button" at bounding box center [433, 80] width 6 height 6
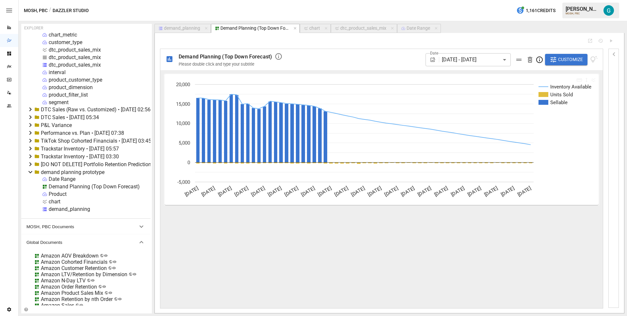
click at [343, 49] on div "Demand Planning (Top Down Forecast) Please double click and type your subtitle …" at bounding box center [381, 179] width 443 height 260
click at [561, 58] on span "Customize" at bounding box center [570, 59] width 25 height 8
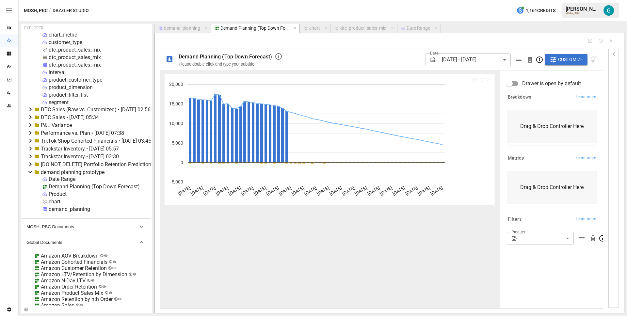
click at [536, 0] on body "Reports Dazzler Studio Dashboards Plans SmartModel ™ Data Sources Team Settings…" at bounding box center [313, 0] width 627 height 0
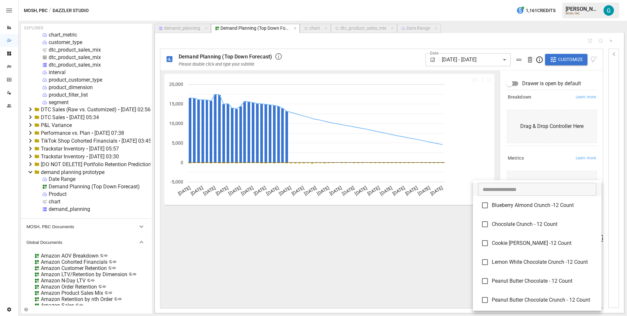
click at [535, 209] on li "Blueberry Almond Crunch -12 Count" at bounding box center [537, 205] width 129 height 19
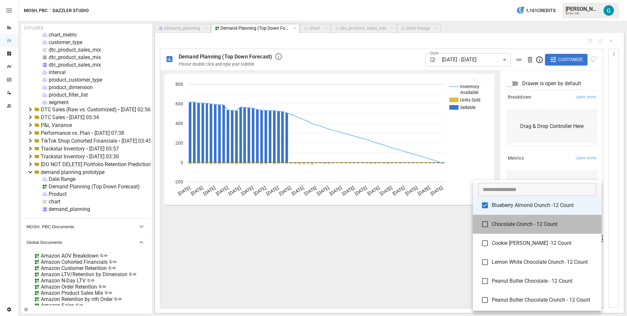
click at [535, 227] on span "Chocolate Crunch - 12 Count" at bounding box center [544, 224] width 104 height 8
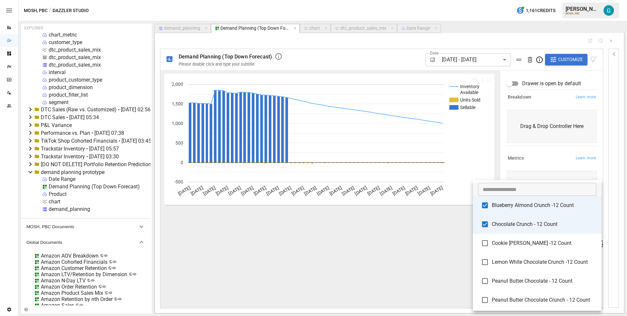
click at [527, 239] on li "Cookie [PERSON_NAME] -12 Count" at bounding box center [537, 243] width 129 height 19
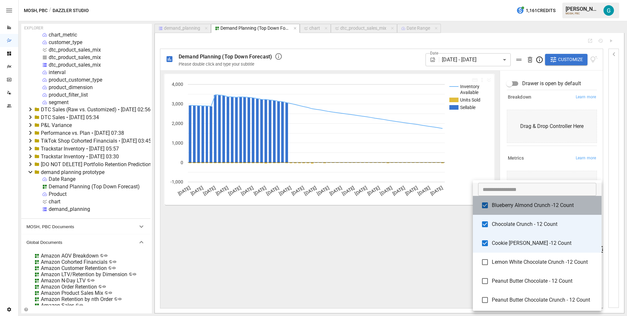
click at [525, 209] on li "Blueberry Almond Crunch -12 Count" at bounding box center [537, 205] width 129 height 19
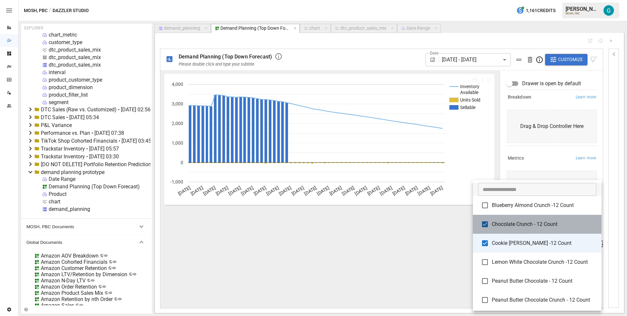
click at [522, 229] on li "Chocolate Crunch - 12 Count" at bounding box center [537, 224] width 129 height 19
type input "**********"
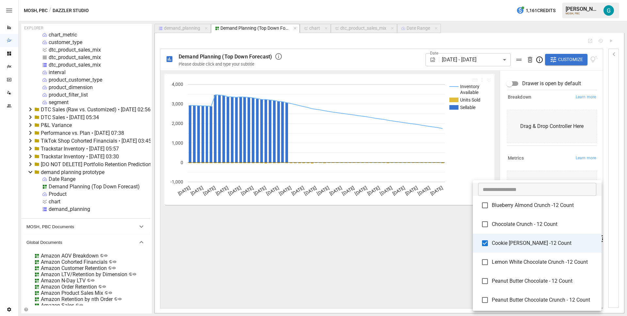
click at [522, 248] on li "Cookie [PERSON_NAME] -12 Count" at bounding box center [537, 243] width 129 height 19
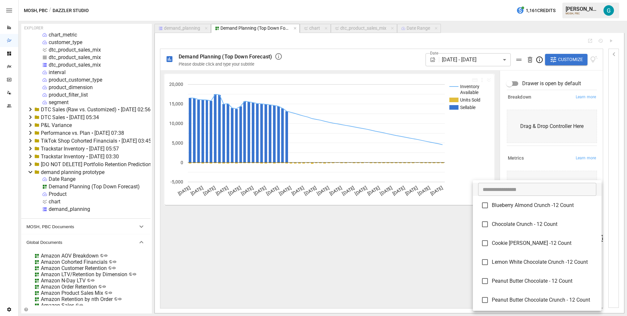
click at [528, 153] on div at bounding box center [313, 158] width 627 height 316
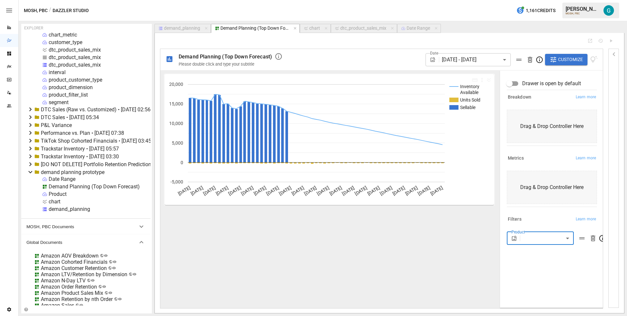
click at [481, 0] on body "Reports Dazzler Studio Dashboards Plans SmartModel ™ Data Sources Team Settings…" at bounding box center [313, 0] width 627 height 0
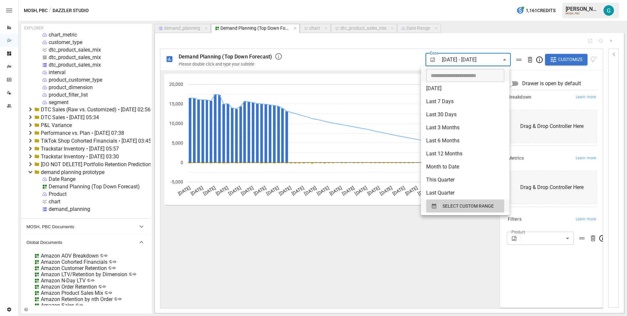
click at [396, 58] on div at bounding box center [313, 158] width 627 height 316
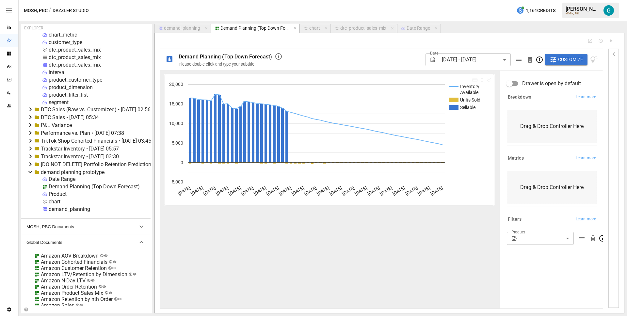
click at [615, 53] on icon "button" at bounding box center [614, 54] width 8 height 8
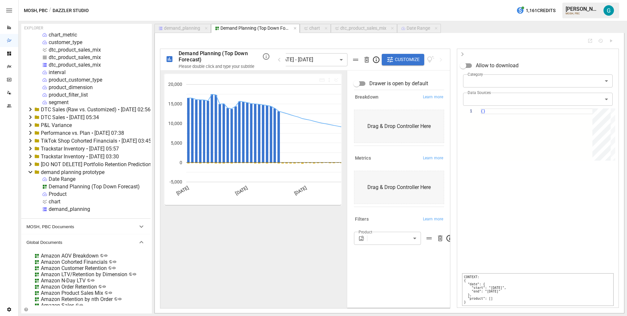
scroll to position [0, 4]
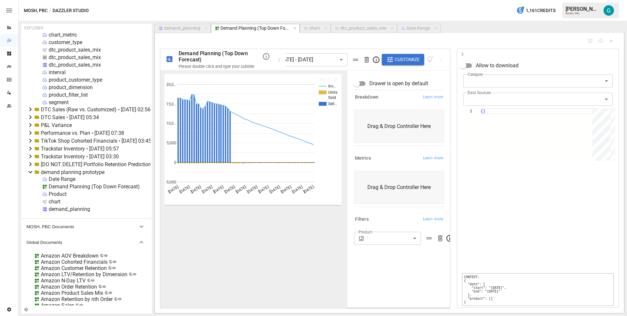
click at [415, 27] on div "Date Range" at bounding box center [417, 28] width 23 height 6
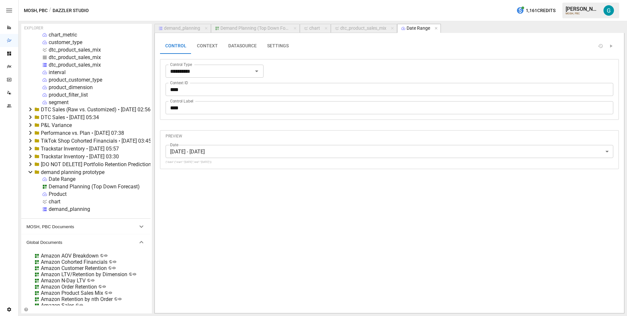
click at [213, 45] on button "CONTEXT" at bounding box center [207, 46] width 31 height 16
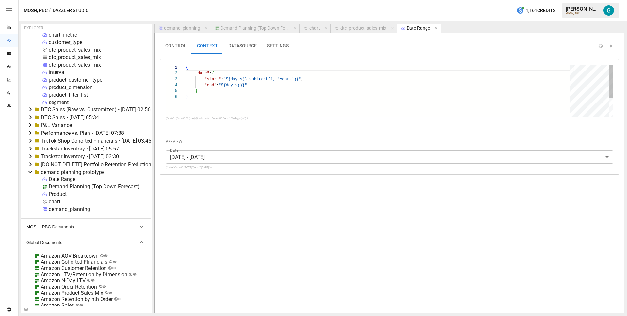
scroll to position [29, 2]
click at [261, 24] on button "Demand Planning (Top Down Forecast)" at bounding box center [255, 28] width 89 height 9
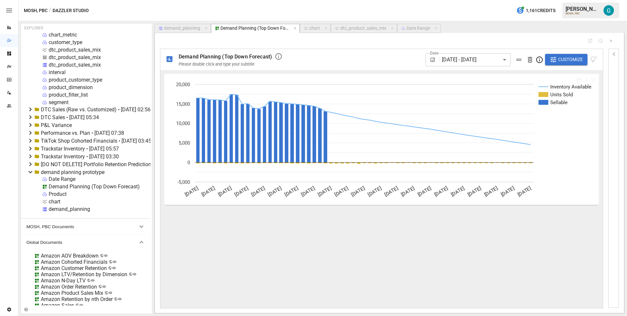
click at [185, 27] on div "demand_planning" at bounding box center [182, 28] width 36 height 6
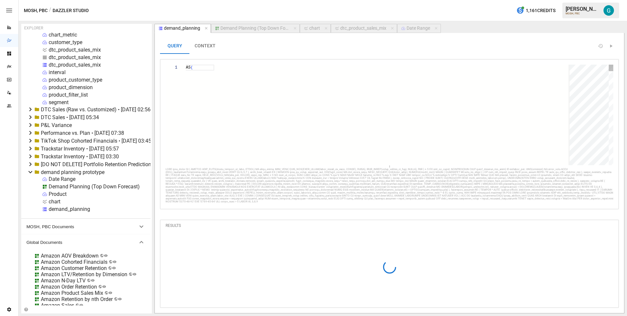
scroll to position [59, 47]
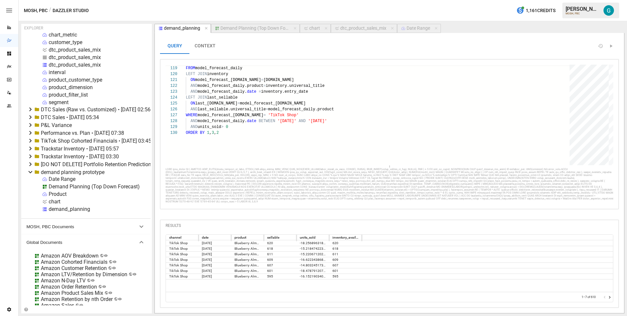
click at [247, 25] on button "Demand Planning (Top Down Forecast)" at bounding box center [255, 28] width 89 height 9
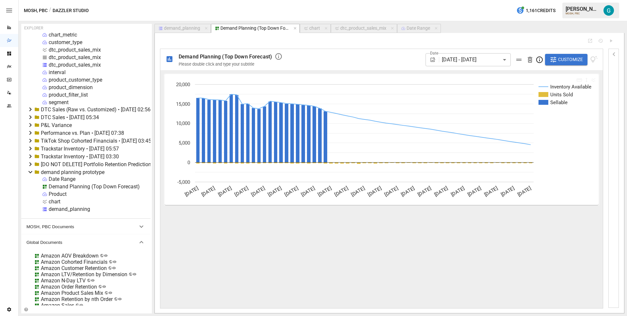
click at [586, 57] on button "Customize" at bounding box center [566, 60] width 42 height 12
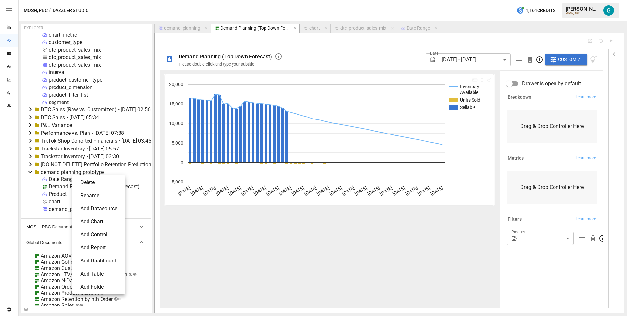
click at [102, 232] on li "Add Control" at bounding box center [98, 234] width 47 height 13
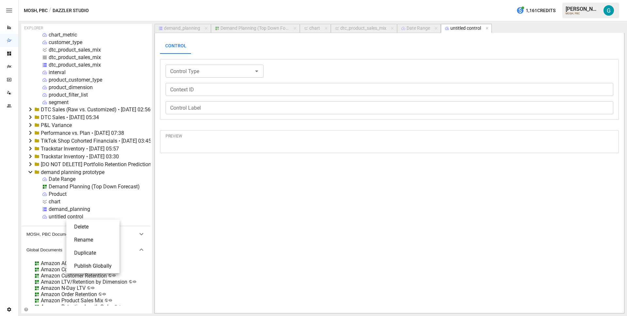
click at [88, 235] on li "Rename" at bounding box center [93, 239] width 48 height 13
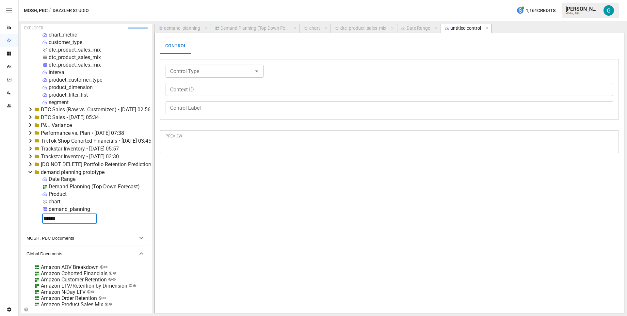
type input "*******"
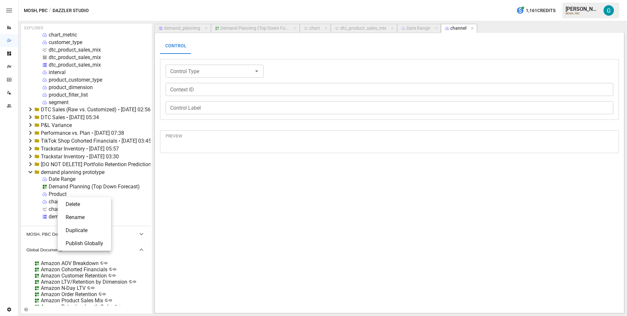
drag, startPoint x: 75, startPoint y: 215, endPoint x: 67, endPoint y: 209, distance: 10.0
click at [75, 215] on li "Rename" at bounding box center [84, 217] width 48 height 13
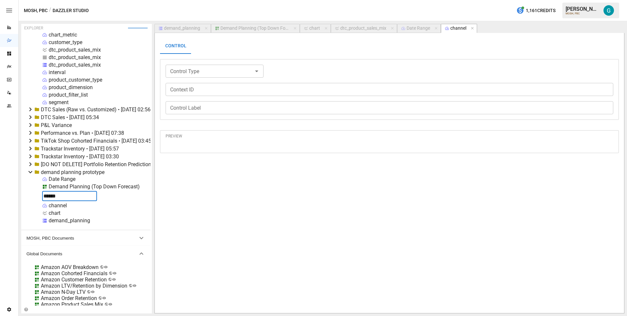
type input "*******"
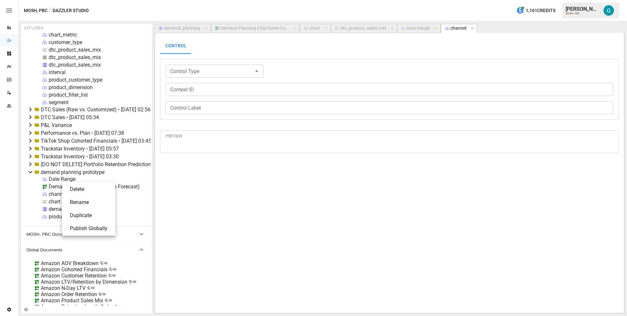
click at [92, 206] on li "Rename" at bounding box center [89, 202] width 48 height 13
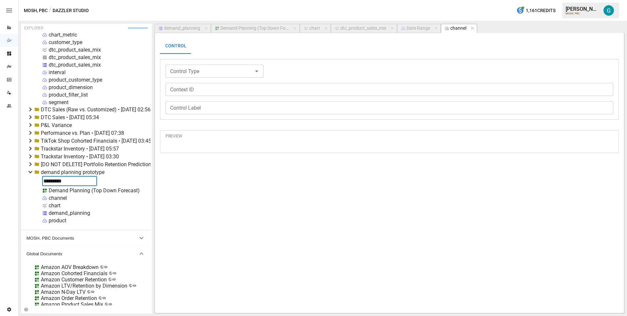
type input "**********"
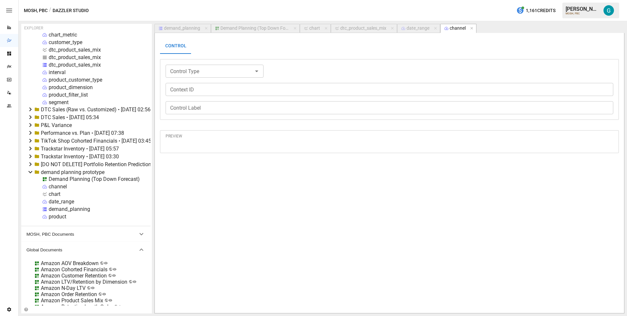
click at [62, 217] on div "product" at bounding box center [58, 216] width 18 height 6
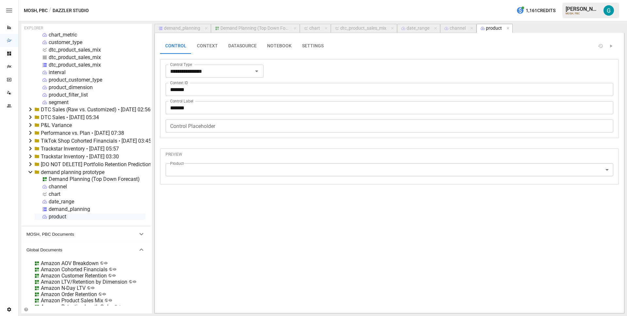
click at [508, 27] on icon "button" at bounding box center [508, 28] width 5 height 5
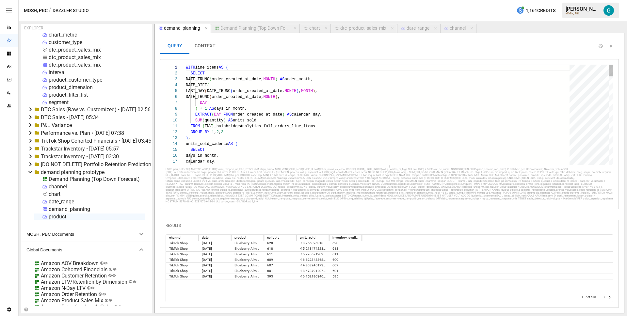
click at [457, 27] on div "channel" at bounding box center [457, 28] width 16 height 6
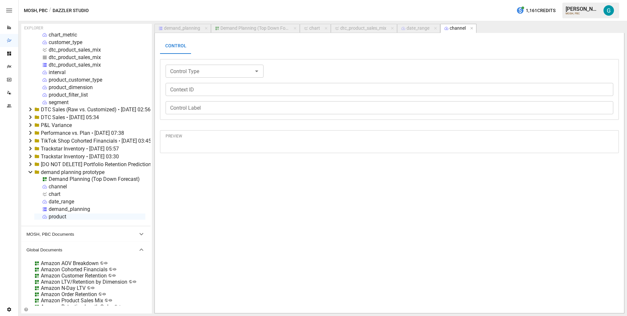
click at [189, 75] on input "Control Type" at bounding box center [208, 71] width 83 height 9
click at [206, 106] on li "Dynamic Dropdown" at bounding box center [214, 110] width 98 height 12
type input "**********"
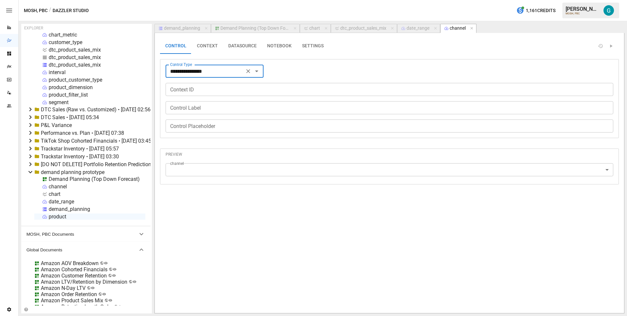
click at [199, 93] on input "Context ID" at bounding box center [388, 89] width 447 height 13
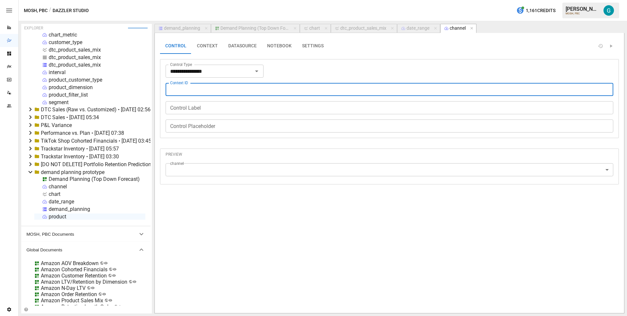
click at [251, 45] on button "DATASOURCE" at bounding box center [242, 46] width 39 height 16
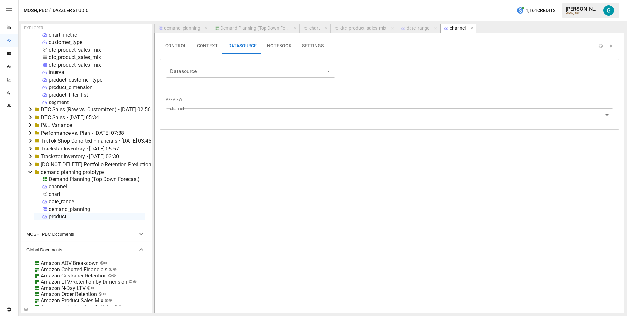
click at [231, 67] on input "Datasource" at bounding box center [244, 71] width 155 height 9
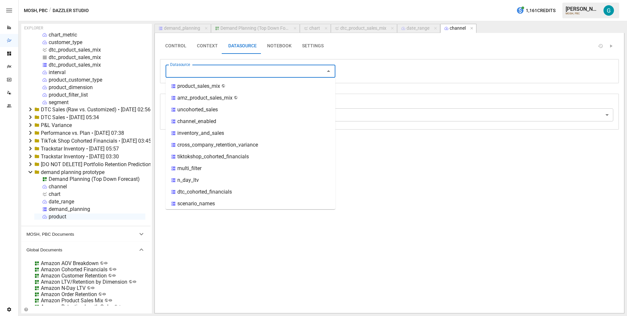
scroll to position [132, 0]
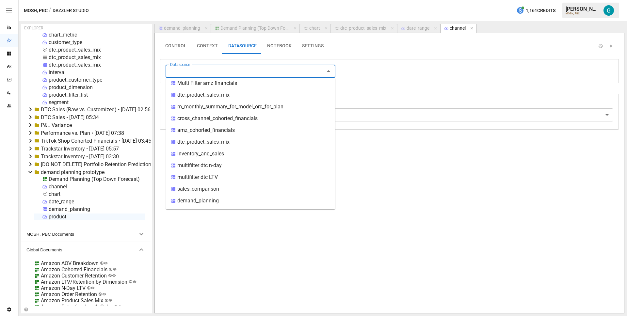
click at [214, 199] on div "demand_planning" at bounding box center [197, 201] width 41 height 8
type input "**********"
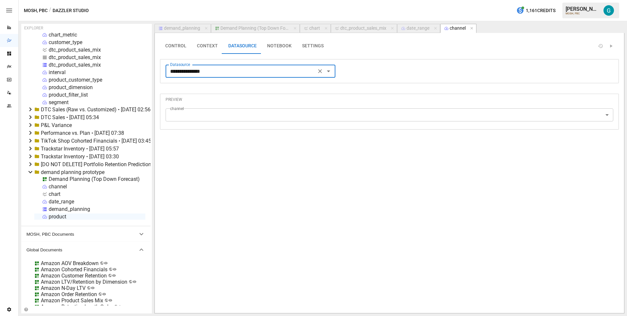
click at [276, 46] on button "NOTEBOOK" at bounding box center [279, 46] width 35 height 16
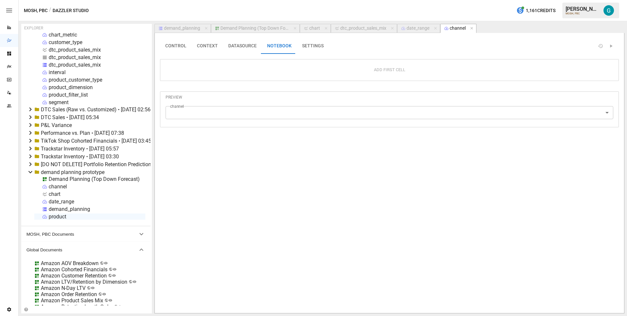
click at [244, 73] on div "Add First Cell" at bounding box center [388, 70] width 447 height 11
click at [370, 67] on button "Add First Cell" at bounding box center [389, 70] width 40 height 11
click at [270, 95] on div at bounding box center [382, 115] width 384 height 61
type textarea "**********"
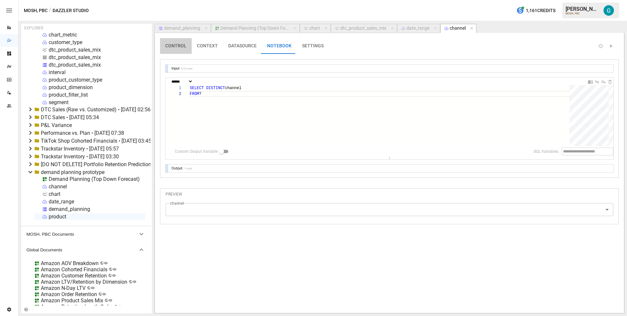
click at [184, 43] on button "CONTROL" at bounding box center [176, 46] width 32 height 16
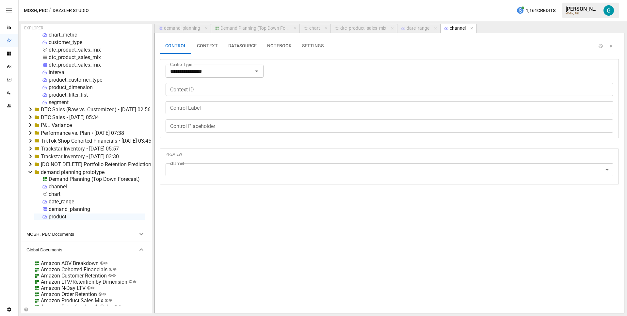
click at [209, 88] on input "Context ID" at bounding box center [388, 89] width 447 height 13
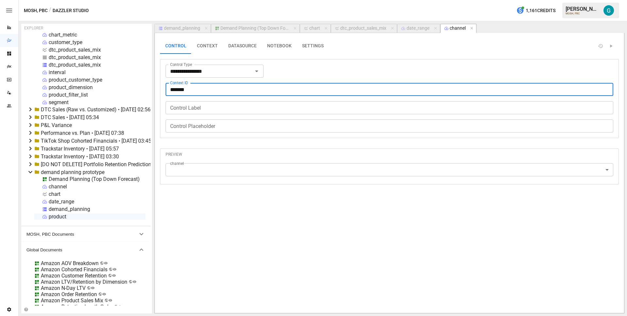
type input "*******"
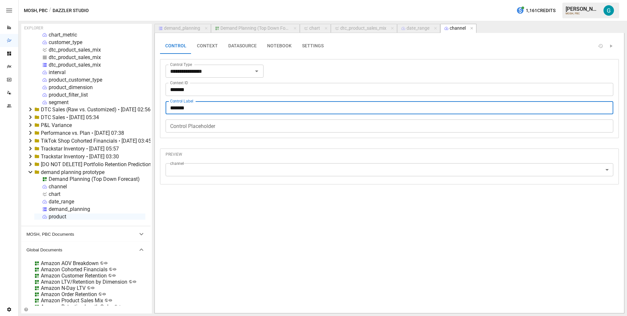
type input "*******"
click at [212, 49] on button "CONTEXT" at bounding box center [207, 46] width 31 height 16
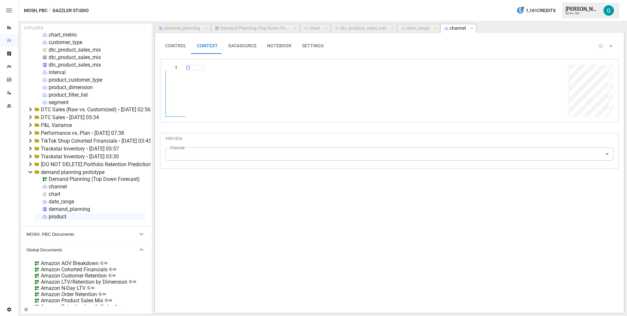
scroll to position [0, 4]
click at [248, 50] on button "DATASOURCE" at bounding box center [242, 46] width 39 height 16
click at [272, 50] on button "NOTEBOOK" at bounding box center [279, 46] width 35 height 16
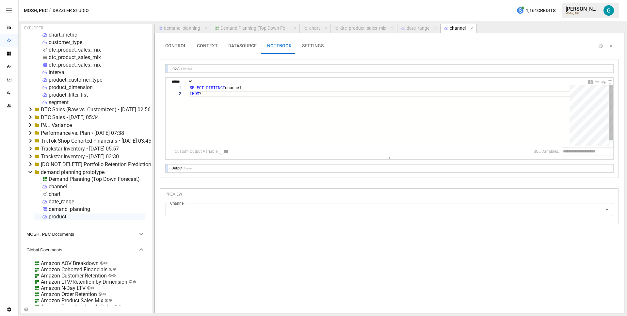
click at [258, 111] on div "SELECT DISTINCT channel FROM ?" at bounding box center [382, 118] width 384 height 67
click at [270, 27] on div "Demand Planning (Top Down Forecast)" at bounding box center [254, 28] width 69 height 6
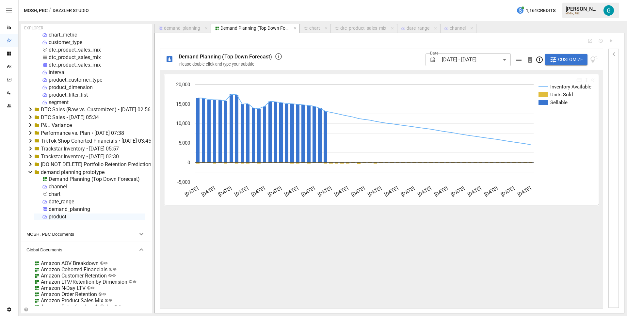
click at [561, 67] on div "Date [DATE] - [DATE] ****** ​ Customize" at bounding box center [511, 59] width 172 height 21
click at [563, 61] on span "Customize" at bounding box center [570, 59] width 25 height 8
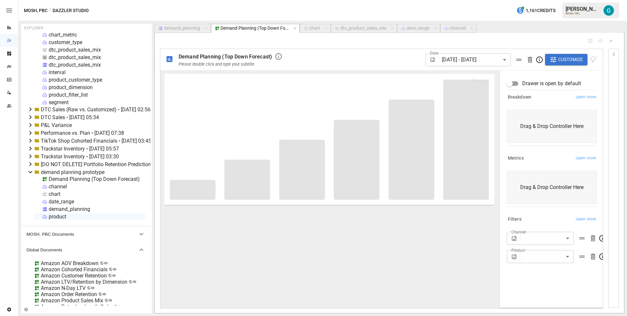
click at [544, 277] on div "Drawer is open by default Breakdown Learn more Drag & Drop Controller Here Metr…" at bounding box center [551, 189] width 101 height 234
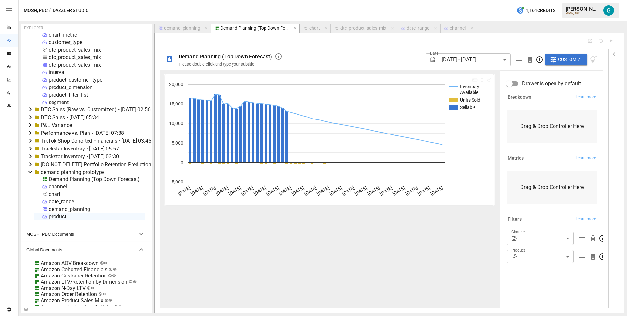
click at [197, 254] on div "Inventory Available Units Sold Sellable [DATE] [DATE] [DATE] [DATE] [DATE] [DAT…" at bounding box center [329, 189] width 338 height 238
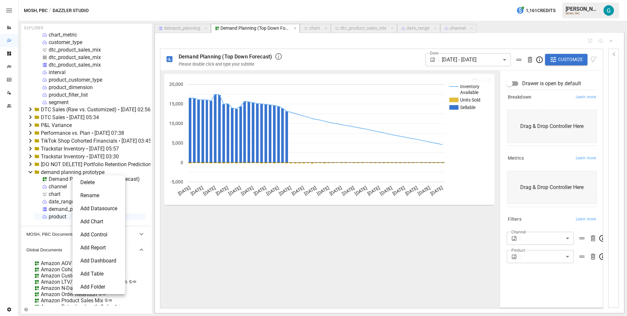
click at [91, 272] on li "Add Table" at bounding box center [98, 273] width 47 height 13
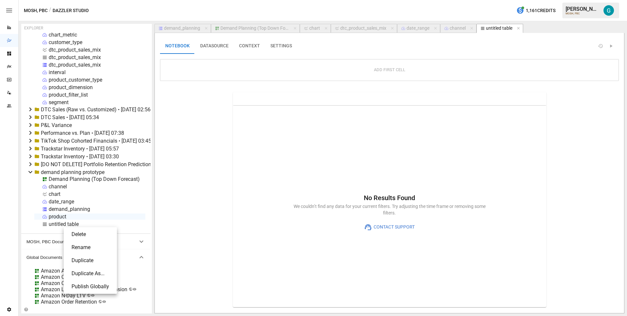
click at [90, 246] on li "Rename" at bounding box center [90, 247] width 48 height 13
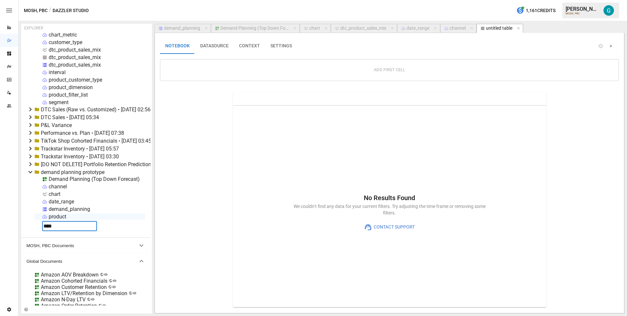
type input "*****"
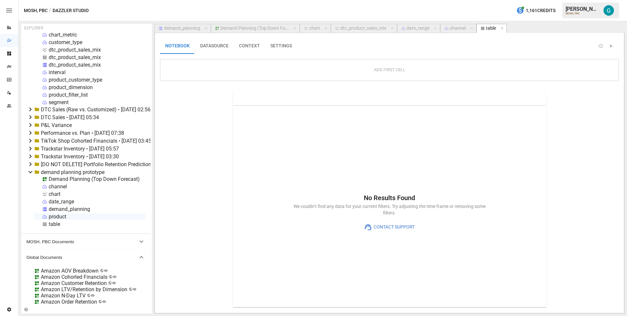
click at [307, 24] on button "chart" at bounding box center [315, 28] width 31 height 9
select select "**********"
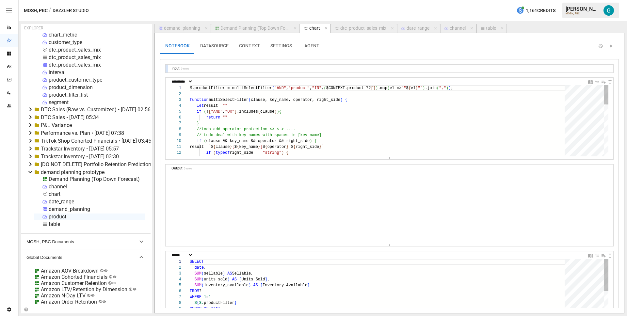
scroll to position [53, 14]
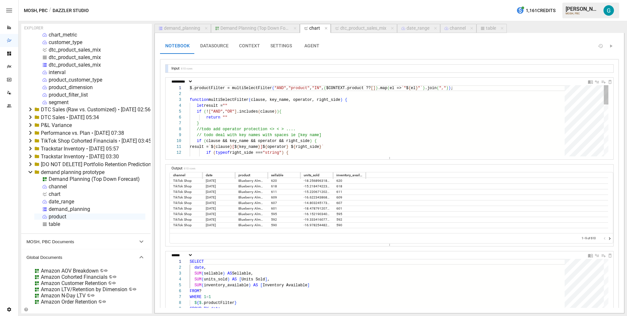
click at [485, 89] on div "$.productFilter = multiSelectFilter ( "AND" , "product" , "IN" , ( $CONTEXT.pro…" at bounding box center [379, 214] width 379 height 259
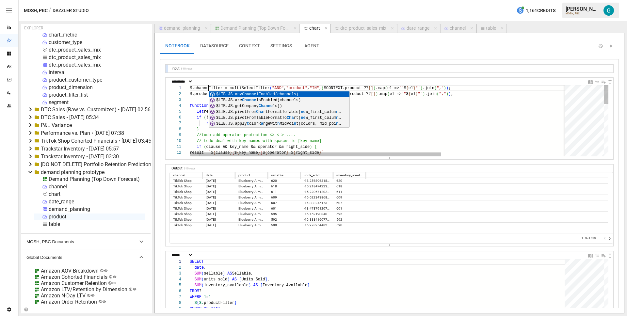
scroll to position [0, 21]
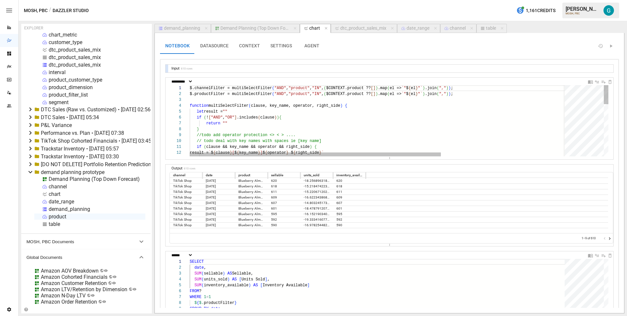
click at [304, 89] on div "$.channelFilter = multiSelectFilter ( "AND" , "product" , "IN" , ( $CONTEXT.pro…" at bounding box center [473, 217] width 566 height 265
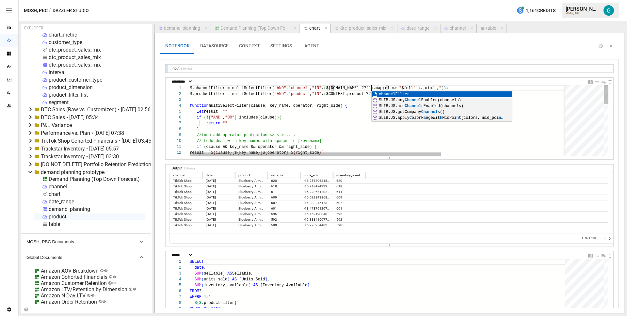
scroll to position [0, 181]
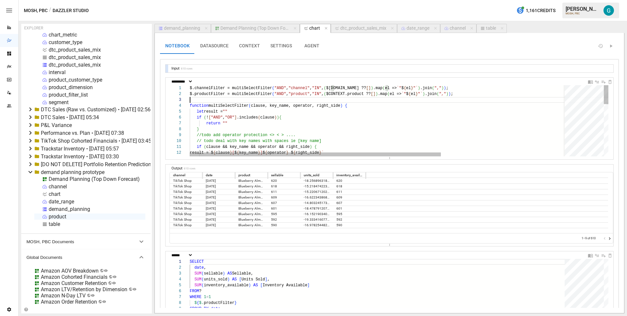
click at [287, 100] on div "$.channelFilter = multiSelectFilter ( "AND" , "channel" , "IN" , ( $[DOMAIN_NAM…" at bounding box center [473, 217] width 566 height 265
type textarea "**********"
click at [250, 304] on div "SELECT date , SUM ( sellable ) AS Sellable, SUM ( units_sold ) AS [ Units Sold …" at bounding box center [379, 316] width 379 height 114
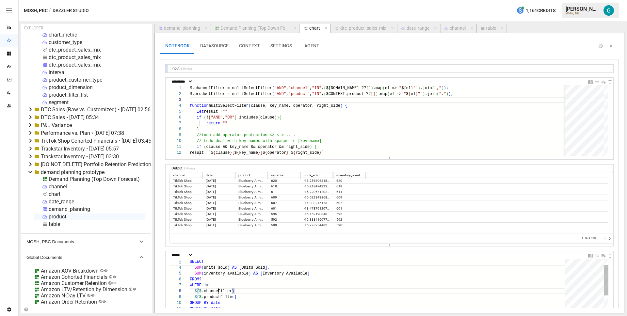
scroll to position [41, 31]
type textarea "**********"
click at [607, 238] on icon "Go to next page" at bounding box center [609, 238] width 5 height 5
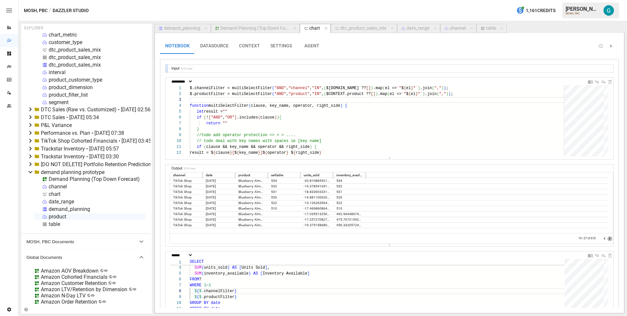
click at [607, 238] on icon "Go to next page" at bounding box center [609, 238] width 5 height 5
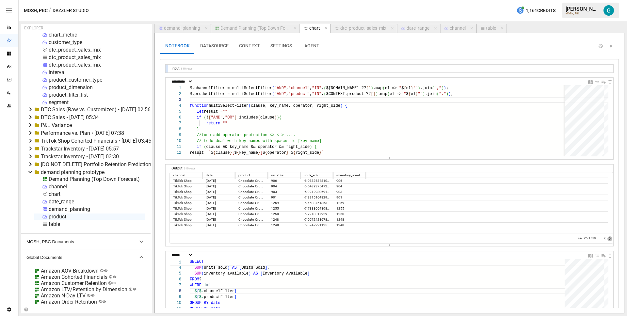
click at [607, 238] on icon "Go to next page" at bounding box center [609, 238] width 5 height 5
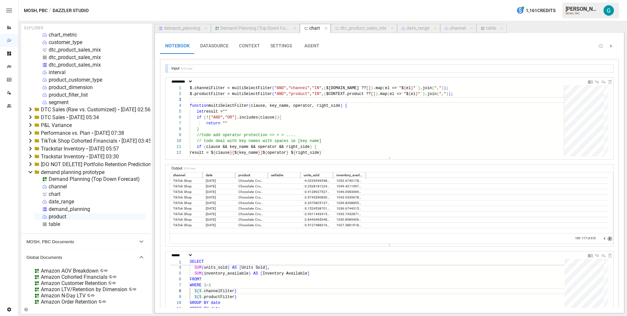
click at [607, 238] on icon "Go to next page" at bounding box center [609, 238] width 5 height 5
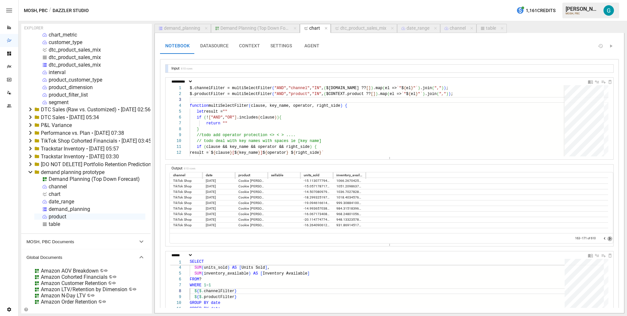
click at [607, 238] on icon "Go to next page" at bounding box center [609, 238] width 5 height 5
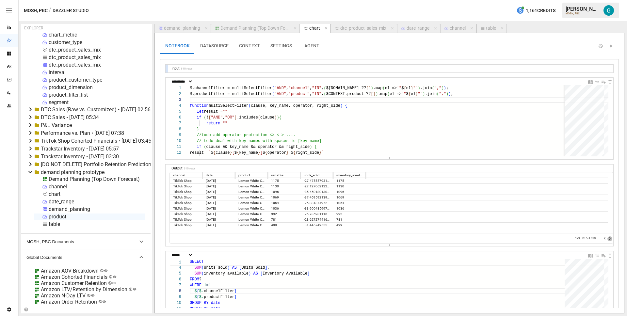
click at [607, 238] on icon "Go to next page" at bounding box center [609, 238] width 5 height 5
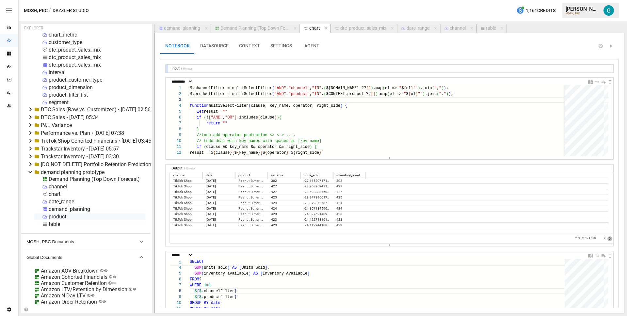
click at [607, 238] on icon "Go to next page" at bounding box center [609, 238] width 5 height 5
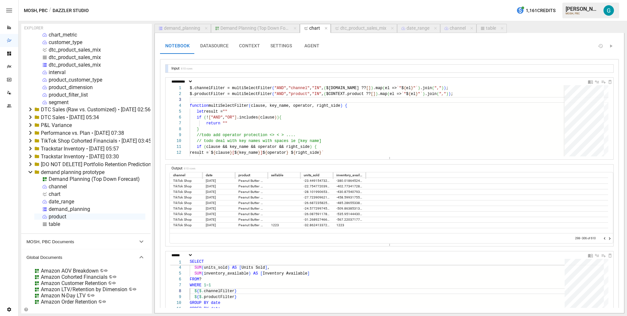
click at [607, 238] on icon "Go to next page" at bounding box center [609, 238] width 5 height 5
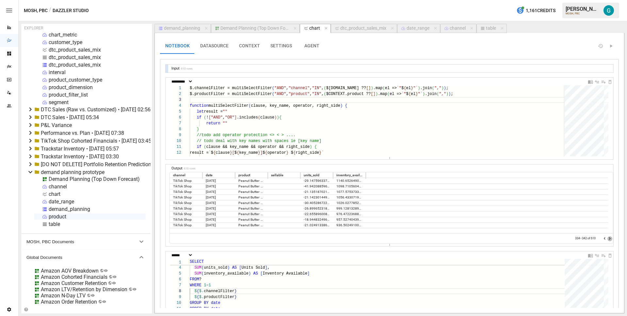
click at [607, 238] on icon "Go to next page" at bounding box center [609, 238] width 5 height 5
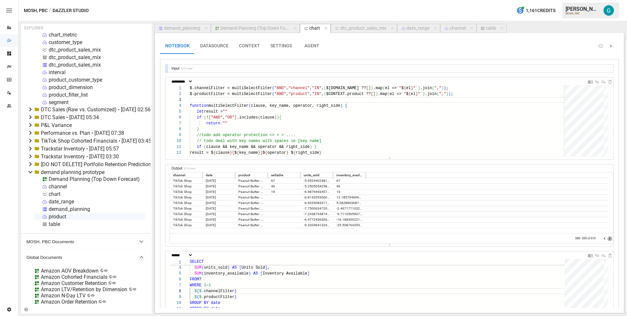
click at [607, 238] on icon "Go to next page" at bounding box center [609, 238] width 5 height 5
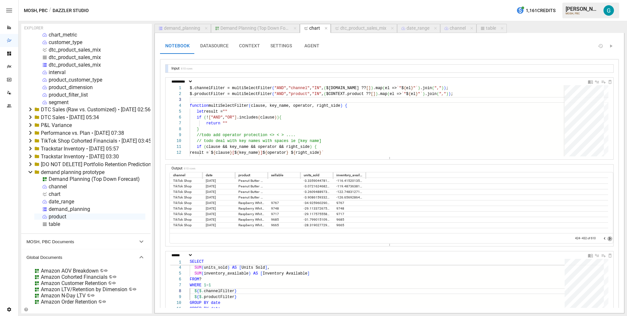
click at [607, 238] on icon "Go to next page" at bounding box center [609, 238] width 5 height 5
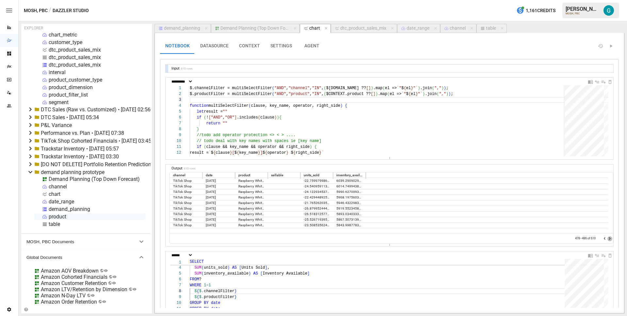
click at [607, 238] on icon "Go to next page" at bounding box center [609, 238] width 5 height 5
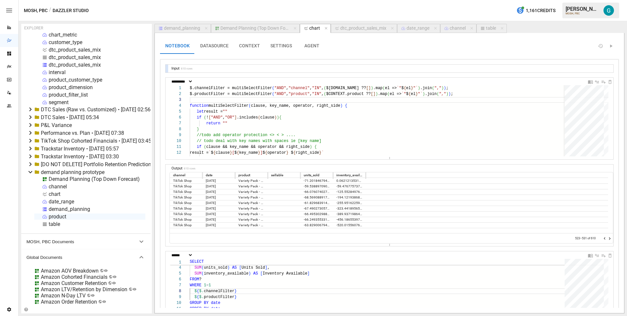
click at [607, 238] on icon "Go to next page" at bounding box center [609, 238] width 5 height 5
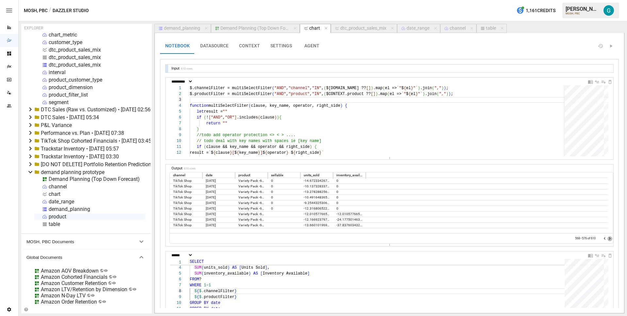
click at [607, 238] on icon "Go to next page" at bounding box center [609, 238] width 5 height 5
click at [604, 238] on div at bounding box center [607, 238] width 10 height 7
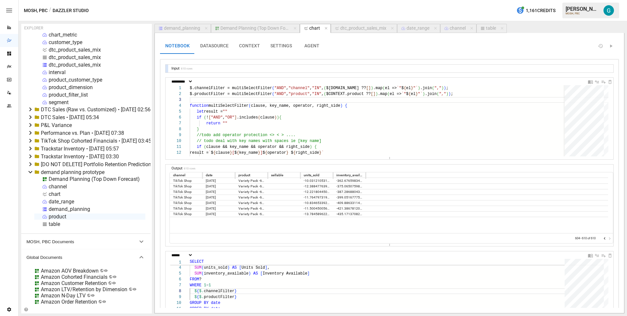
click at [604, 238] on div at bounding box center [607, 238] width 10 height 7
click at [193, 26] on div "demand_planning" at bounding box center [182, 28] width 36 height 6
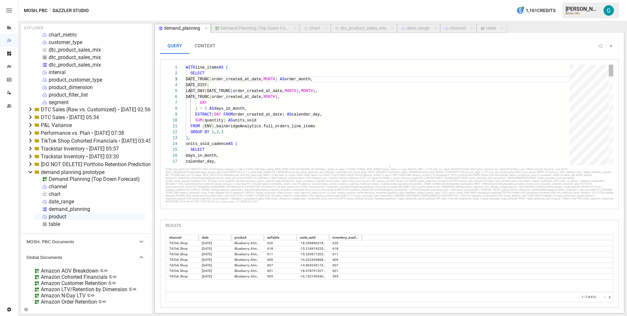
scroll to position [59, 0]
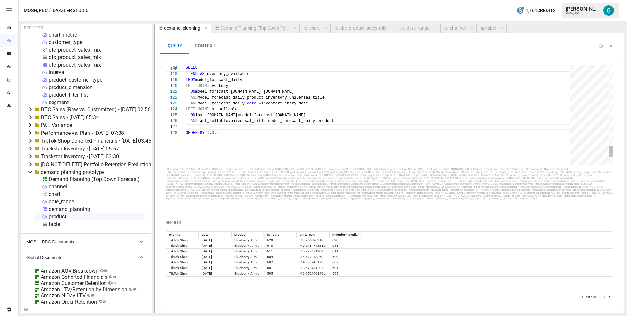
type textarea "**********"
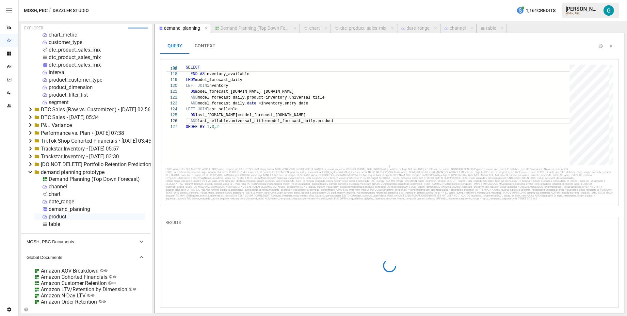
click at [270, 28] on div "Demand Planning (Top Down Forecast)" at bounding box center [254, 28] width 69 height 6
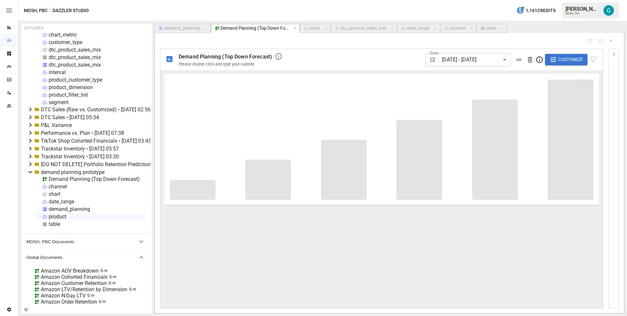
click at [617, 53] on icon "button" at bounding box center [614, 54] width 8 height 8
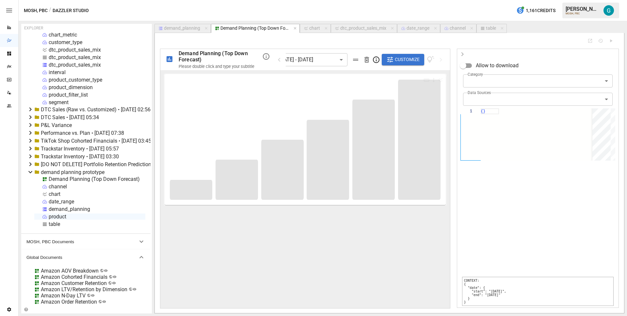
scroll to position [0, 4]
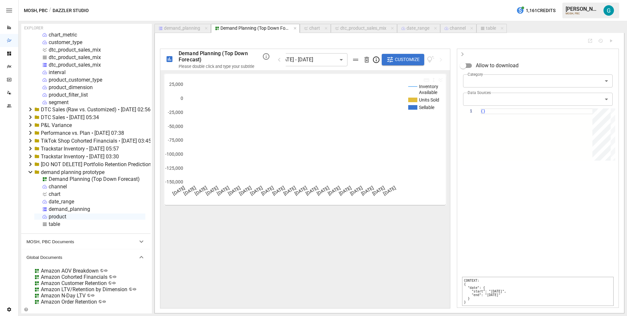
drag, startPoint x: 479, startPoint y: 297, endPoint x: 468, endPoint y: 288, distance: 14.6
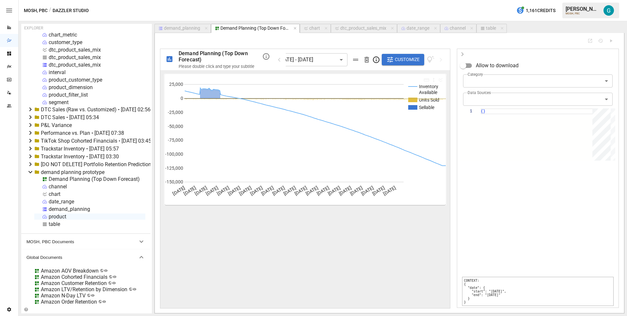
click at [468, 288] on pre "CONTEXT: { "date": { "start": "[DATE]", "end": "[DATE]" } }" at bounding box center [537, 291] width 151 height 29
copy pre ""date": { "start": "[DATE]", "end": "[DATE]" }"
click at [484, 110] on div "{ }" at bounding box center [538, 134] width 116 height 52
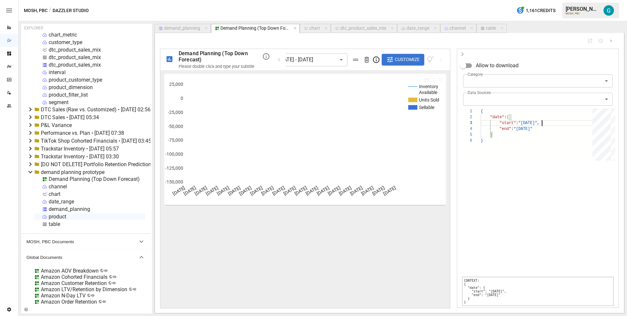
scroll to position [12, 54]
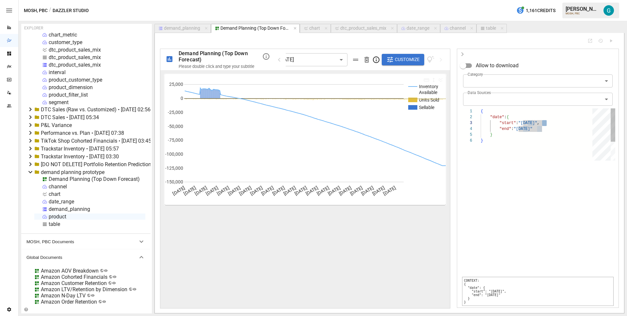
scroll to position [12, 66]
type textarea "**********"
click at [357, 27] on div "dtc_product_sales_mix" at bounding box center [363, 28] width 46 height 6
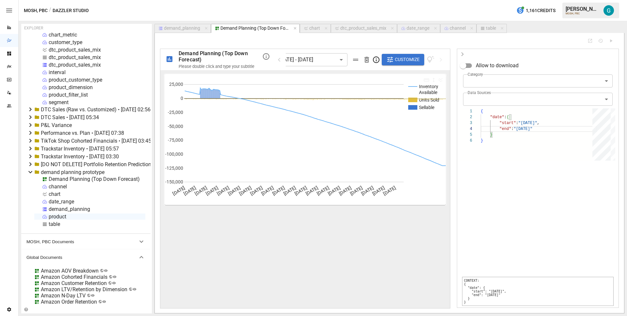
select select "**********"
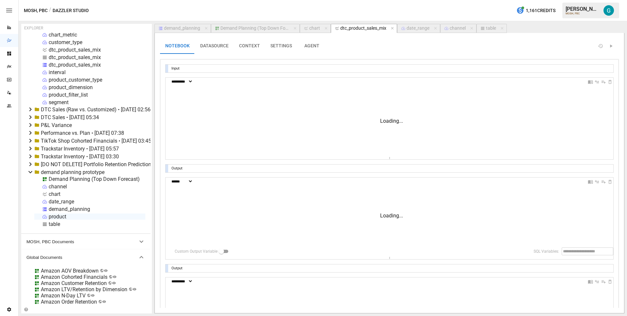
scroll to position [59, 0]
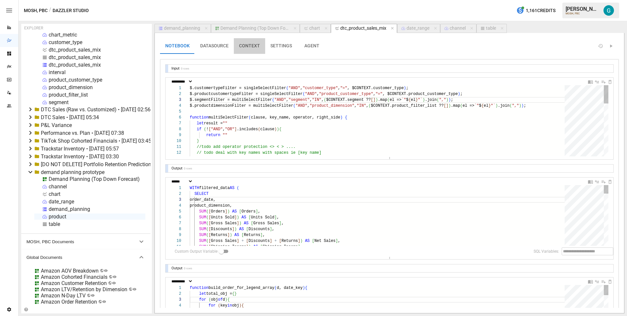
click at [250, 44] on button "CONTEXT" at bounding box center [249, 46] width 31 height 16
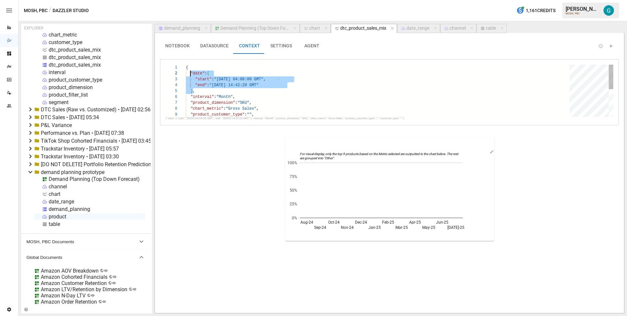
scroll to position [6, 5]
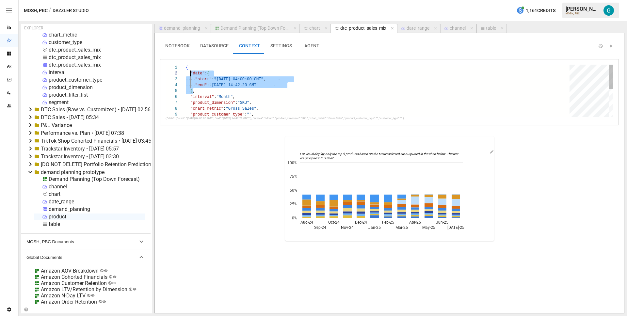
drag, startPoint x: 194, startPoint y: 90, endPoint x: 190, endPoint y: 73, distance: 16.6
click at [190, 73] on div "{ "date" : { "start" : "[DATE] 04:00:00 GMT" , "end" : "[DATE] 14:42:20 GMT" } …" at bounding box center [380, 120] width 388 height 111
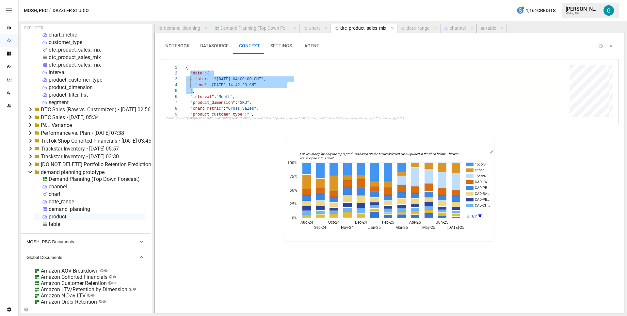
click at [240, 29] on div "Demand Planning (Top Down Forecast)" at bounding box center [254, 28] width 69 height 6
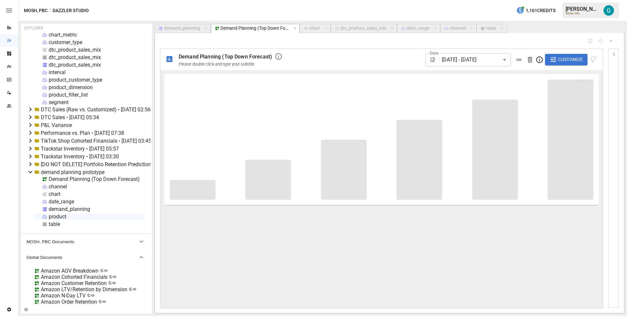
click at [614, 52] on icon "button" at bounding box center [614, 54] width 8 height 8
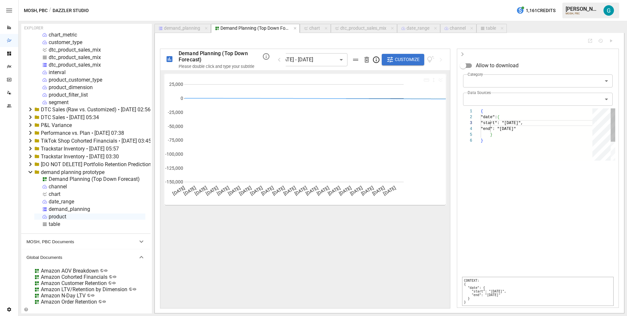
scroll to position [29, 0]
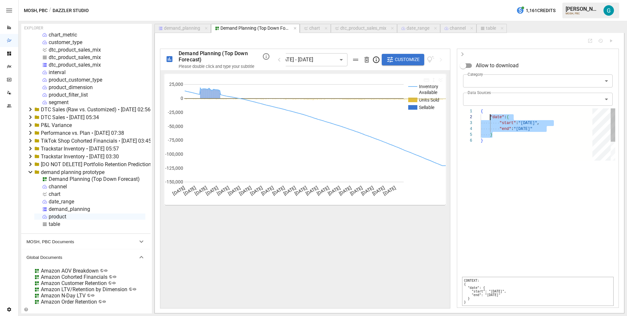
drag, startPoint x: 501, startPoint y: 133, endPoint x: 489, endPoint y: 116, distance: 21.3
click at [489, 116] on div "{ "date" : { "start" : "[DATE]" , "end" : "[DATE]" } }" at bounding box center [538, 149] width 116 height 82
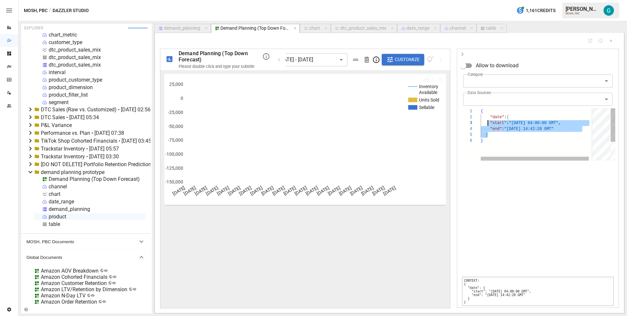
scroll to position [12, 7]
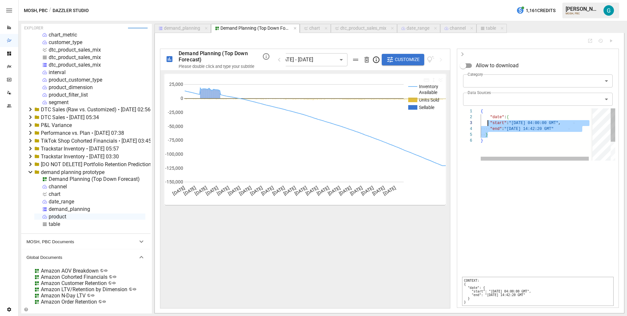
type textarea "**********"
click at [513, 132] on div "{ "date" : { "start" : "[DATE] 04:00:00 GMT" , "end" : "[DATE] 14:42:20 GMT" } }" at bounding box center [544, 149] width 129 height 82
